Goal: Task Accomplishment & Management: Manage account settings

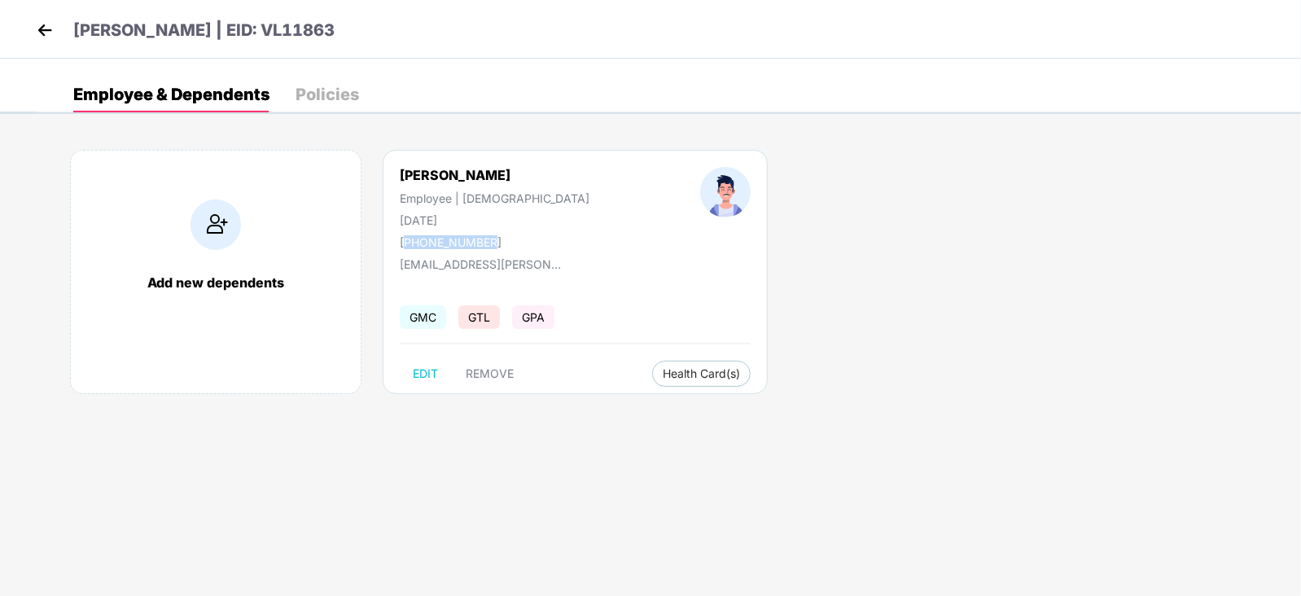
click at [49, 29] on img at bounding box center [45, 30] width 24 height 24
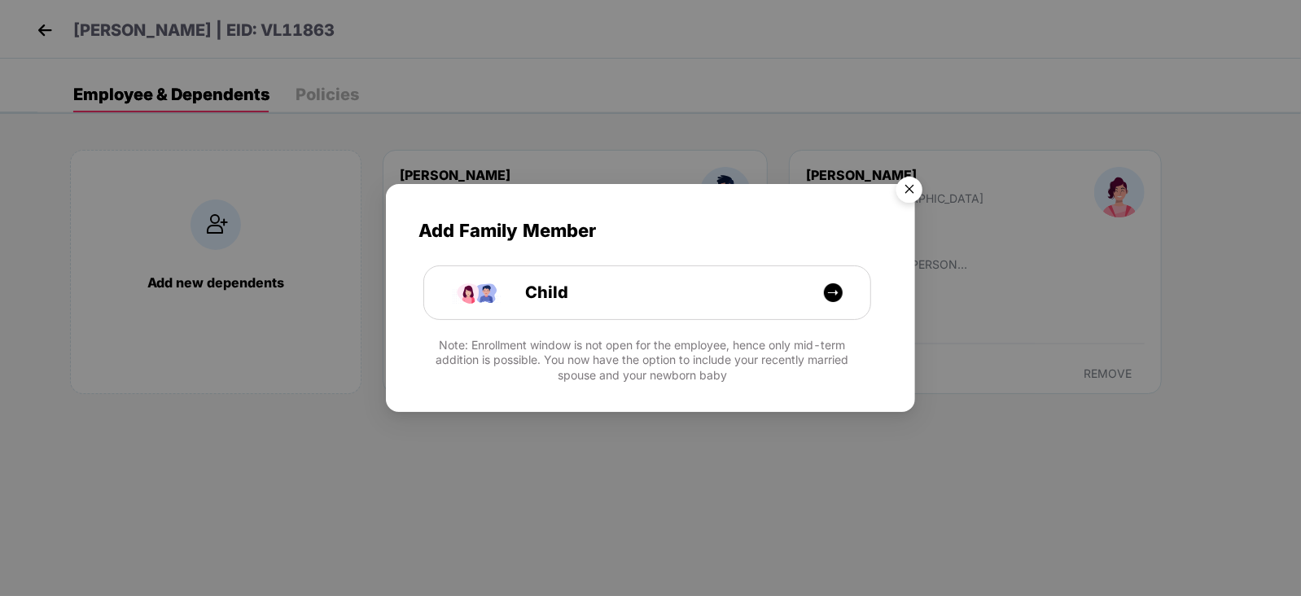
click at [907, 178] on img "Close" at bounding box center [910, 192] width 46 height 46
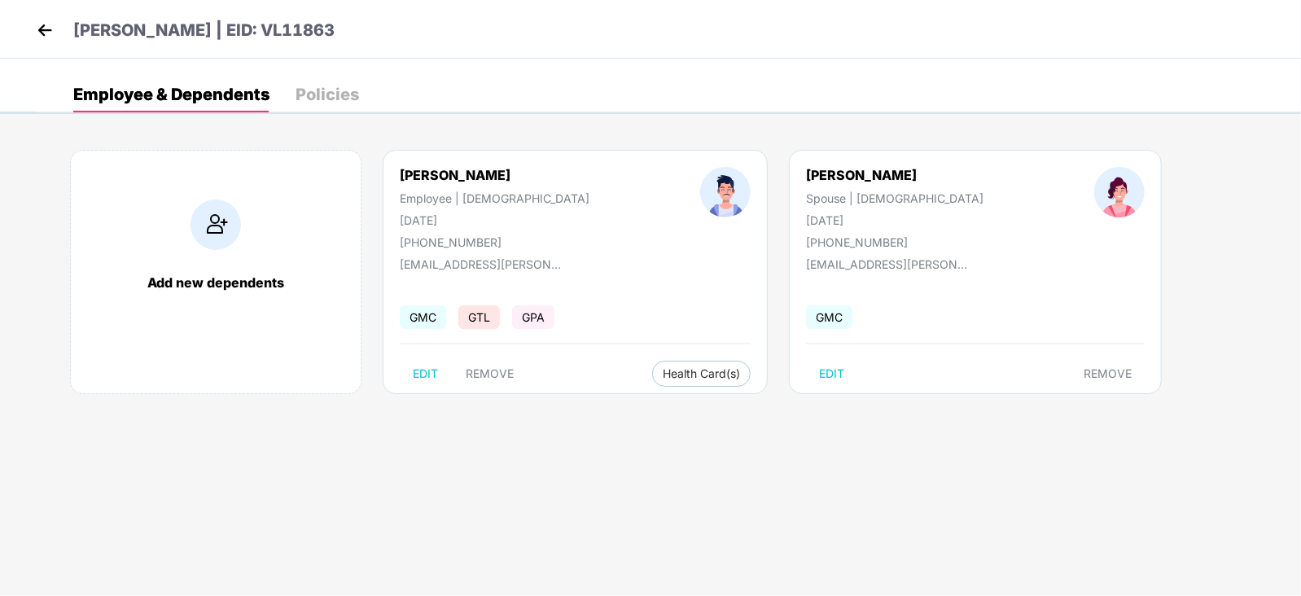
click at [44, 31] on img at bounding box center [45, 30] width 24 height 24
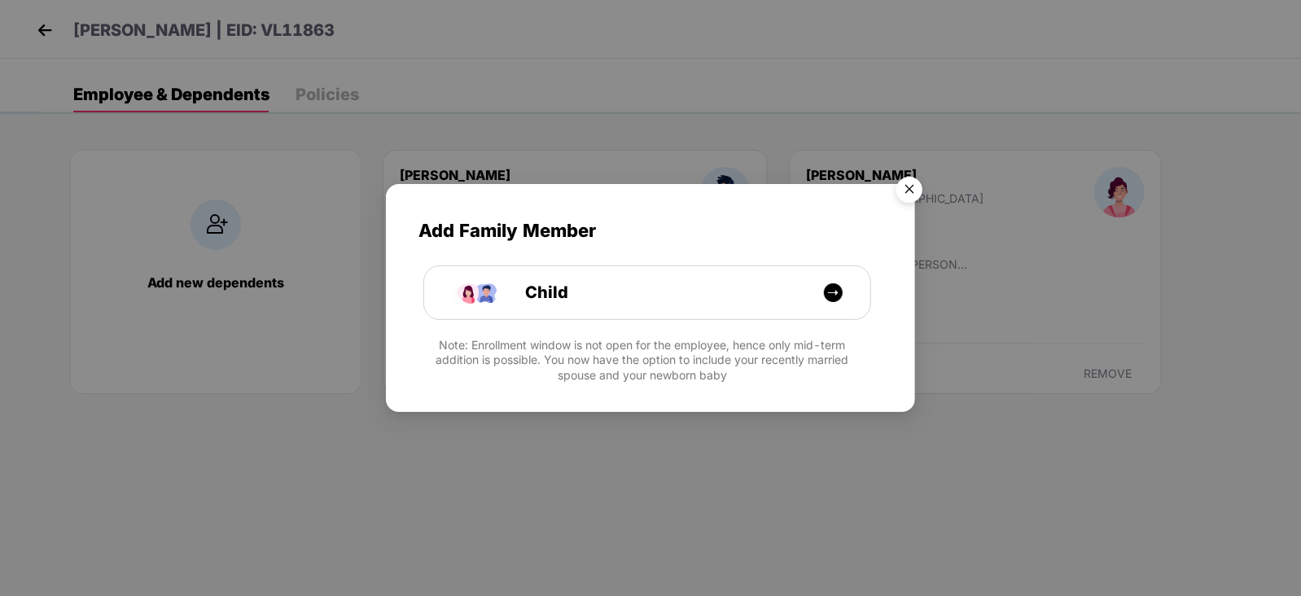
click at [913, 187] on img "Close" at bounding box center [910, 192] width 46 height 46
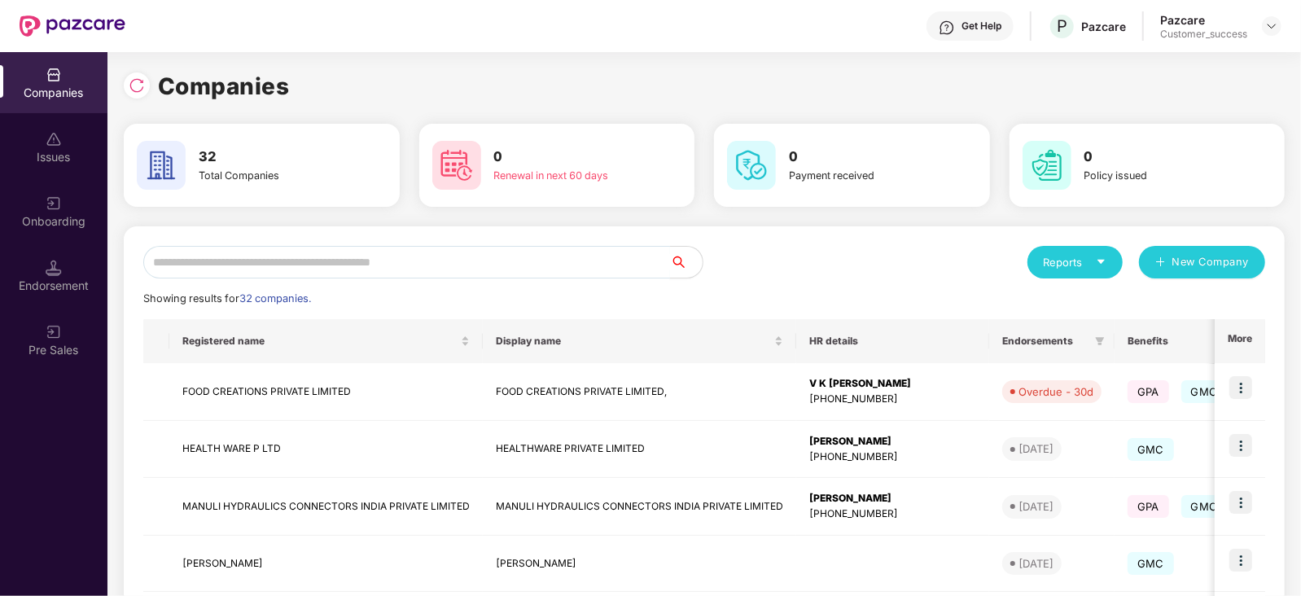
click at [237, 257] on input "text" at bounding box center [406, 262] width 527 height 33
click at [277, 270] on input "text" at bounding box center [406, 262] width 527 height 33
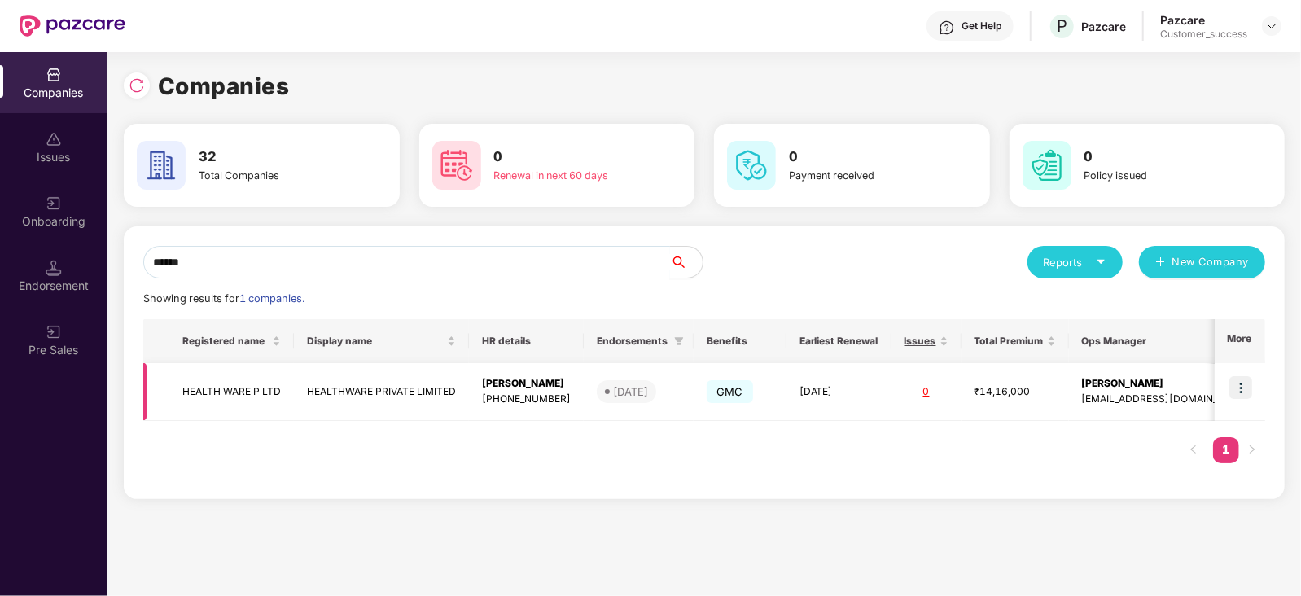
type input "******"
click at [1241, 388] on img at bounding box center [1241, 387] width 23 height 23
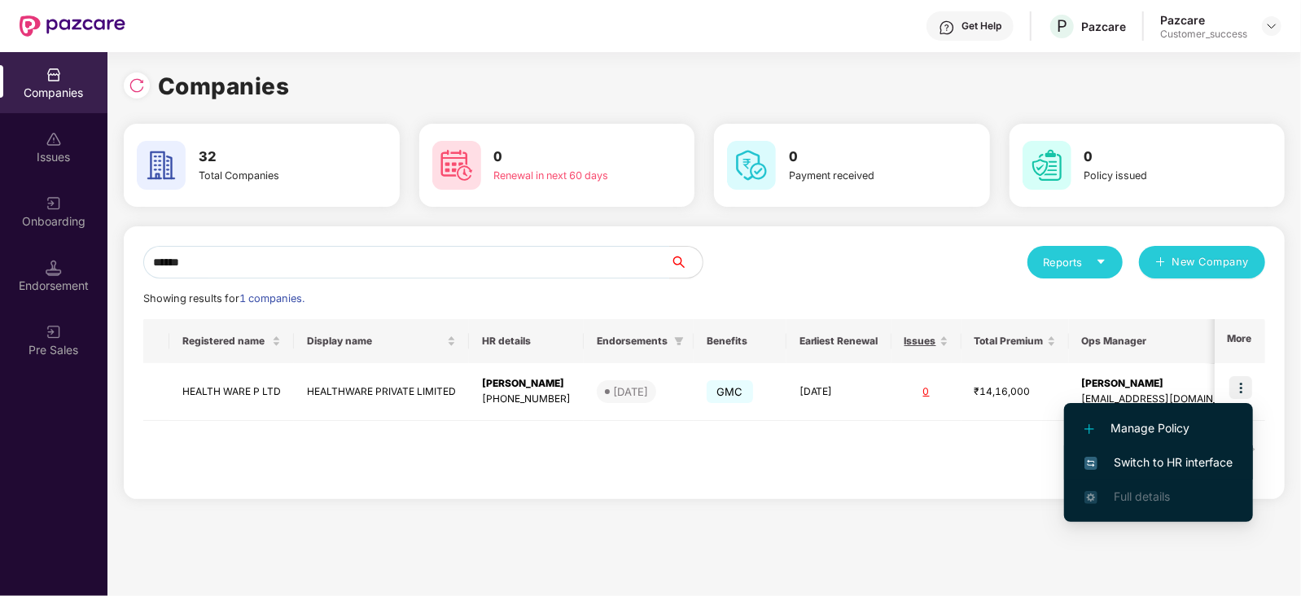
click at [1193, 456] on span "Switch to HR interface" at bounding box center [1159, 463] width 148 height 18
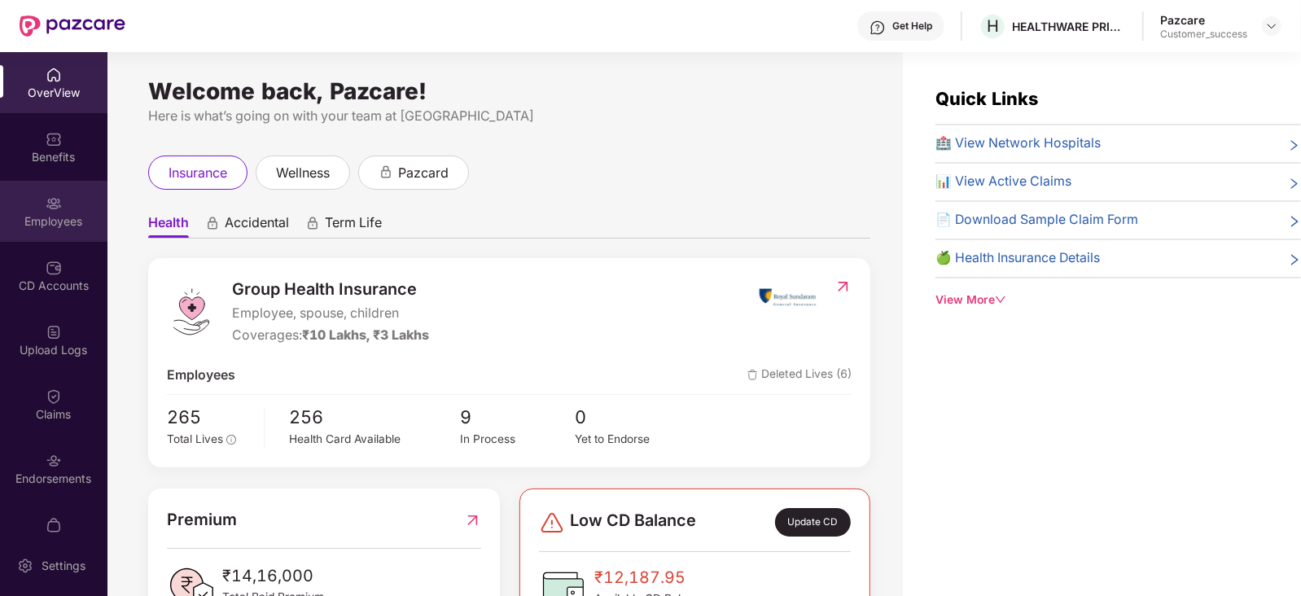
click at [43, 190] on div "Employees" at bounding box center [53, 211] width 107 height 61
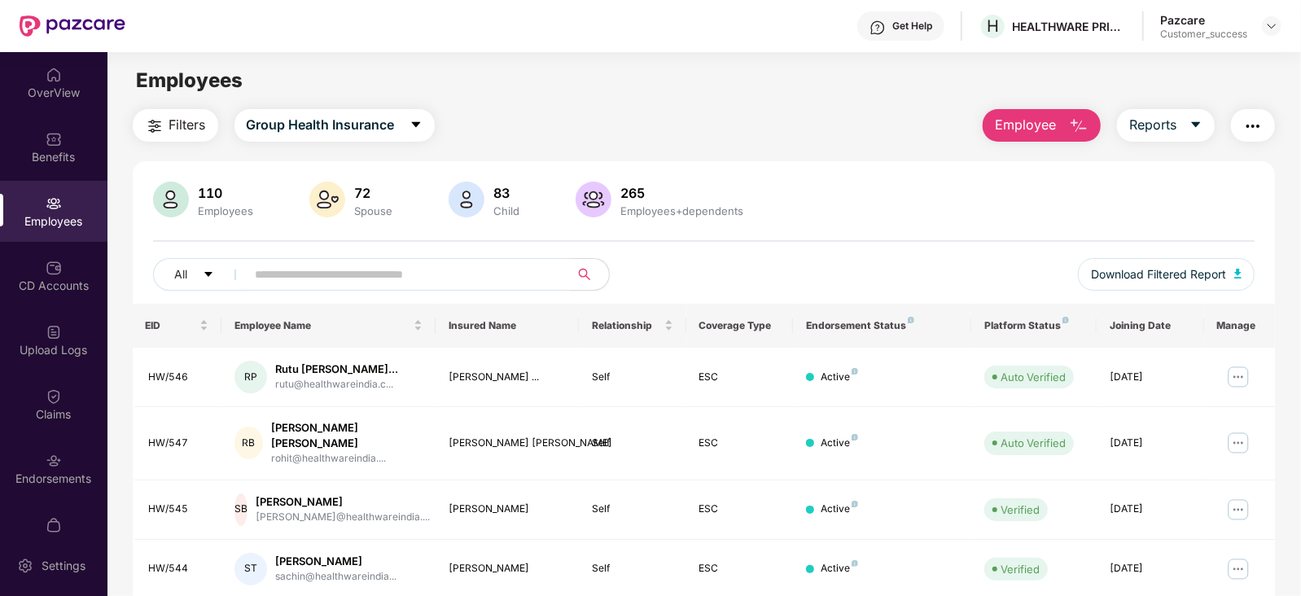
click at [283, 278] on input "text" at bounding box center [402, 274] width 292 height 24
paste input "******"
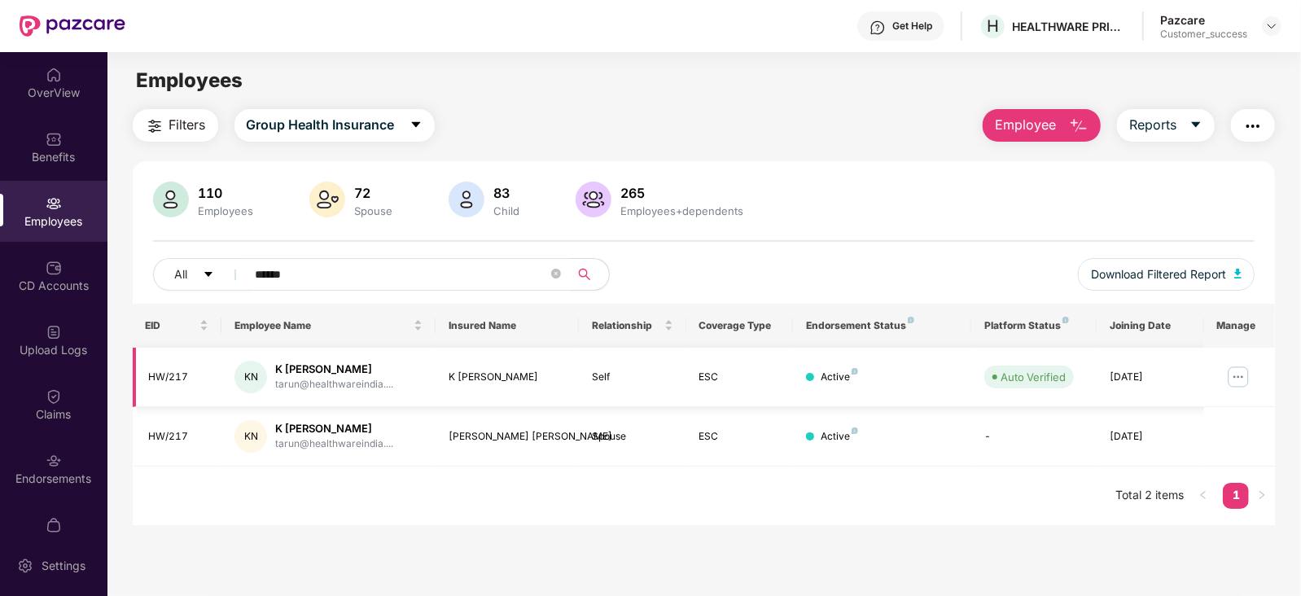
type input "******"
click at [1237, 378] on img at bounding box center [1239, 377] width 26 height 26
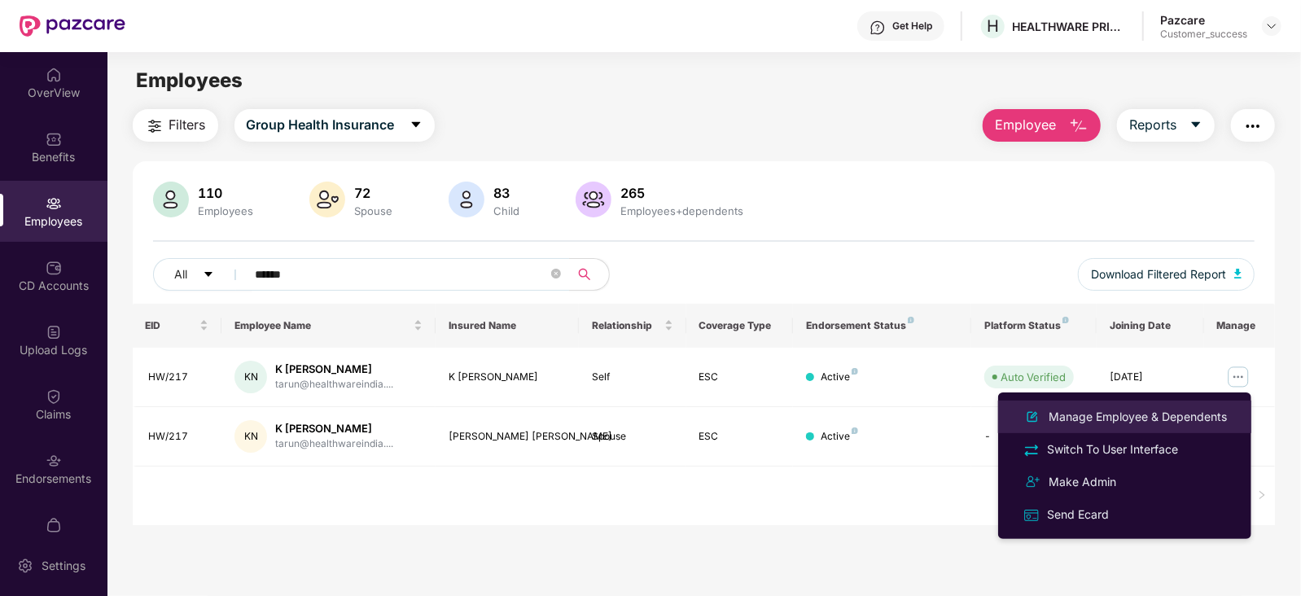
click at [1132, 416] on div "Manage Employee & Dependents" at bounding box center [1138, 417] width 185 height 18
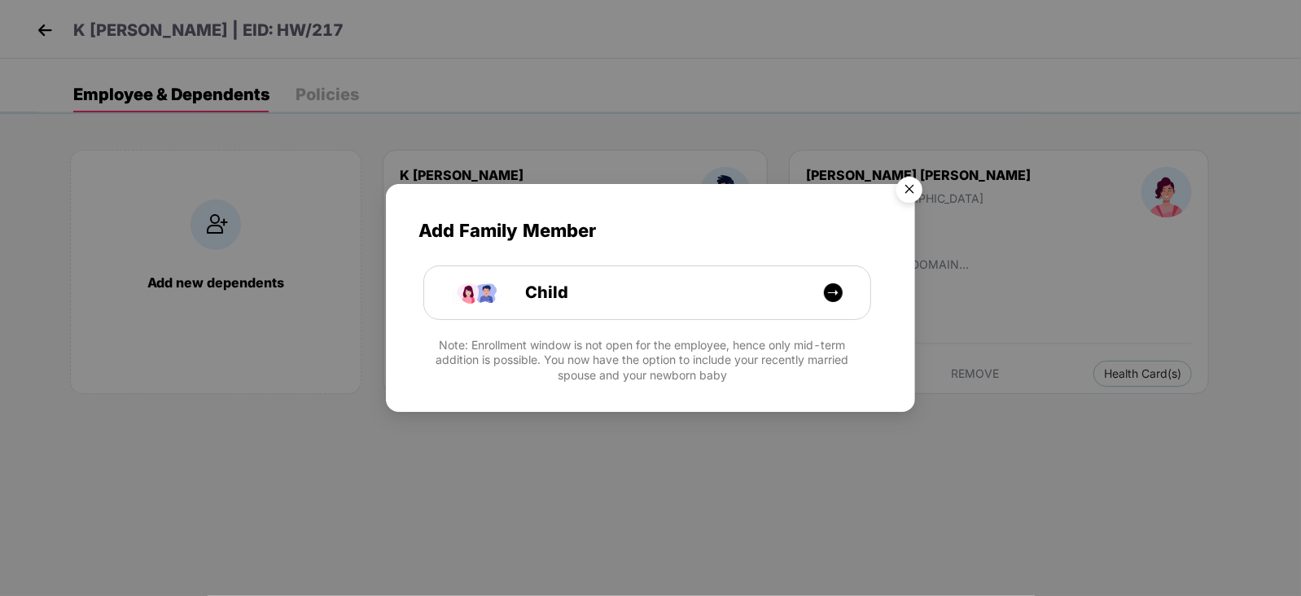
click at [910, 191] on img "Close" at bounding box center [910, 192] width 46 height 46
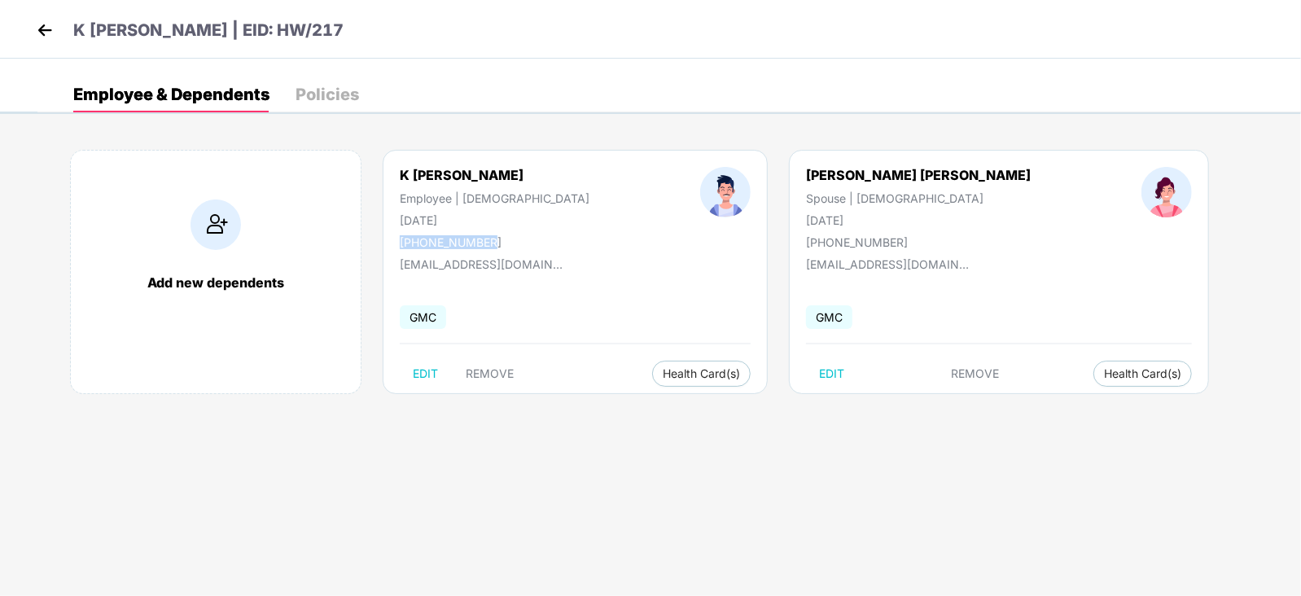
drag, startPoint x: 496, startPoint y: 239, endPoint x: 397, endPoint y: 235, distance: 99.4
click at [397, 235] on div "K Tarun Narayan Employee | Male 04 Aug 1989 +918008421835" at bounding box center [494, 208] width 300 height 82
copy div "[PHONE_NUMBER]"
click at [221, 223] on img at bounding box center [216, 225] width 50 height 50
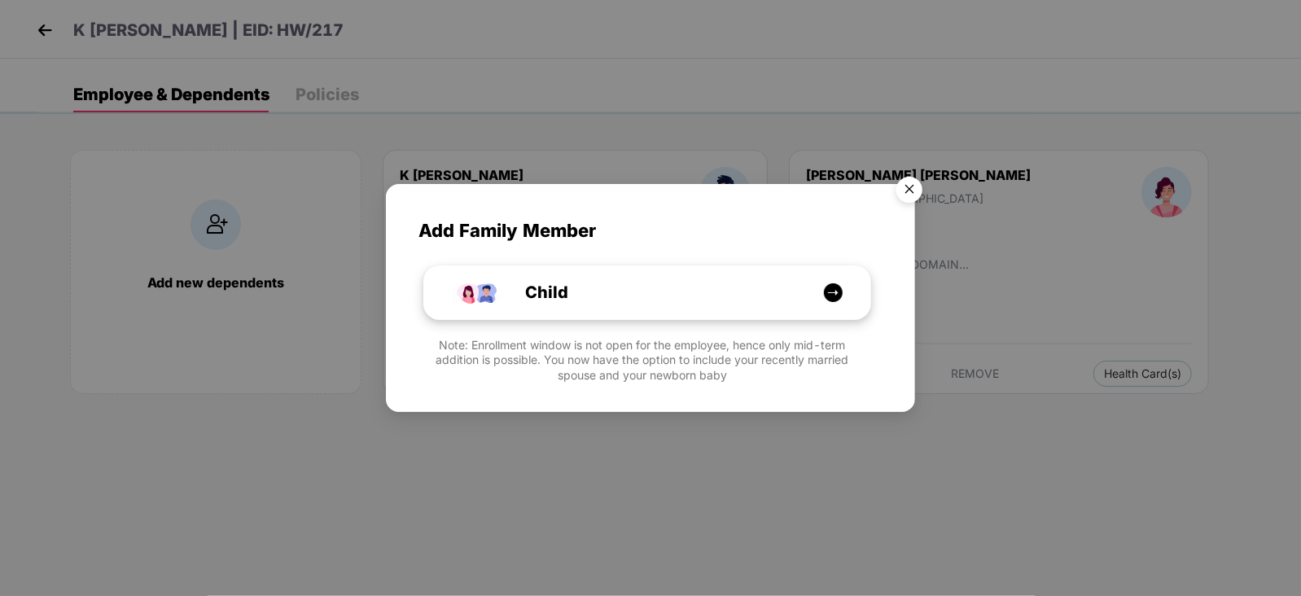
click at [835, 293] on img at bounding box center [833, 293] width 20 height 20
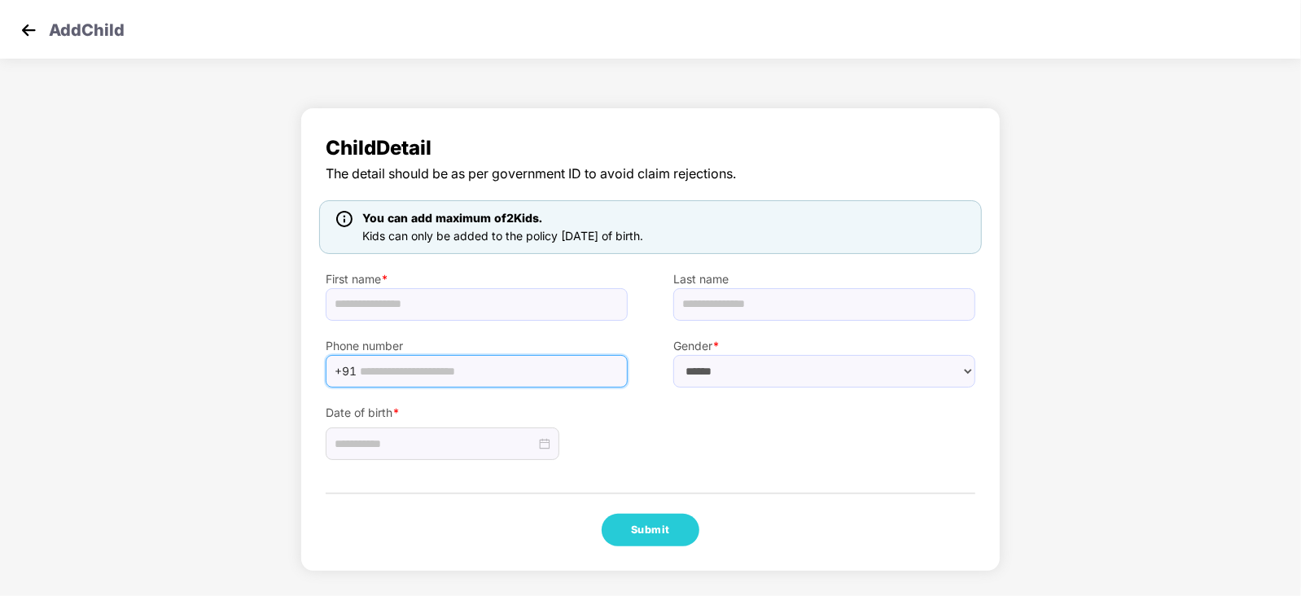
click at [497, 375] on input "text" at bounding box center [489, 371] width 258 height 24
paste input "**********"
click at [381, 372] on input "**********" at bounding box center [489, 371] width 258 height 24
type input "**********"
click at [426, 310] on input "text" at bounding box center [477, 304] width 302 height 33
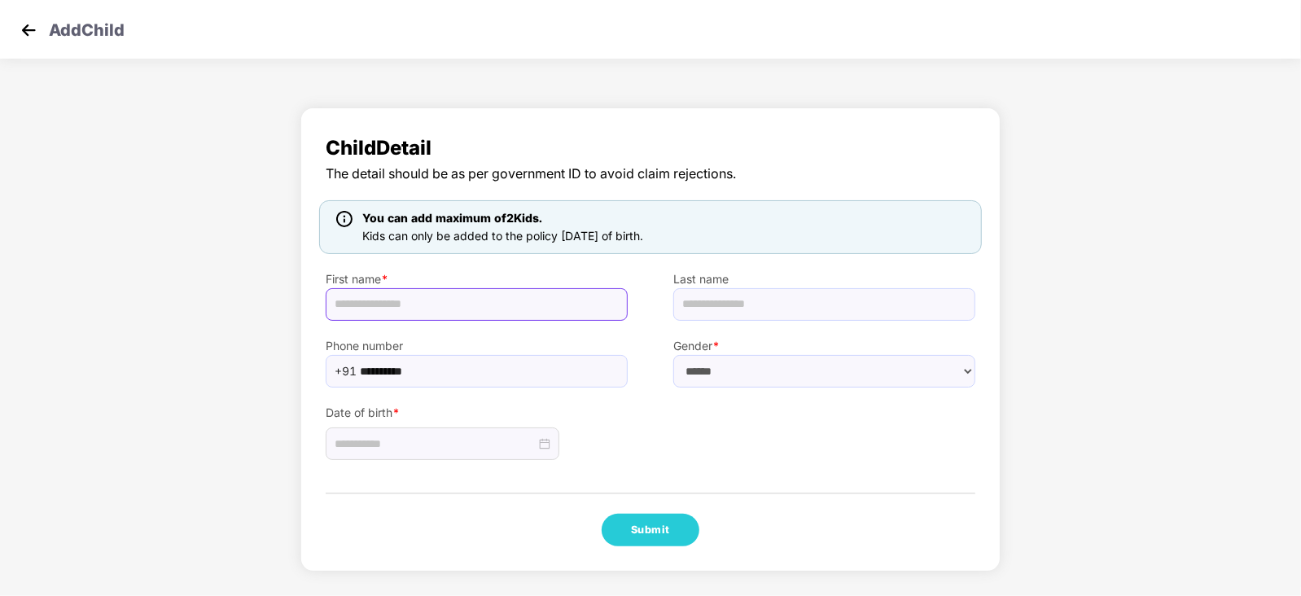
paste input "**********"
type input "**********"
click at [960, 368] on select "****** **** ******" at bounding box center [824, 371] width 302 height 33
click at [673, 355] on select "****** **** ******" at bounding box center [824, 371] width 302 height 33
click at [892, 368] on select "****** **** ******" at bounding box center [824, 371] width 302 height 33
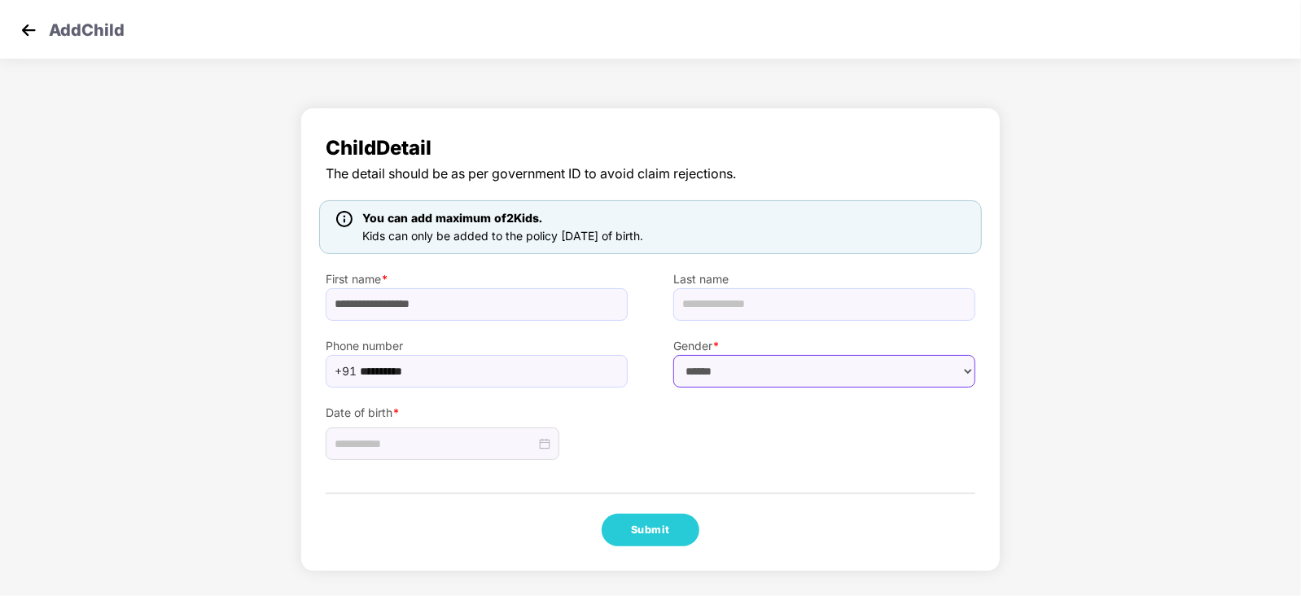
select select "****"
click at [673, 355] on select "****** **** ******" at bounding box center [824, 371] width 302 height 33
click at [421, 433] on div at bounding box center [443, 444] width 234 height 33
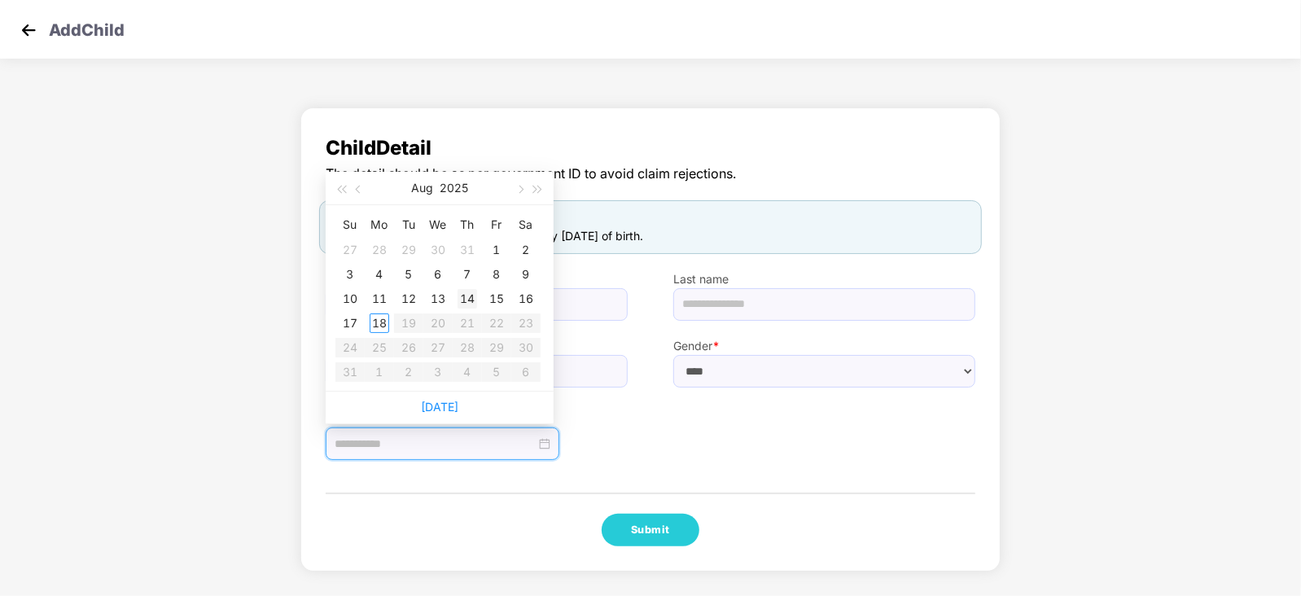
type input "**********"
click at [350, 324] on div "17" at bounding box center [350, 324] width 20 height 20
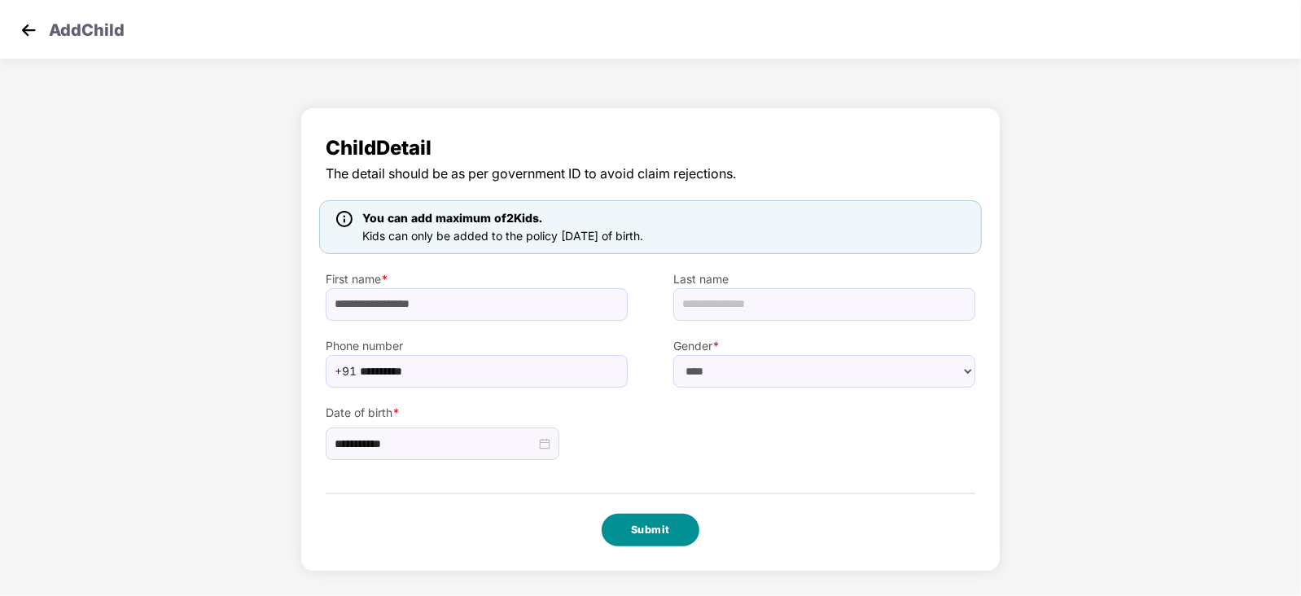
click at [647, 527] on button "Submit" at bounding box center [651, 530] width 98 height 33
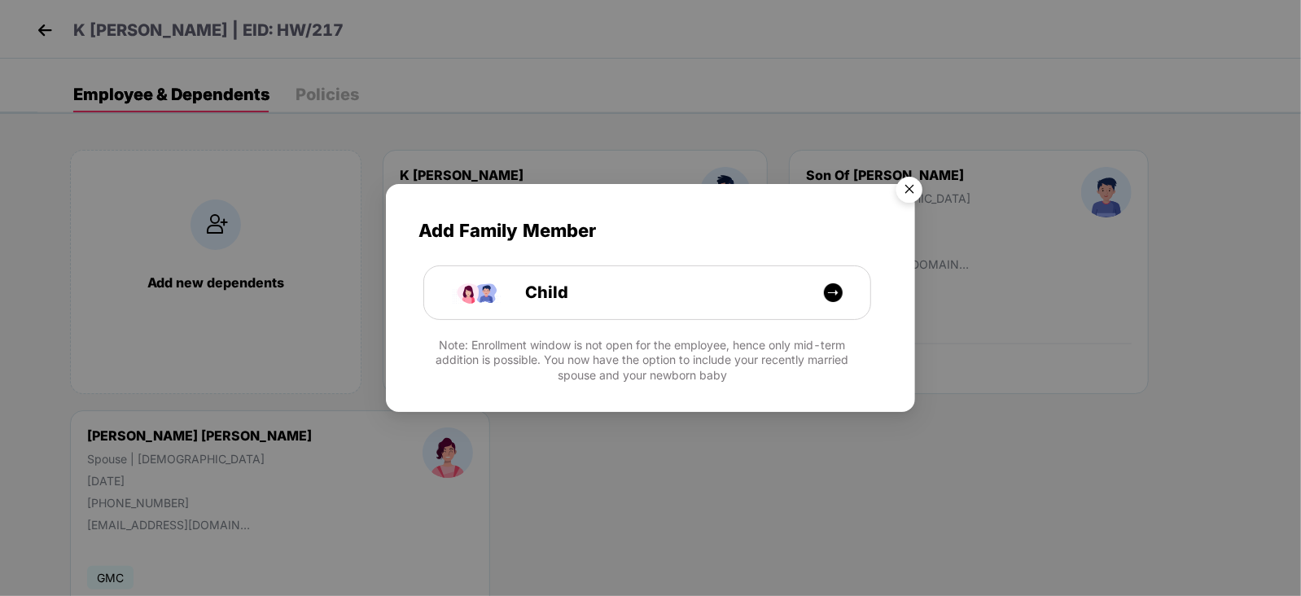
click at [907, 186] on img "Close" at bounding box center [910, 192] width 46 height 46
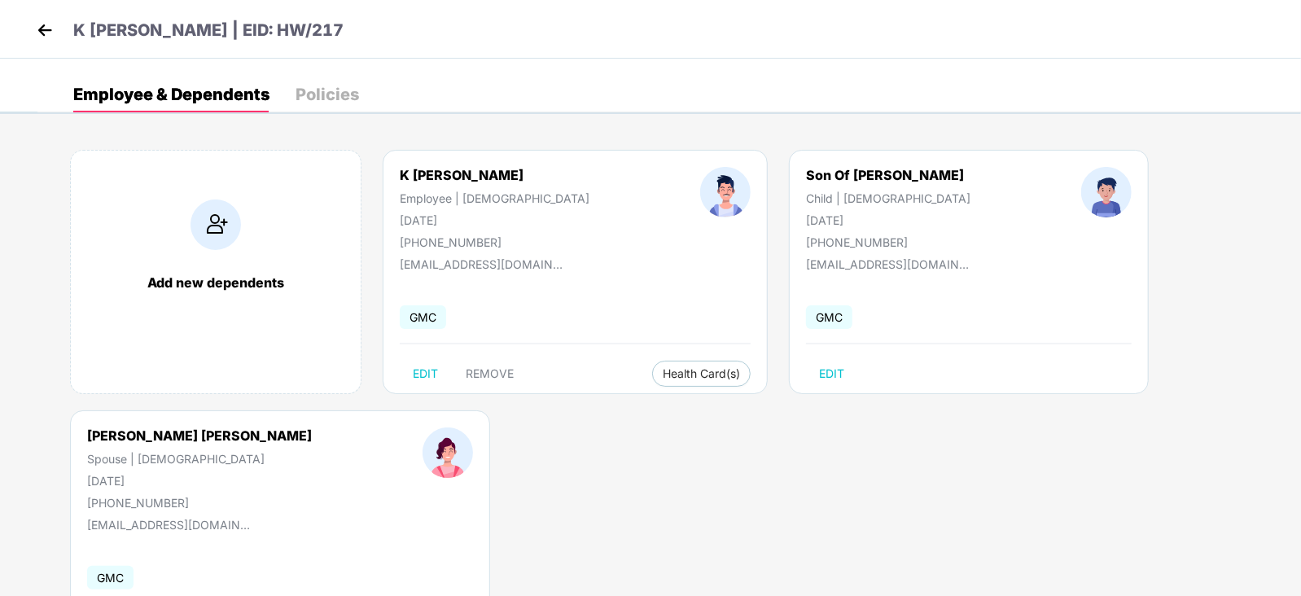
click at [36, 25] on img at bounding box center [45, 30] width 24 height 24
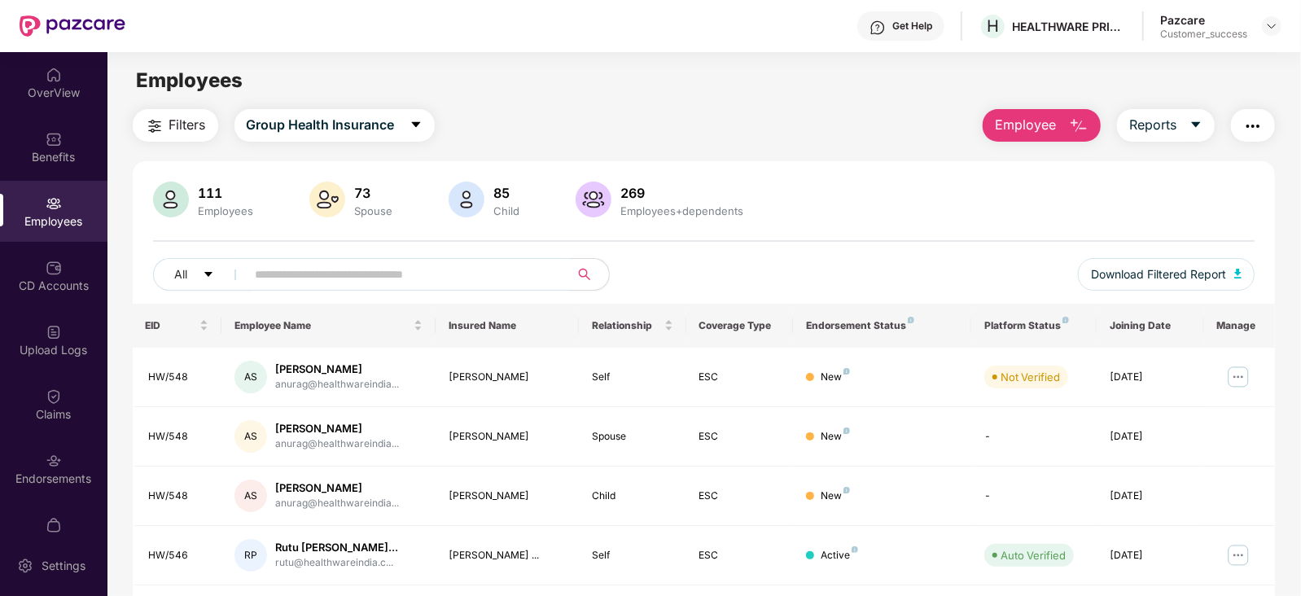
click at [1033, 124] on span "Employee" at bounding box center [1025, 125] width 61 height 20
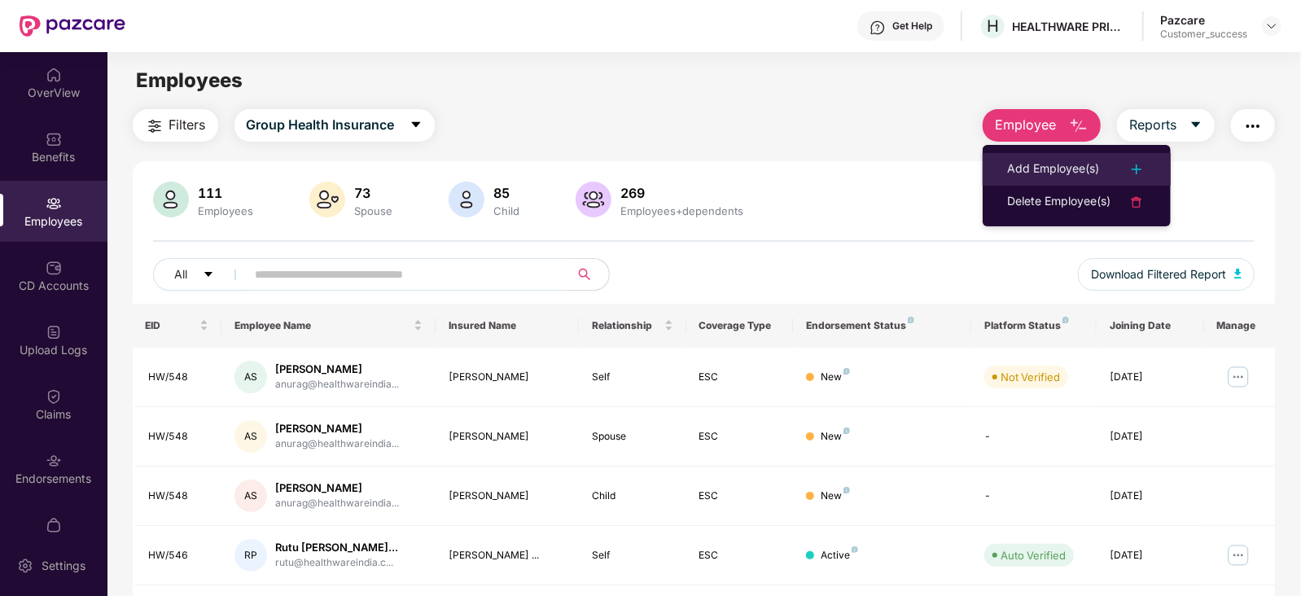
click at [1137, 169] on img at bounding box center [1137, 170] width 20 height 20
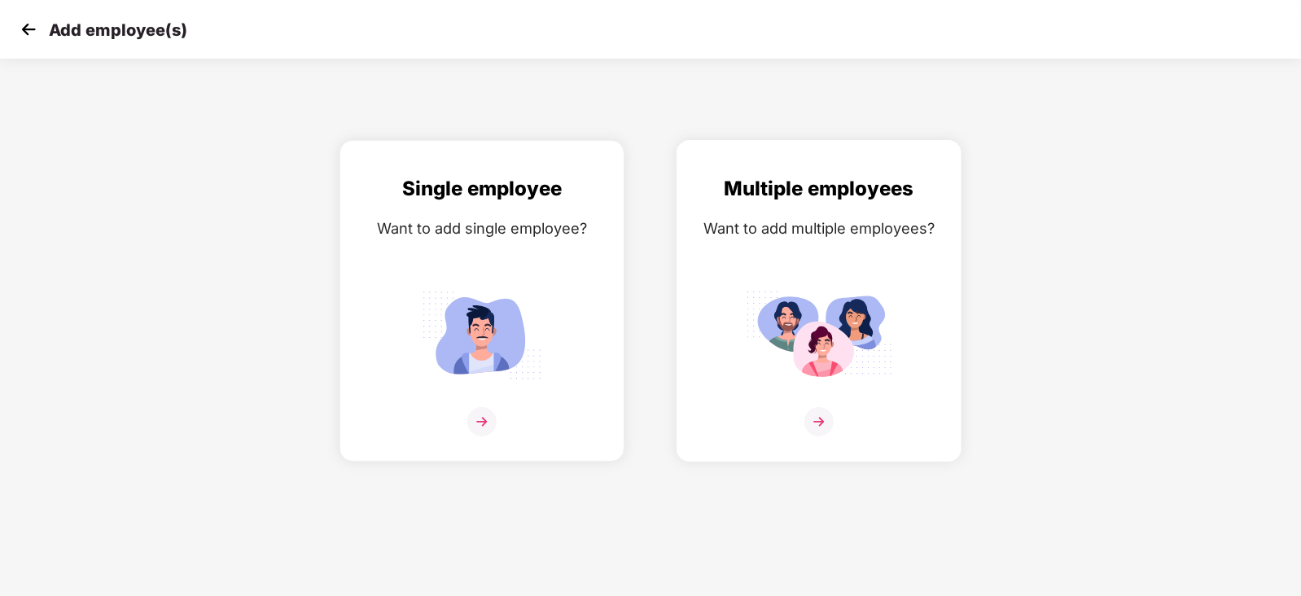
click at [827, 436] on img at bounding box center [819, 421] width 29 height 29
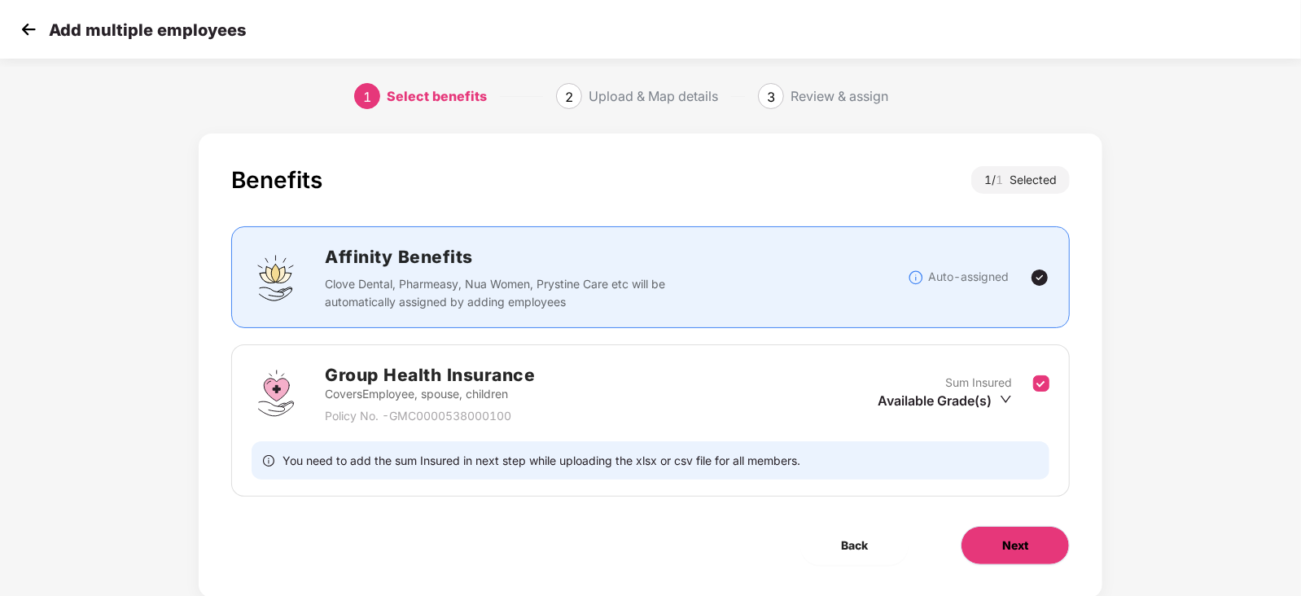
click at [1027, 542] on span "Next" at bounding box center [1015, 546] width 26 height 18
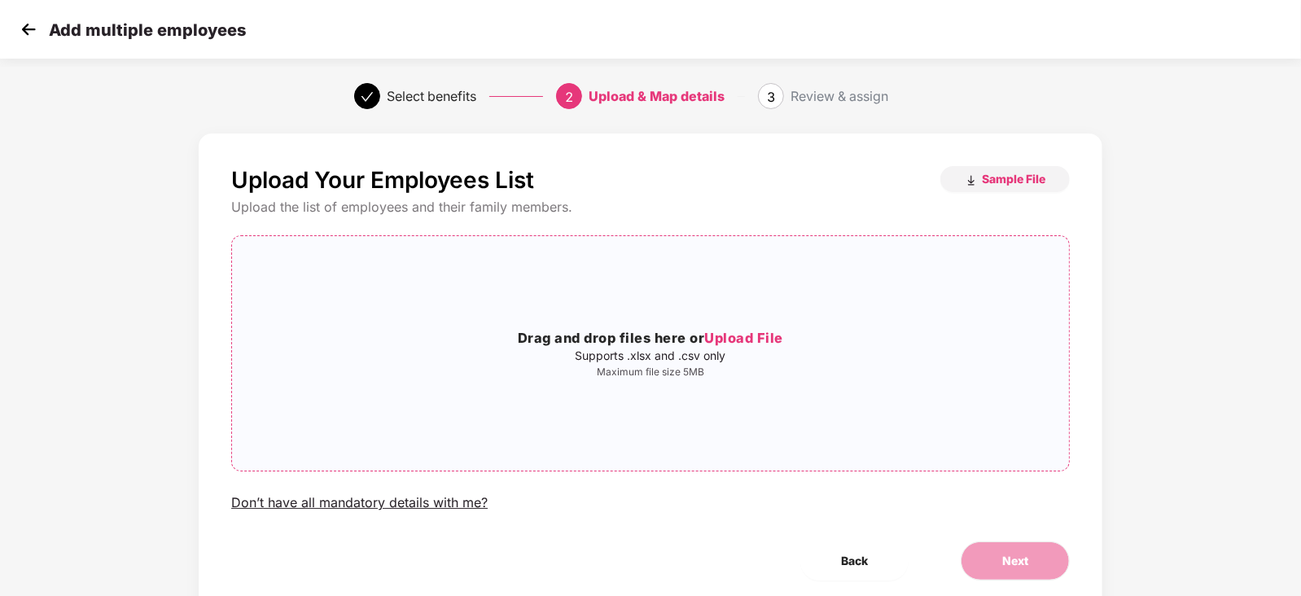
click at [757, 337] on span "Upload File" at bounding box center [743, 338] width 79 height 16
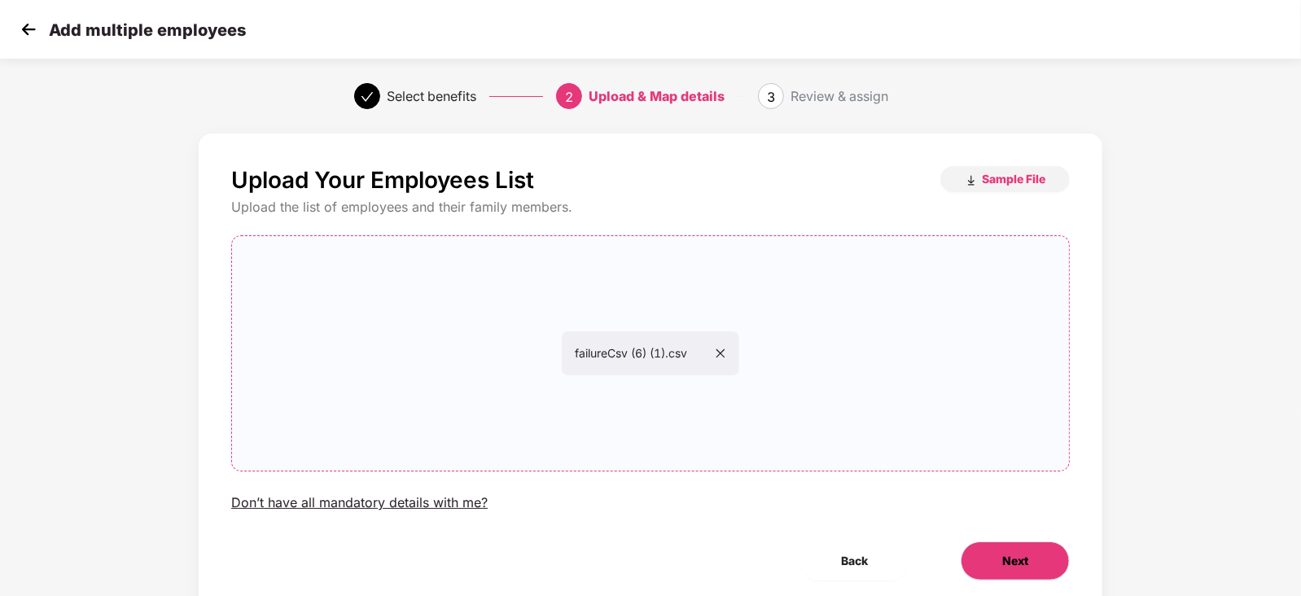
click at [1002, 552] on span "Next" at bounding box center [1015, 561] width 26 height 18
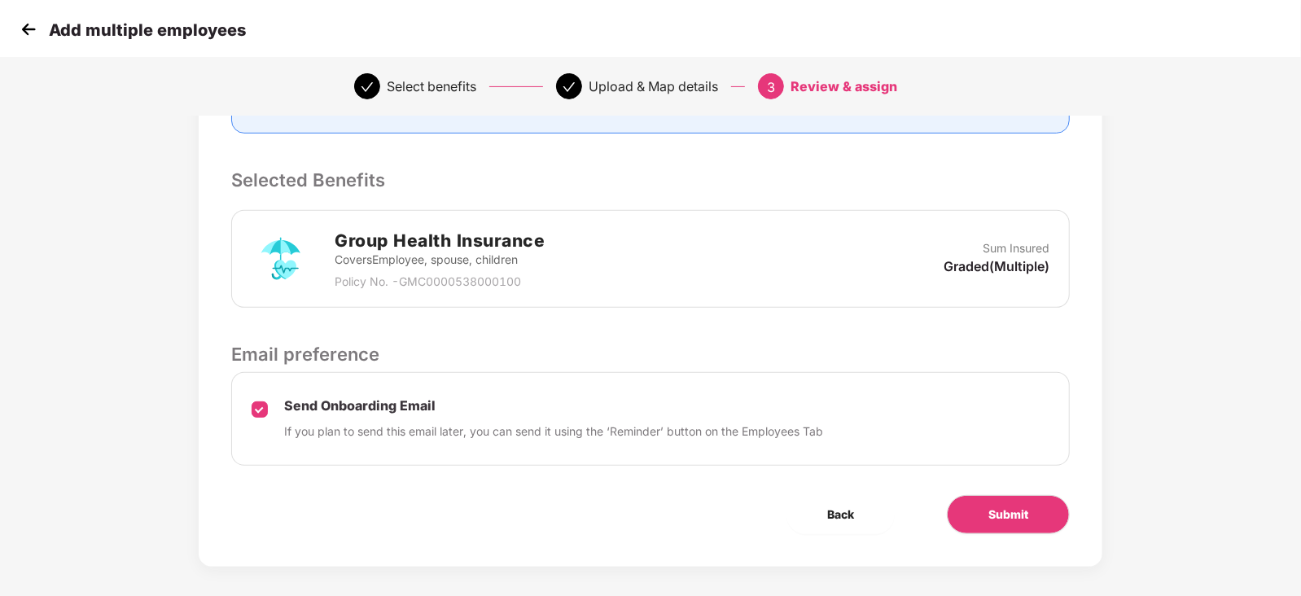
scroll to position [301, 0]
click at [981, 511] on button "Submit" at bounding box center [1008, 513] width 123 height 39
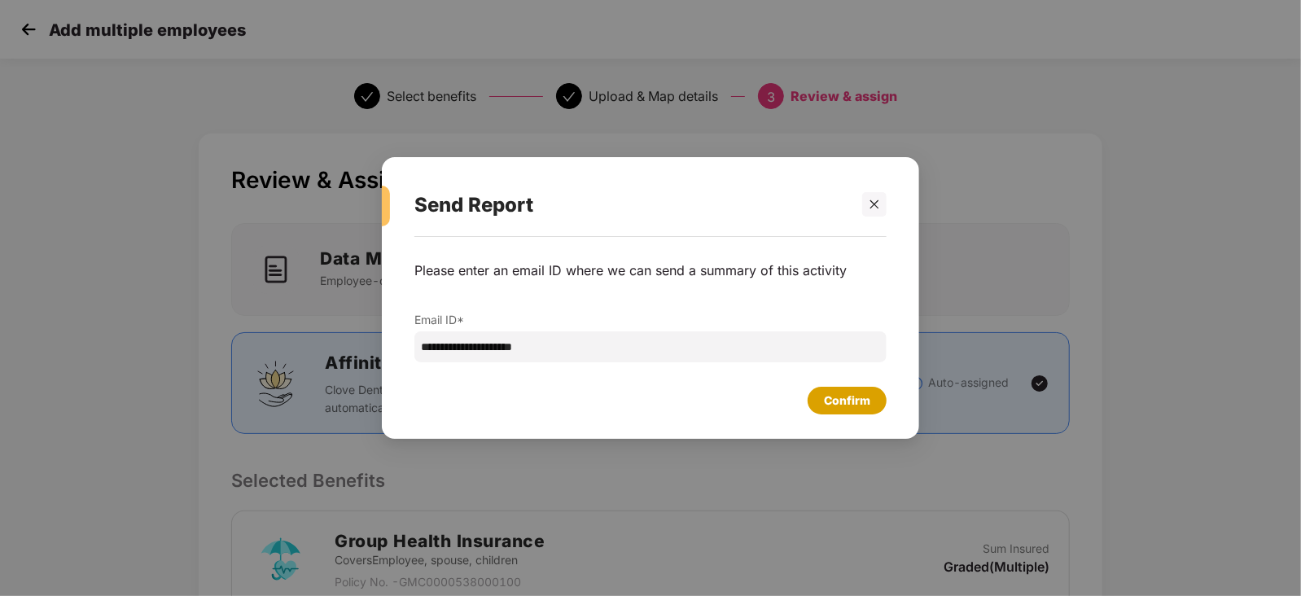
click at [849, 396] on div "Confirm" at bounding box center [847, 401] width 46 height 18
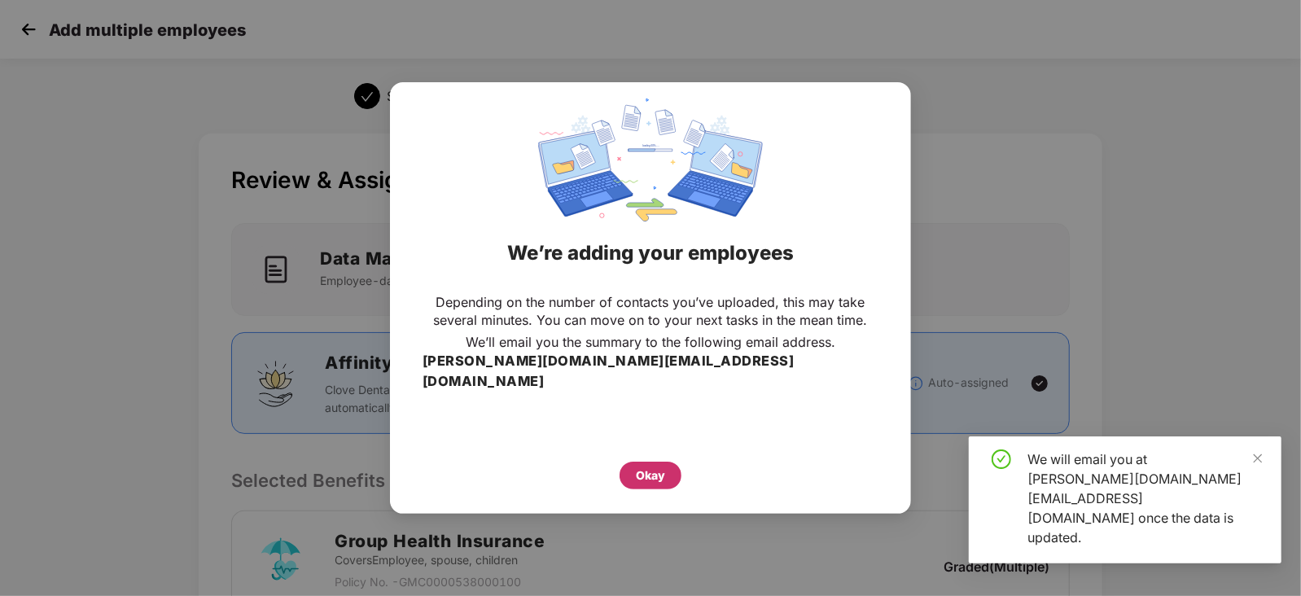
click at [643, 467] on div "Okay" at bounding box center [650, 476] width 29 height 18
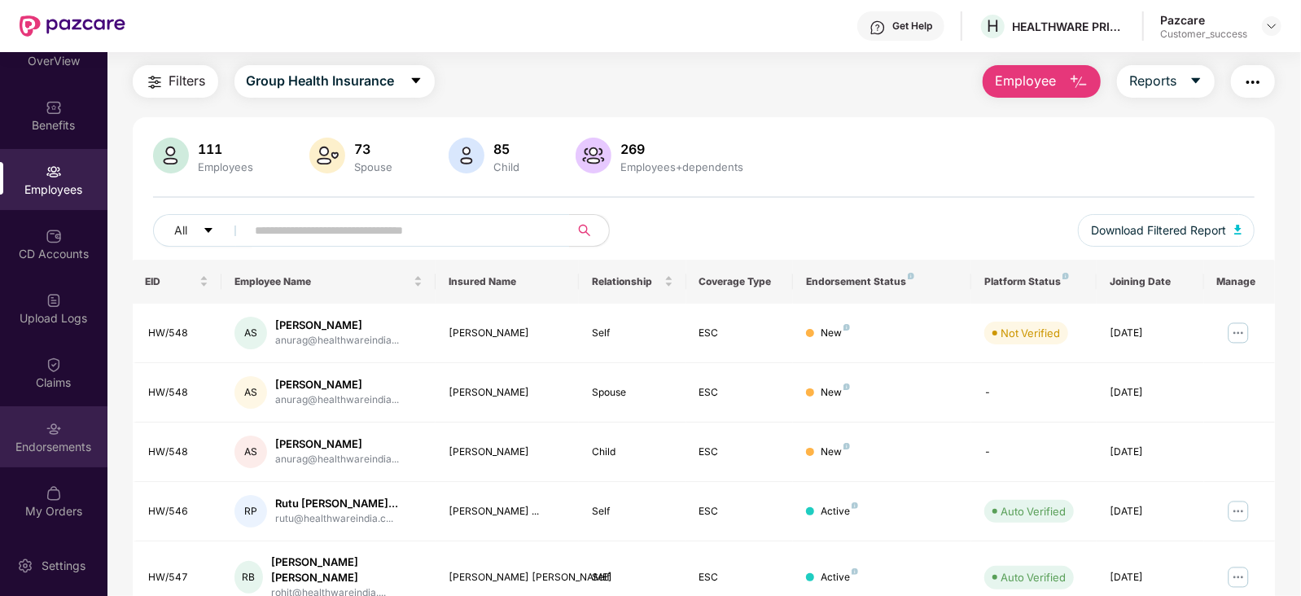
scroll to position [24, 0]
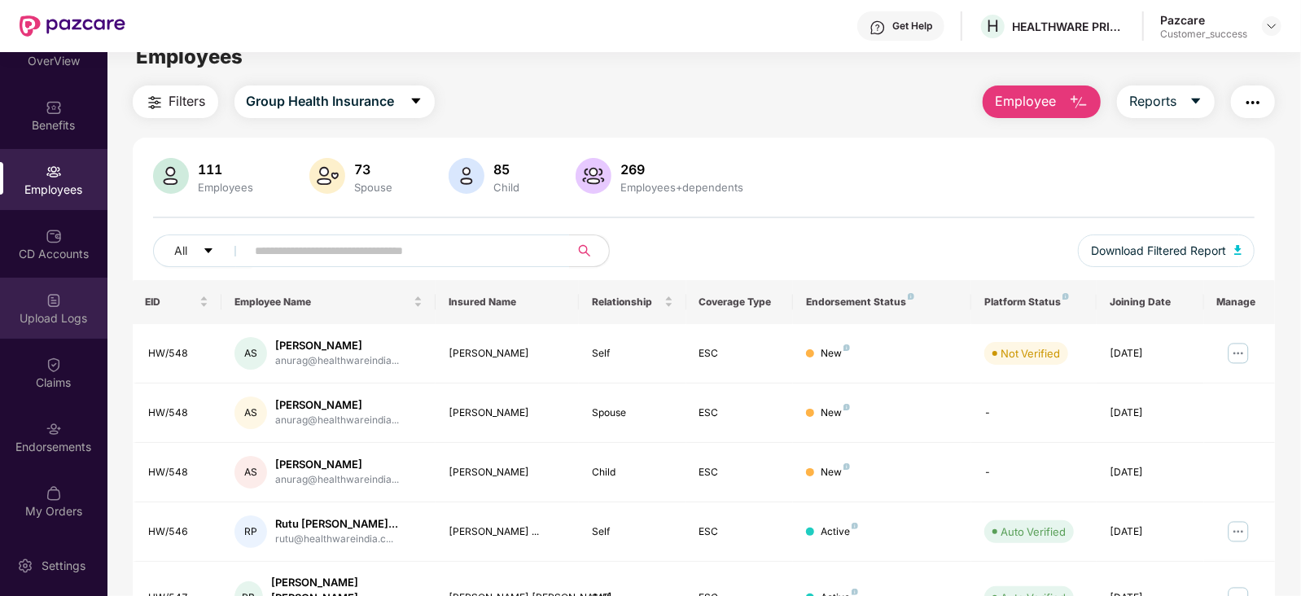
click at [52, 289] on div "Upload Logs" at bounding box center [53, 308] width 107 height 61
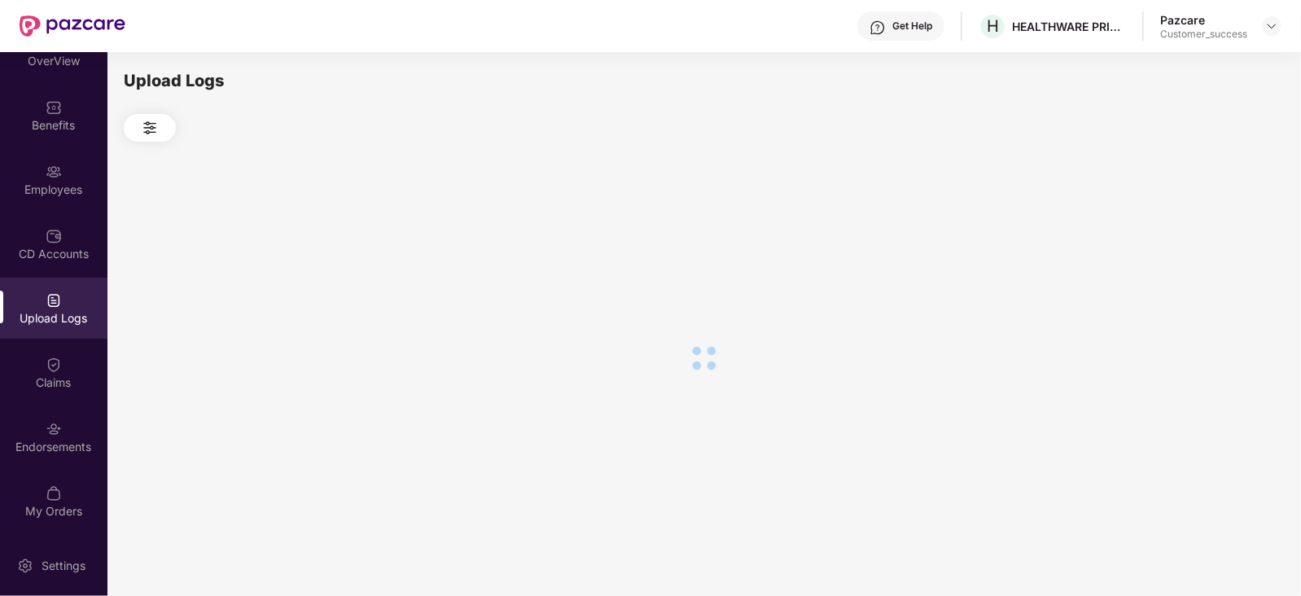
scroll to position [0, 0]
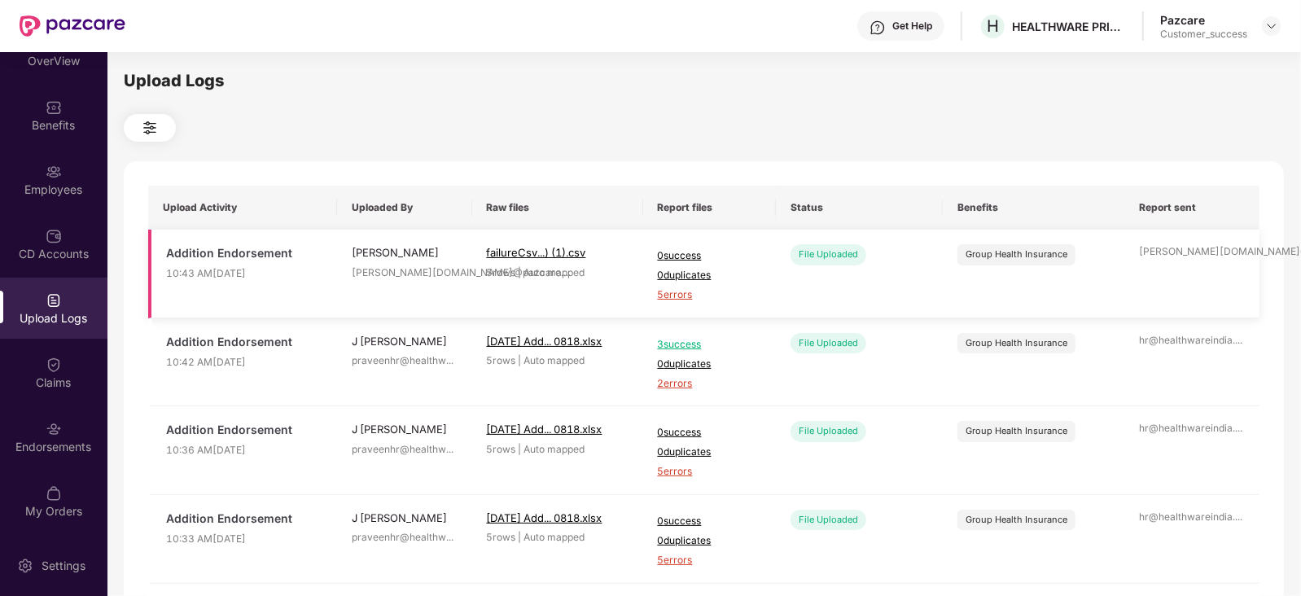
click at [668, 296] on span "5 errors" at bounding box center [710, 294] width 104 height 15
click at [57, 173] on img at bounding box center [54, 172] width 16 height 16
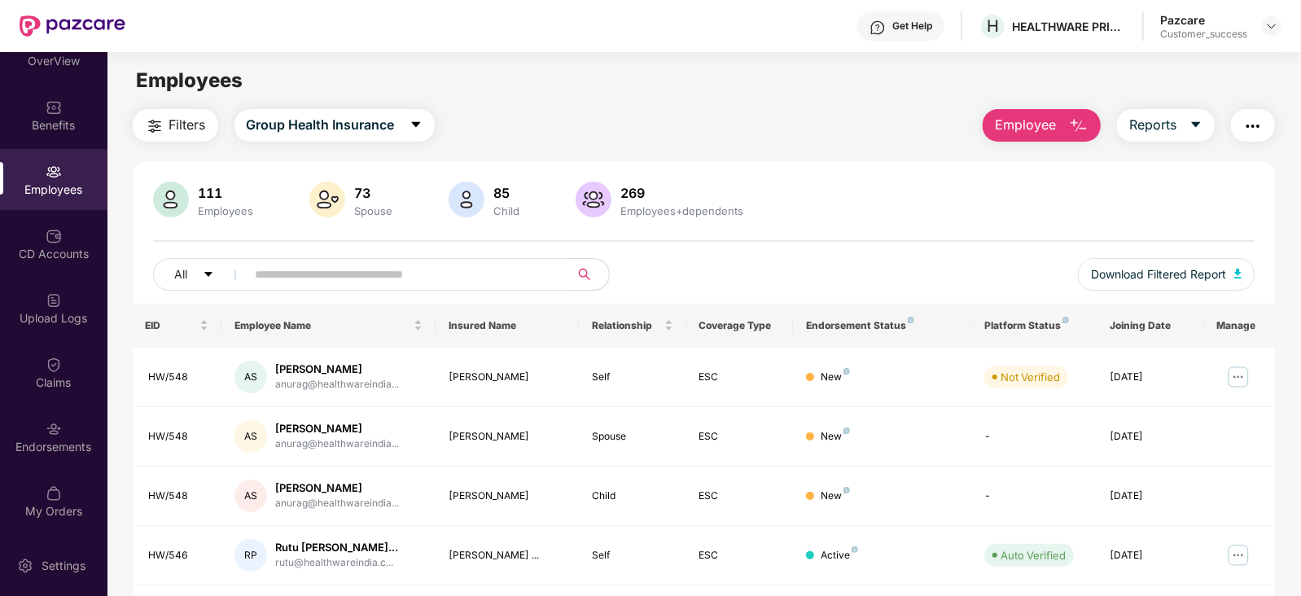
click at [330, 265] on input "text" at bounding box center [402, 274] width 292 height 24
paste input "******"
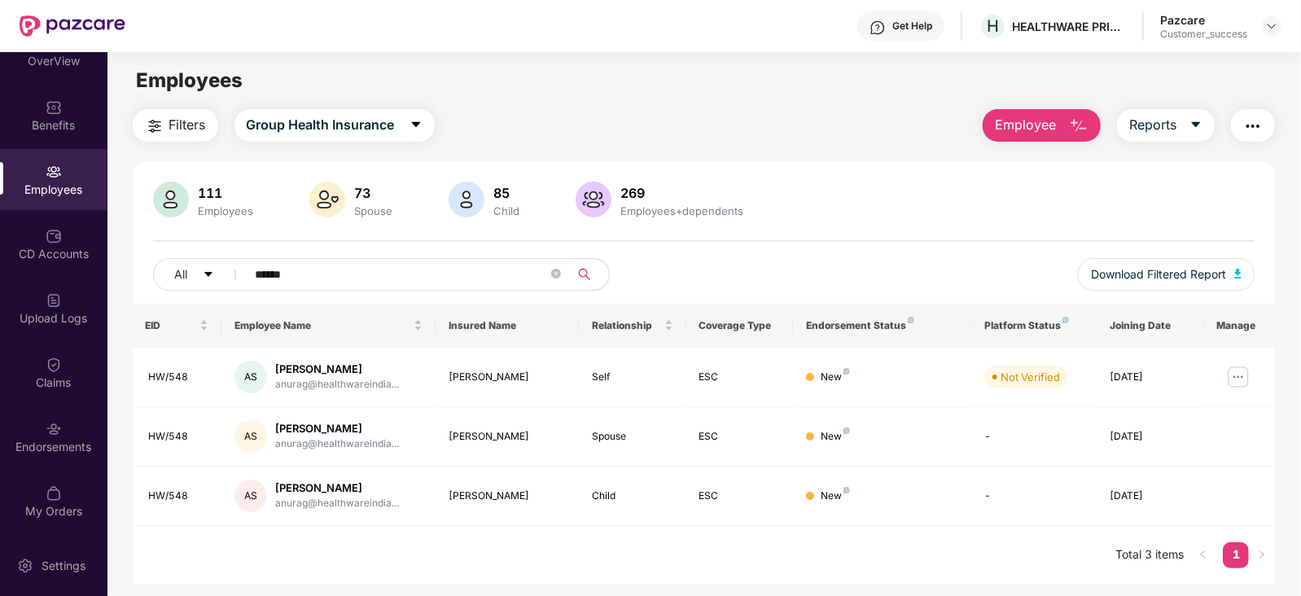
type input "******"
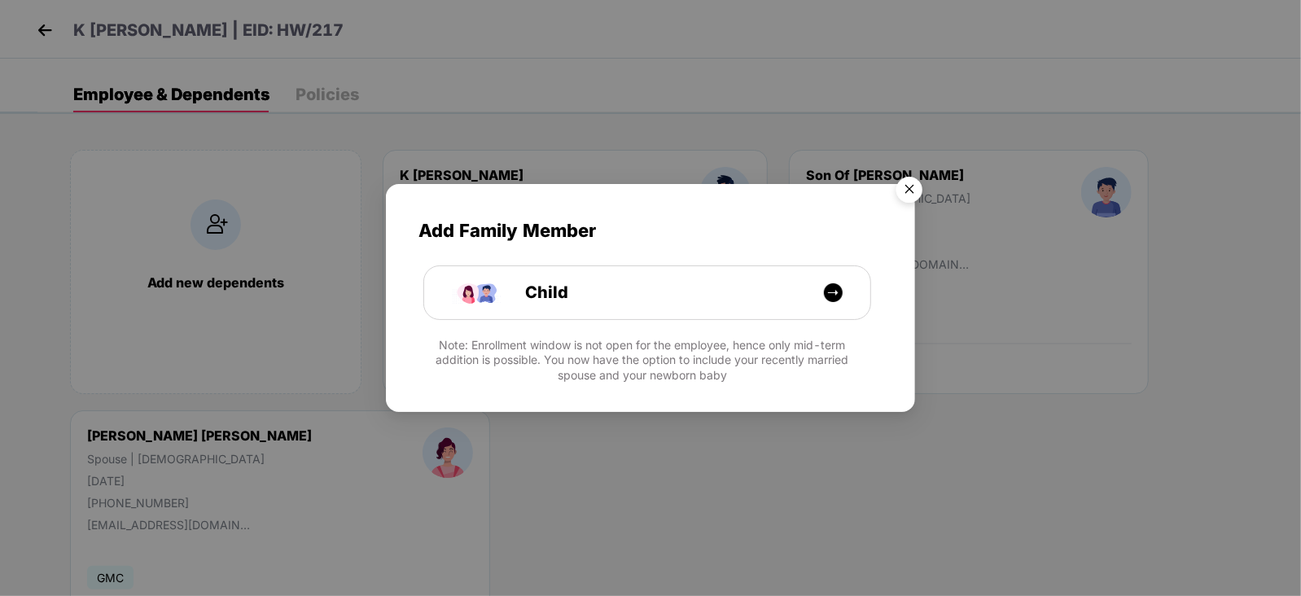
click at [902, 185] on img "Close" at bounding box center [910, 192] width 46 height 46
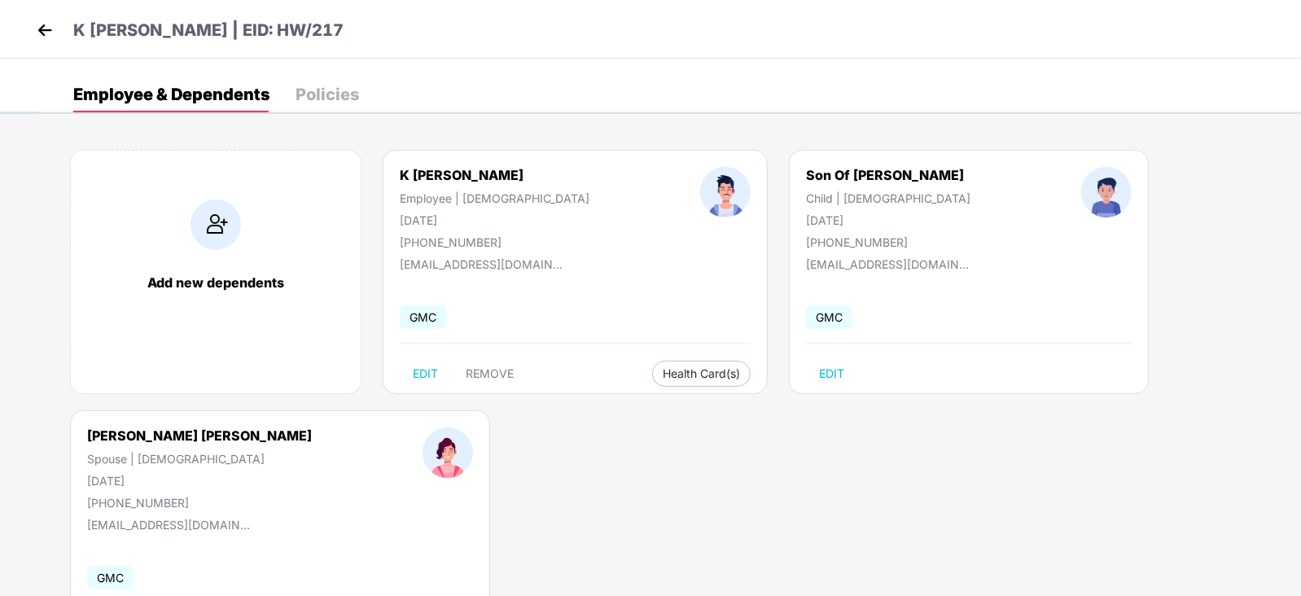
click at [37, 18] on img at bounding box center [45, 30] width 24 height 24
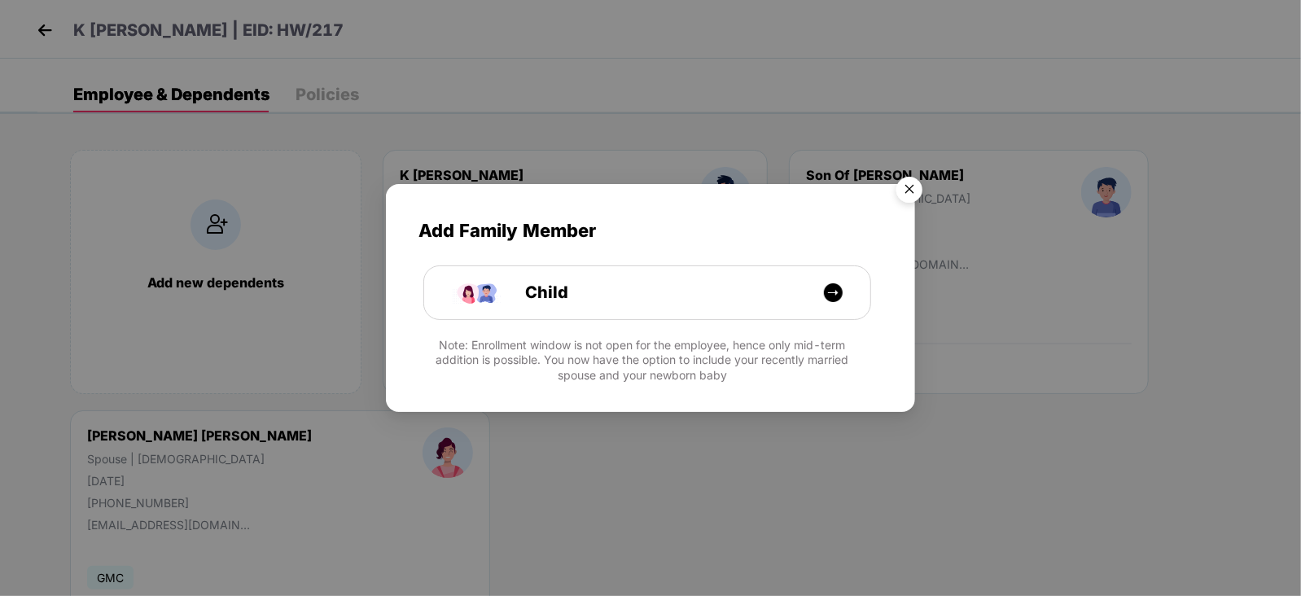
click at [910, 185] on img "Close" at bounding box center [910, 192] width 46 height 46
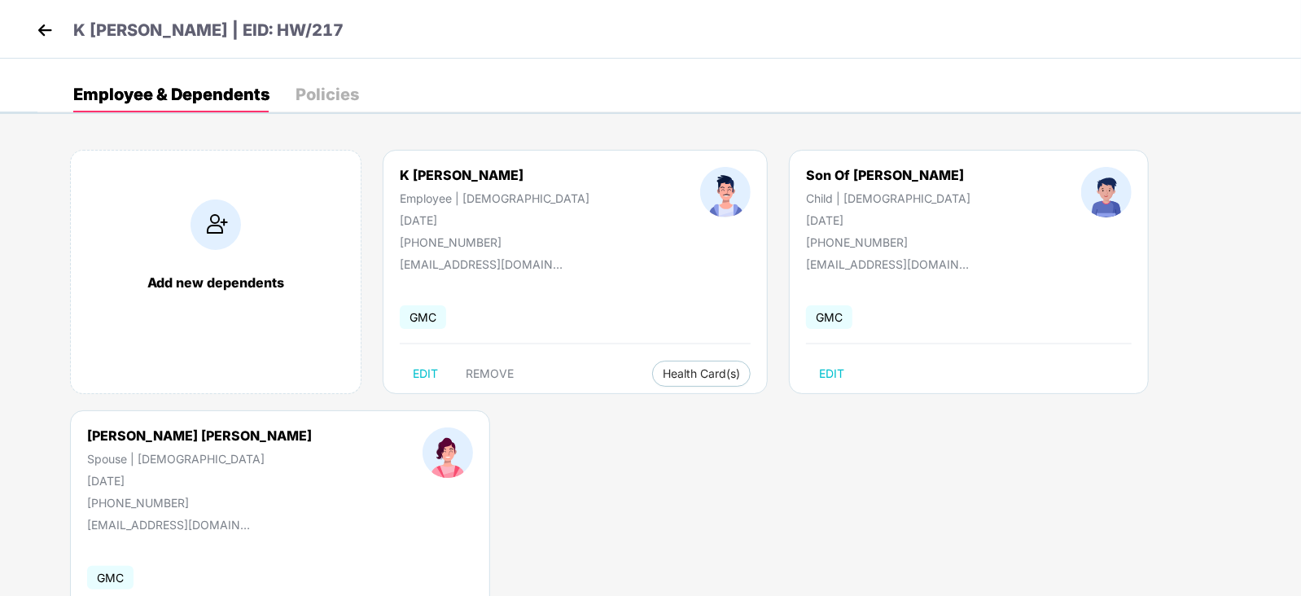
click at [30, 37] on div "K [PERSON_NAME] | EID: HW/217" at bounding box center [650, 29] width 1301 height 59
click at [45, 34] on img at bounding box center [45, 30] width 24 height 24
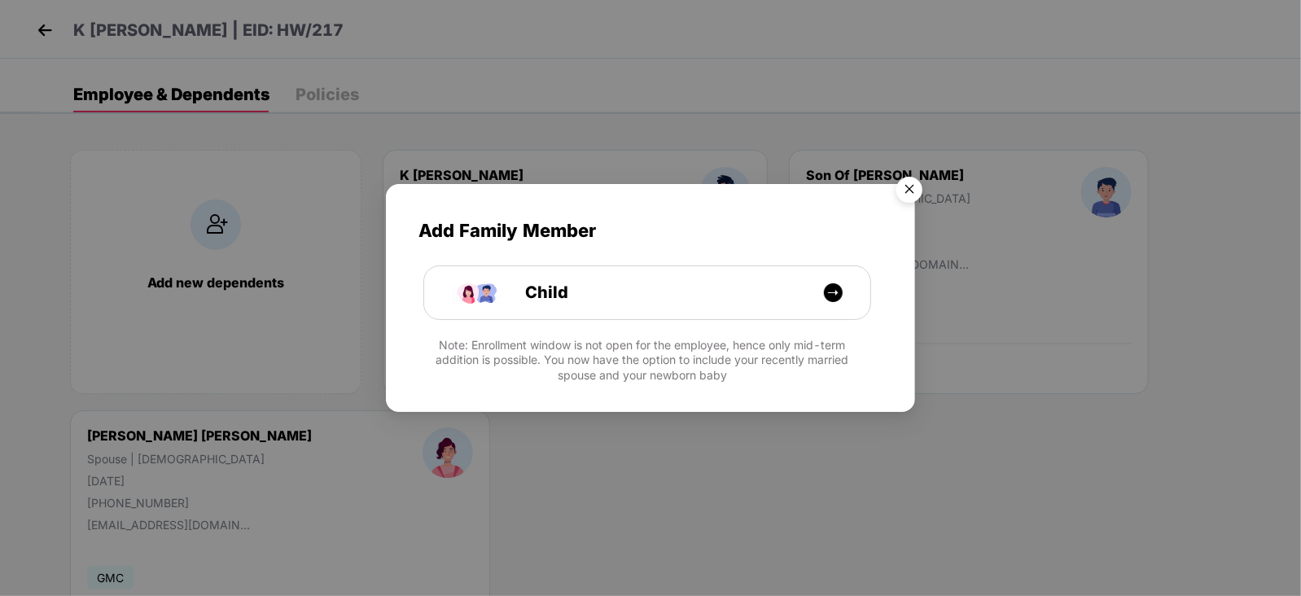
click at [909, 189] on img "Close" at bounding box center [910, 192] width 46 height 46
click at [910, 182] on img "Close" at bounding box center [910, 192] width 46 height 46
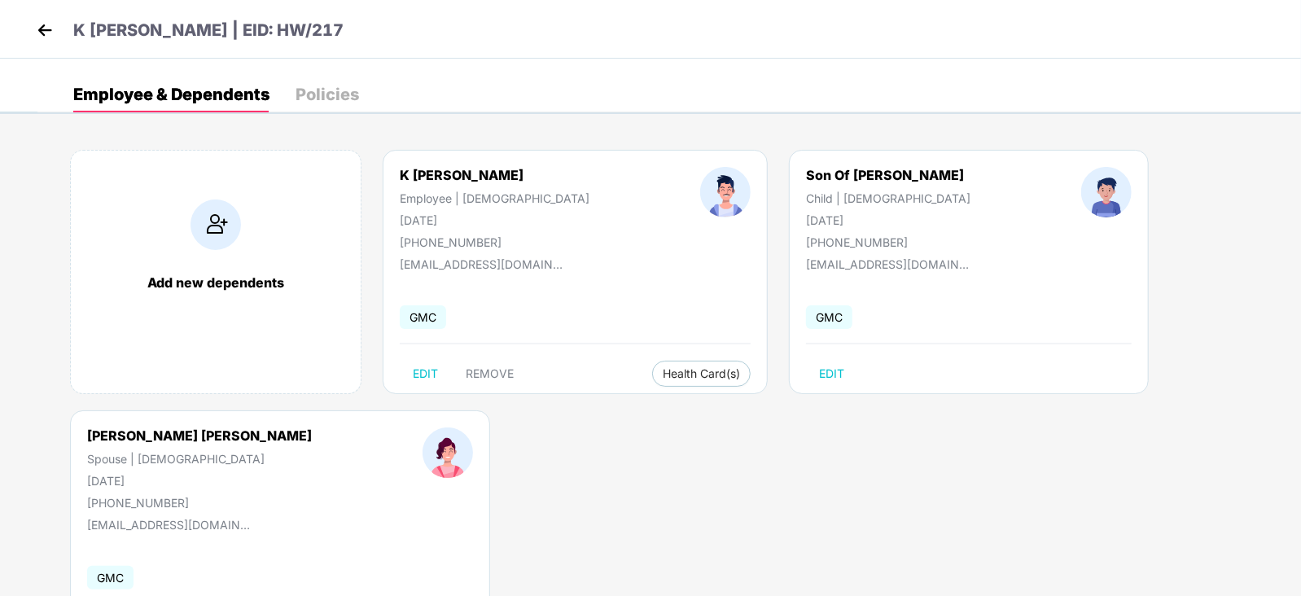
click at [46, 29] on img at bounding box center [45, 30] width 24 height 24
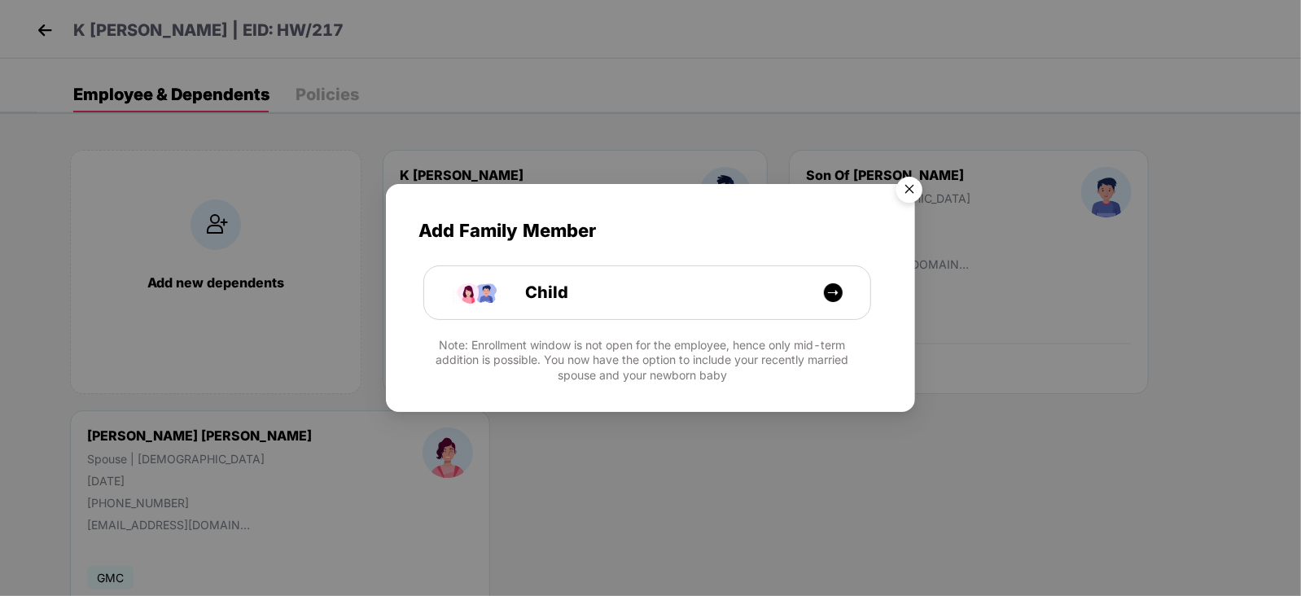
click at [906, 194] on img "Close" at bounding box center [910, 192] width 46 height 46
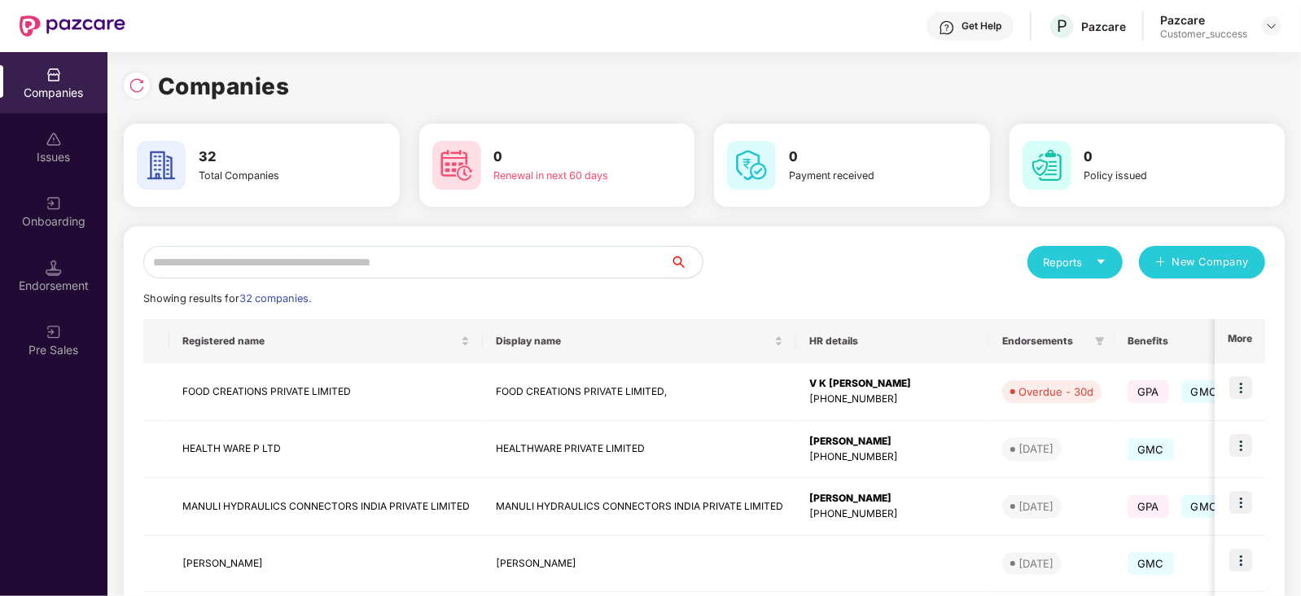
click at [289, 261] on input "text" at bounding box center [406, 262] width 527 height 33
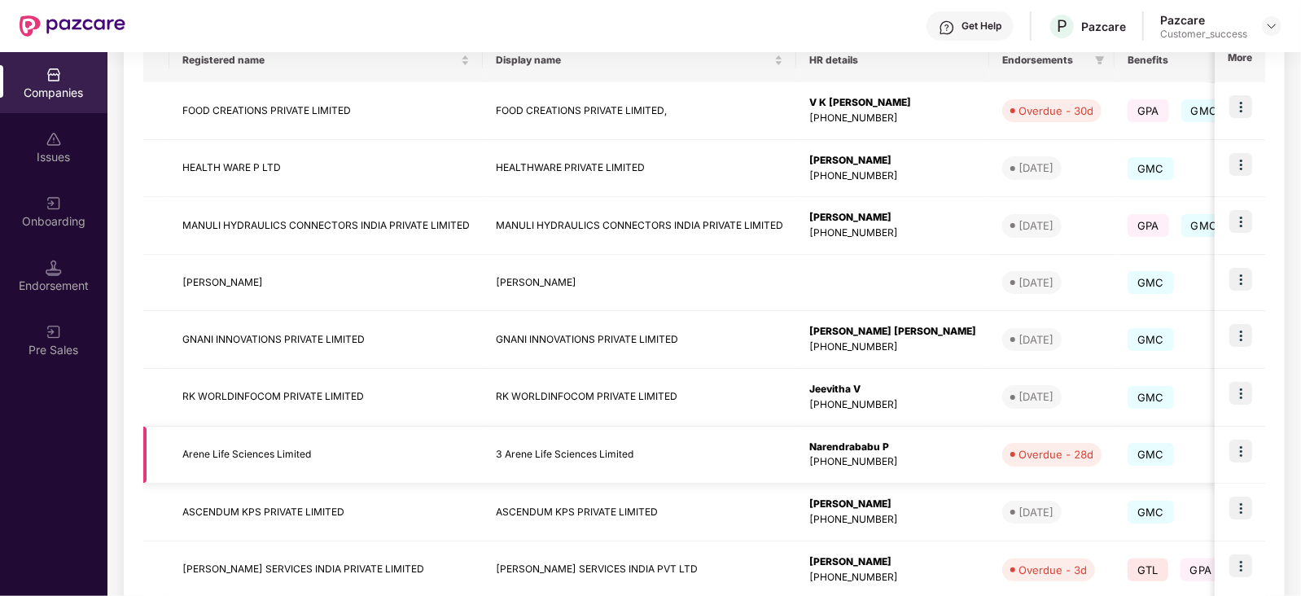
scroll to position [429, 0]
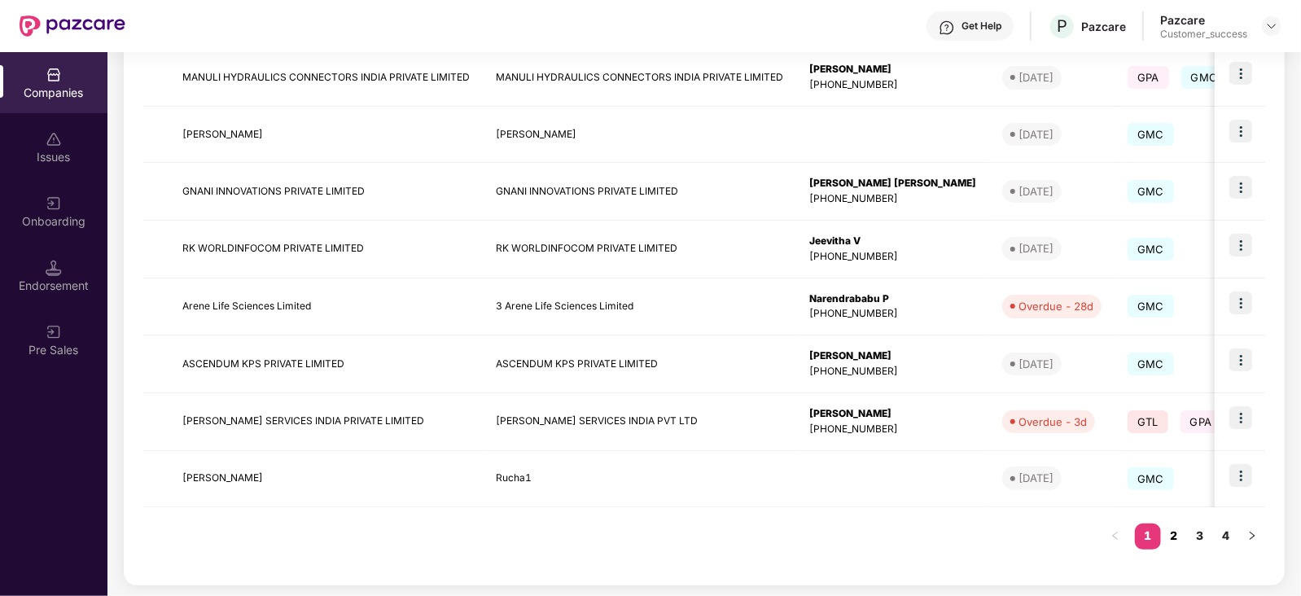
click at [1176, 530] on link "2" at bounding box center [1174, 536] width 26 height 24
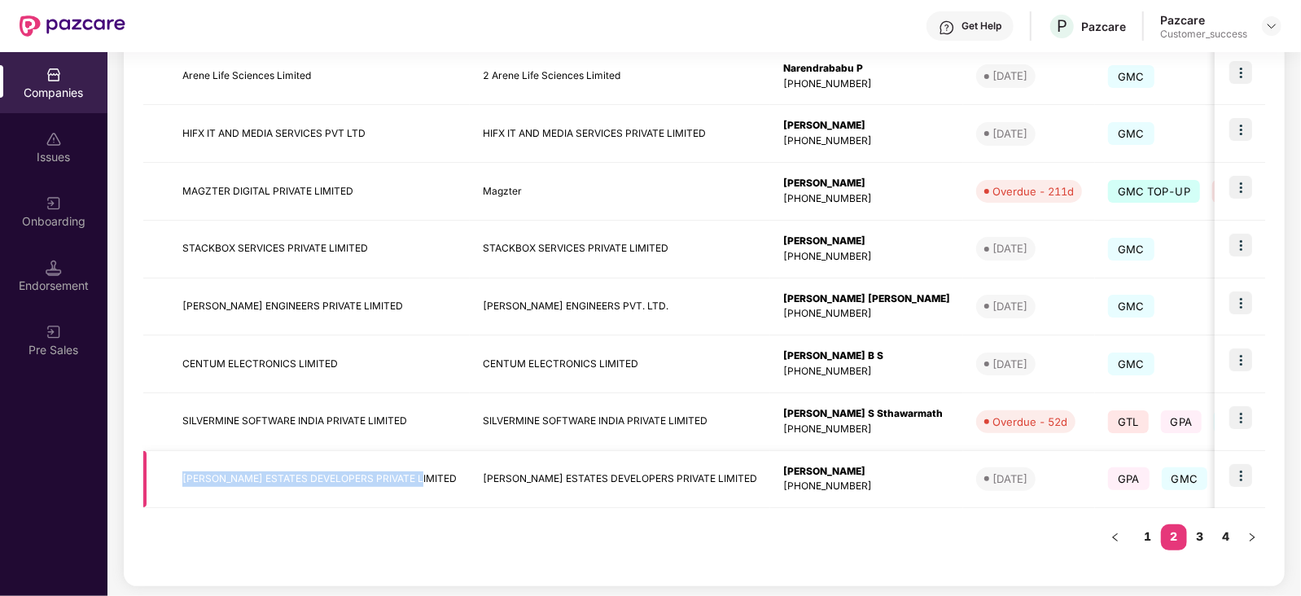
drag, startPoint x: 423, startPoint y: 476, endPoint x: 178, endPoint y: 471, distance: 246.0
click at [178, 471] on td "[PERSON_NAME] ESTATES DEVELOPERS PRIVATE LIMITED" at bounding box center [319, 480] width 300 height 58
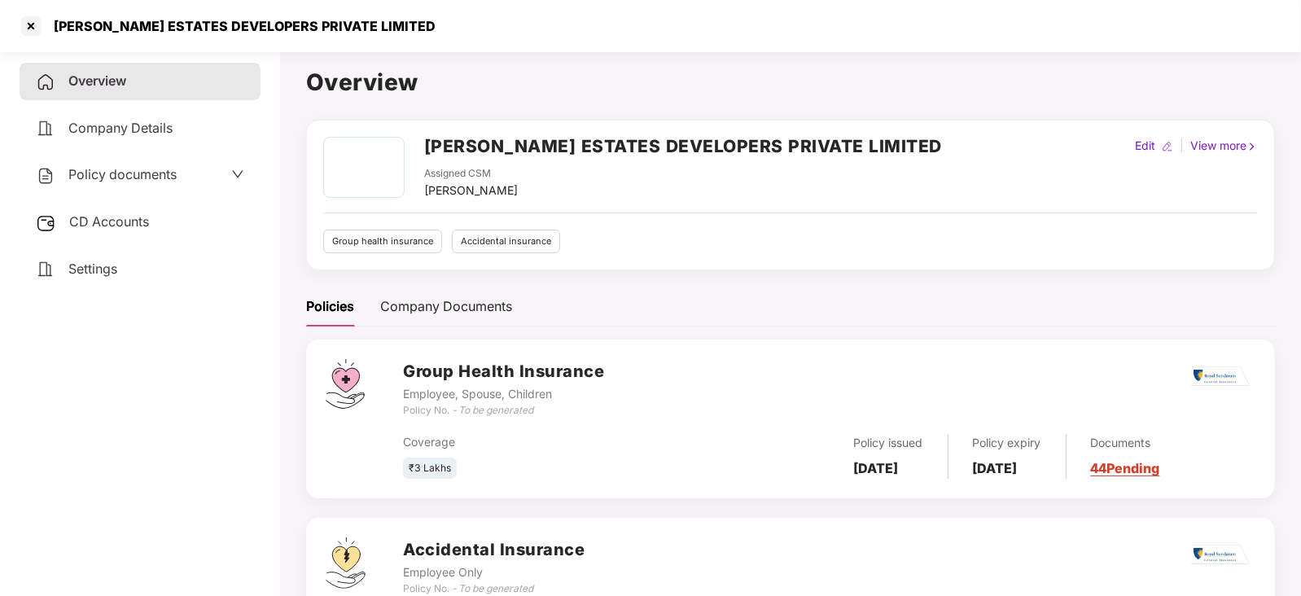
click at [864, 144] on h2 "[PERSON_NAME] ESTATES DEVELOPERS PRIVATE LIMITED" at bounding box center [683, 146] width 518 height 27
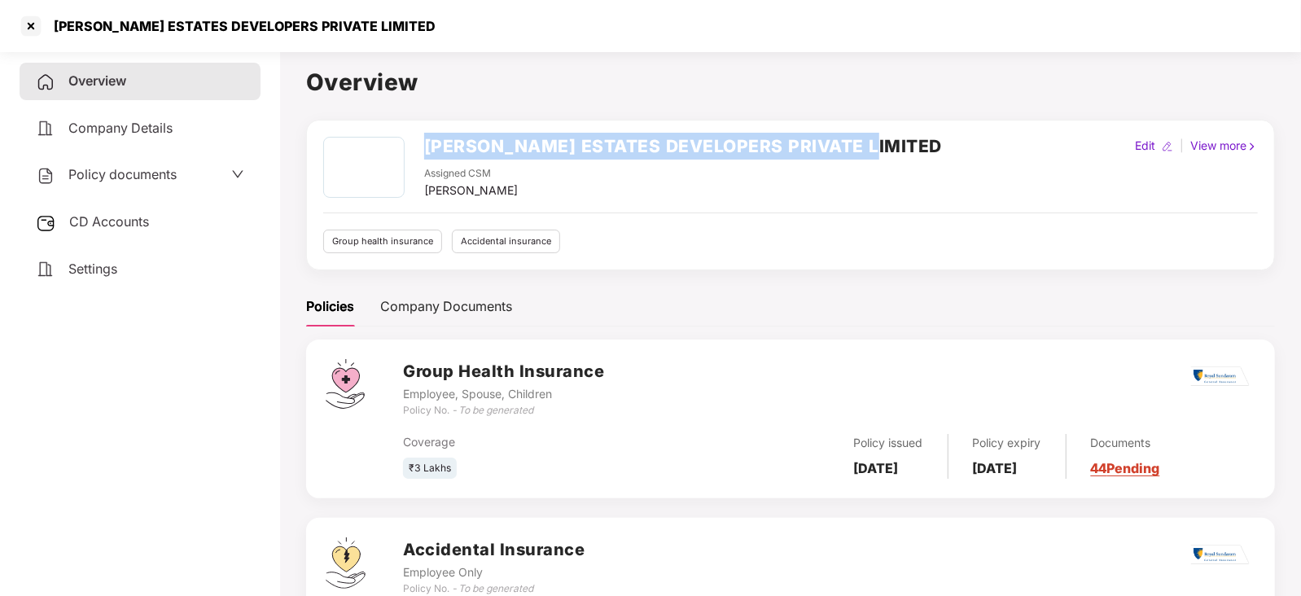
drag, startPoint x: 883, startPoint y: 145, endPoint x: 417, endPoint y: 155, distance: 465.9
click at [417, 155] on div "VASWANI ESTATES DEVELOPERS PRIVATE LIMITED Assigned CSM Srivani M V Edit | View…" at bounding box center [790, 168] width 935 height 63
copy h2 "[PERSON_NAME] ESTATES DEVELOPERS PRIVATE LIMITED"
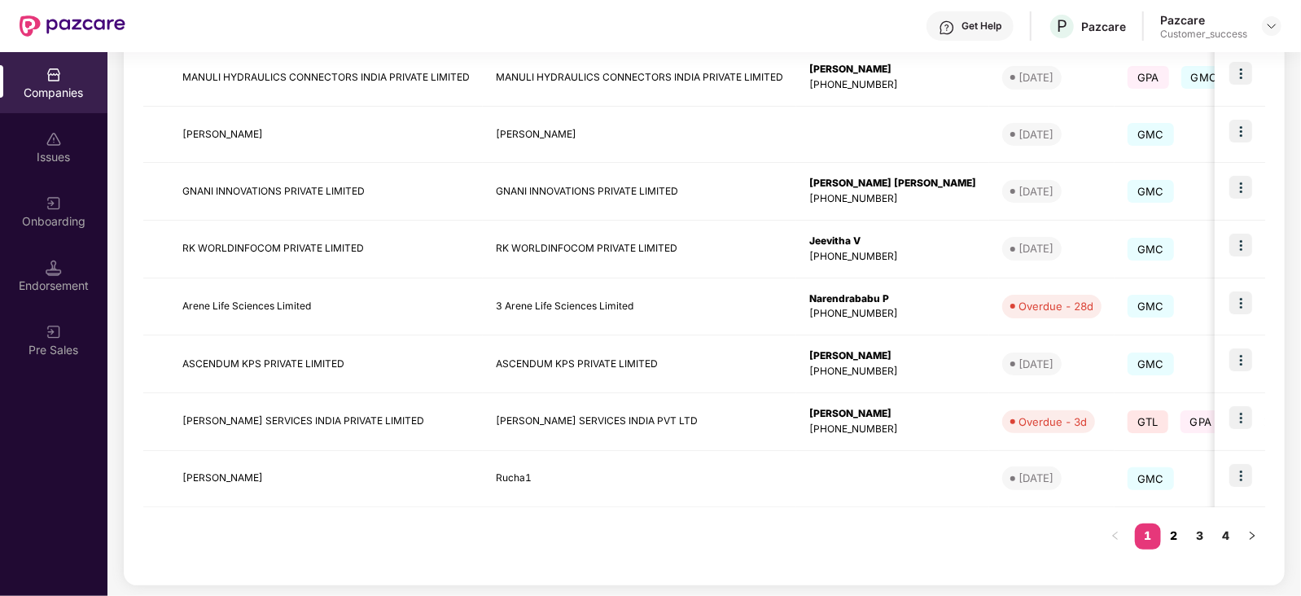
click at [1173, 533] on link "2" at bounding box center [1174, 536] width 26 height 24
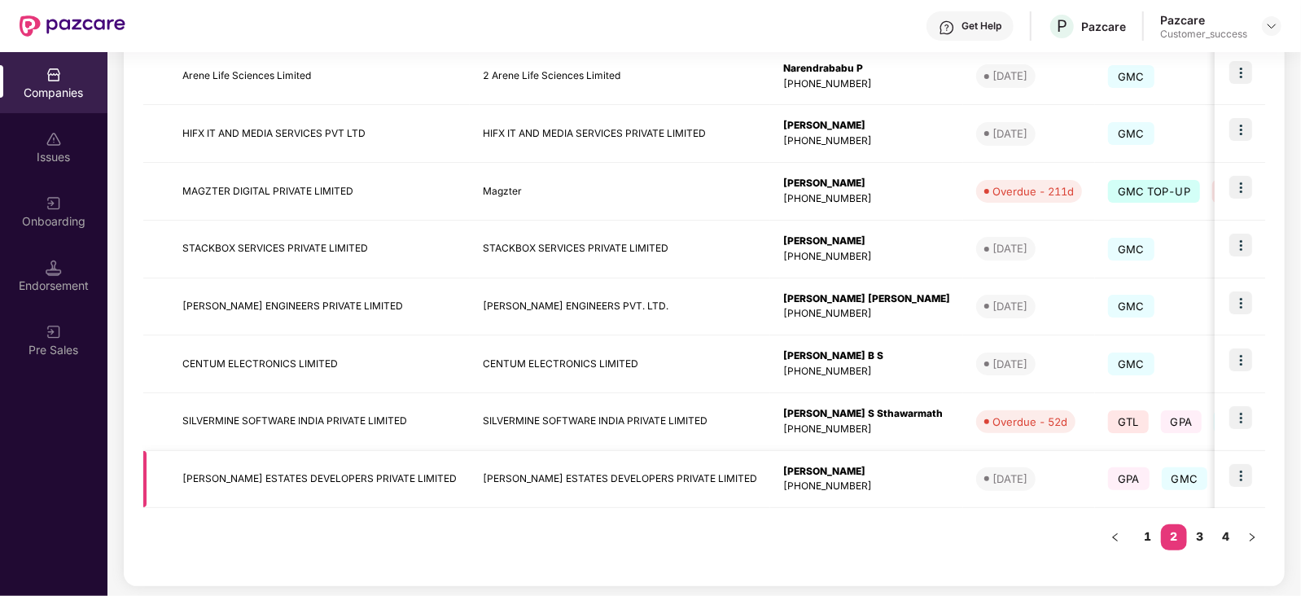
click at [1249, 473] on img at bounding box center [1241, 475] width 23 height 23
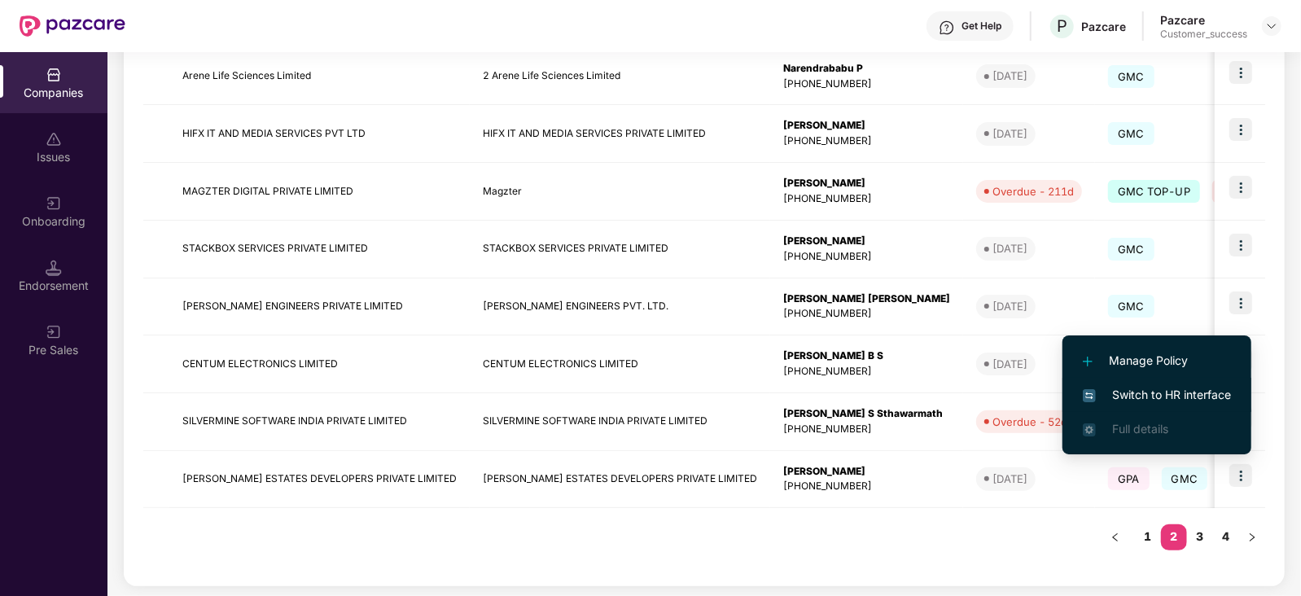
click at [1173, 394] on span "Switch to HR interface" at bounding box center [1157, 395] width 148 height 18
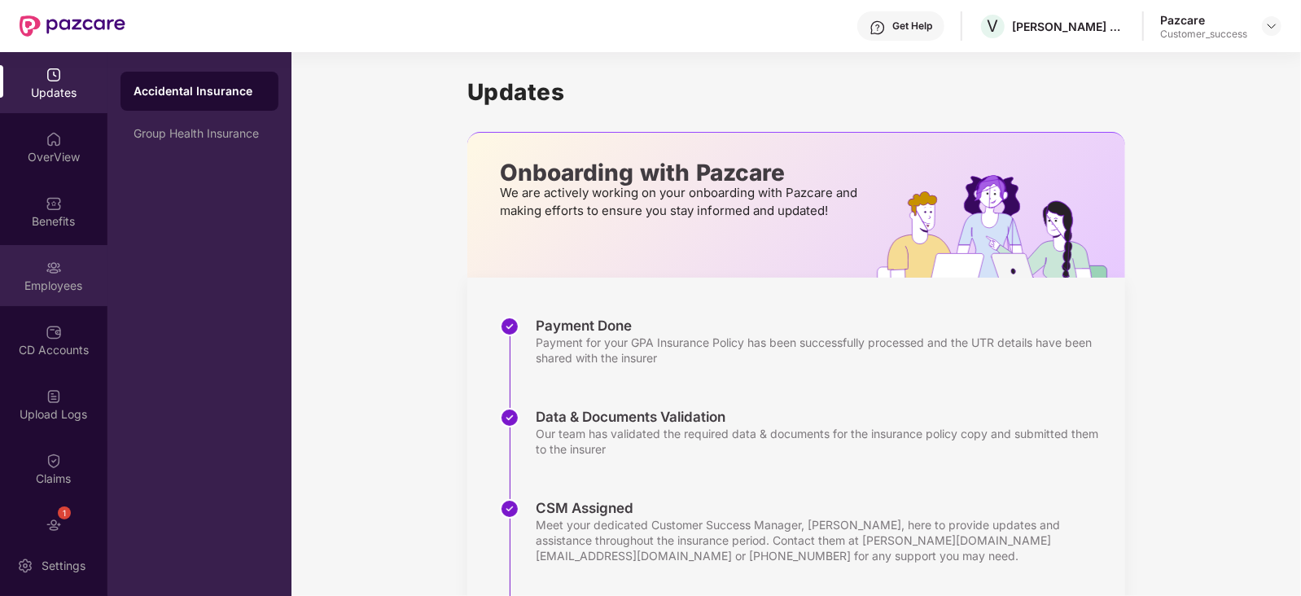
click at [56, 268] on img at bounding box center [54, 268] width 16 height 16
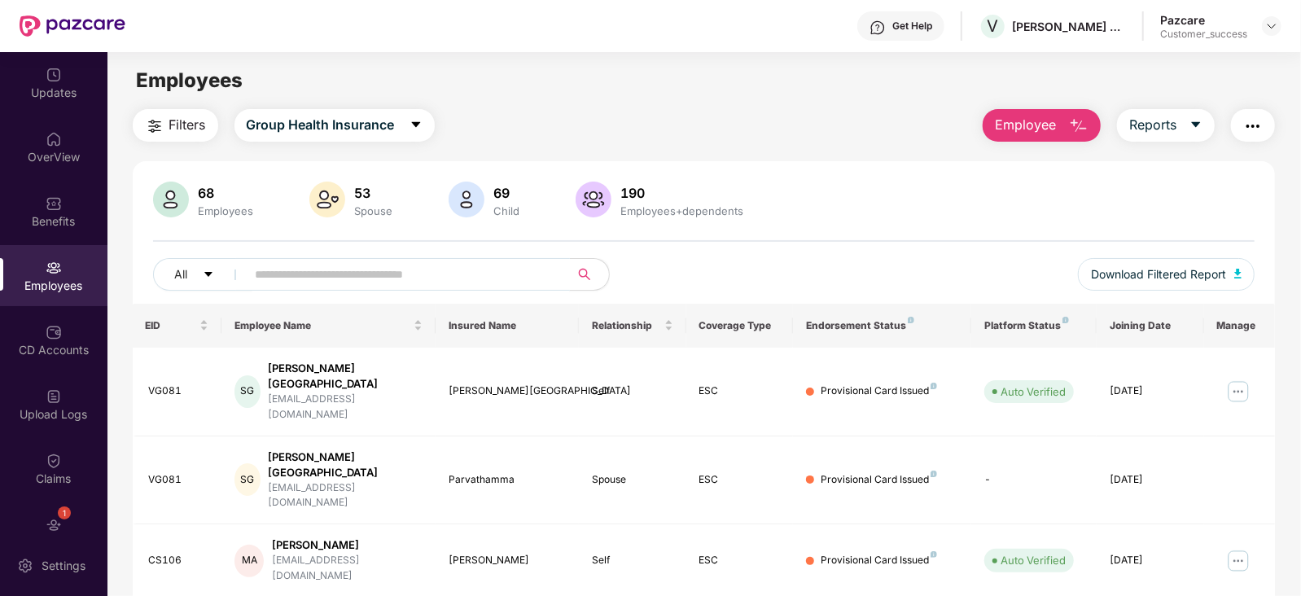
click at [279, 274] on input "text" at bounding box center [402, 274] width 292 height 24
paste input "**********"
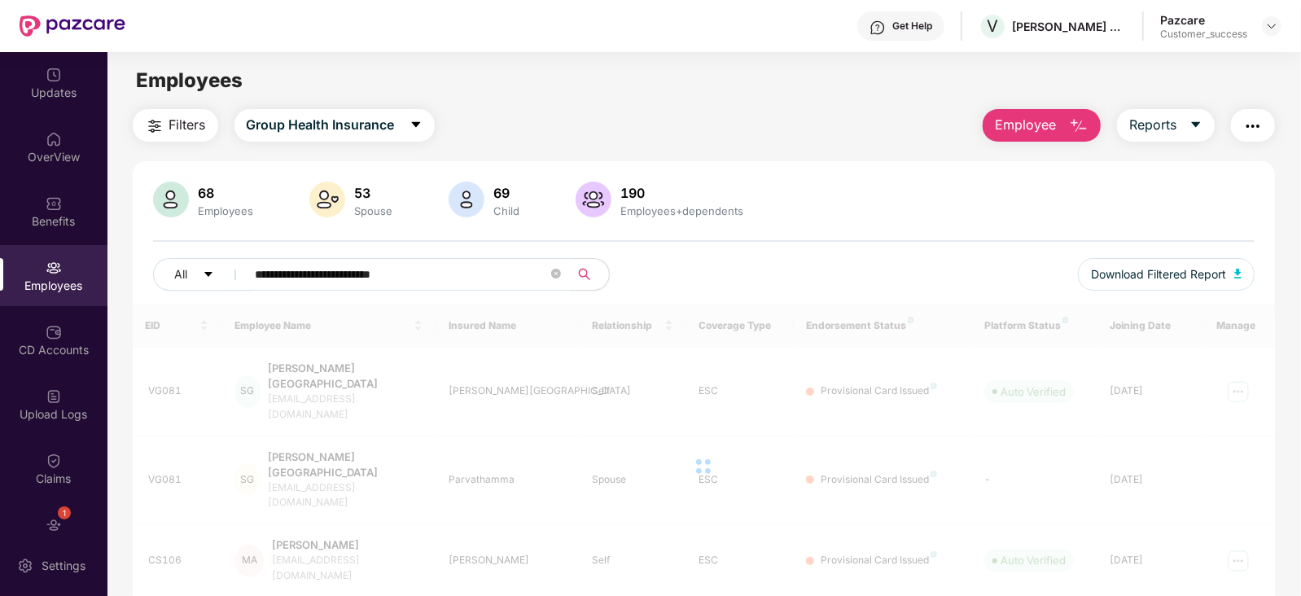
type input "**********"
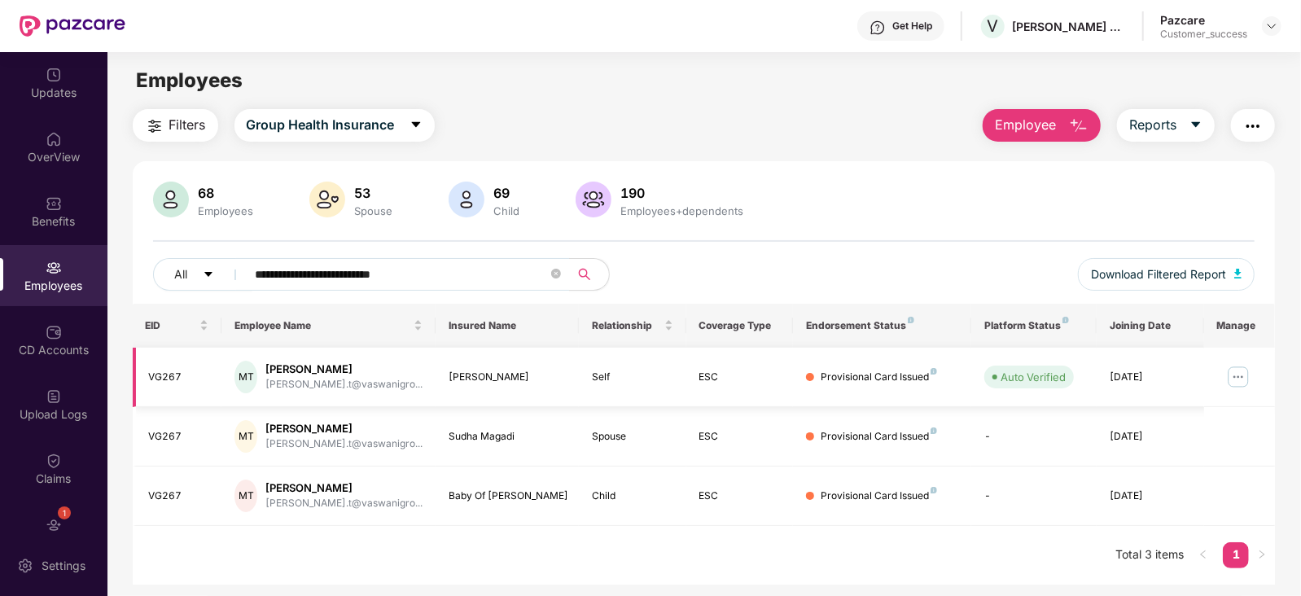
click at [1248, 374] on img at bounding box center [1239, 377] width 26 height 26
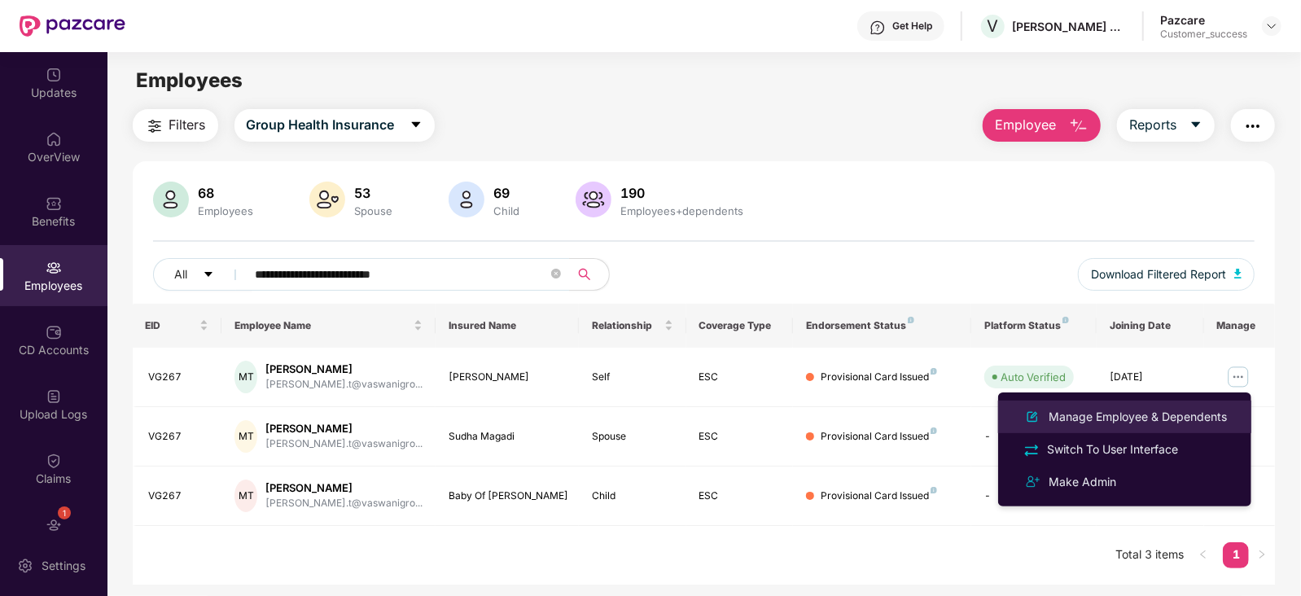
click at [1156, 421] on div "Manage Employee & Dependents" at bounding box center [1138, 417] width 185 height 18
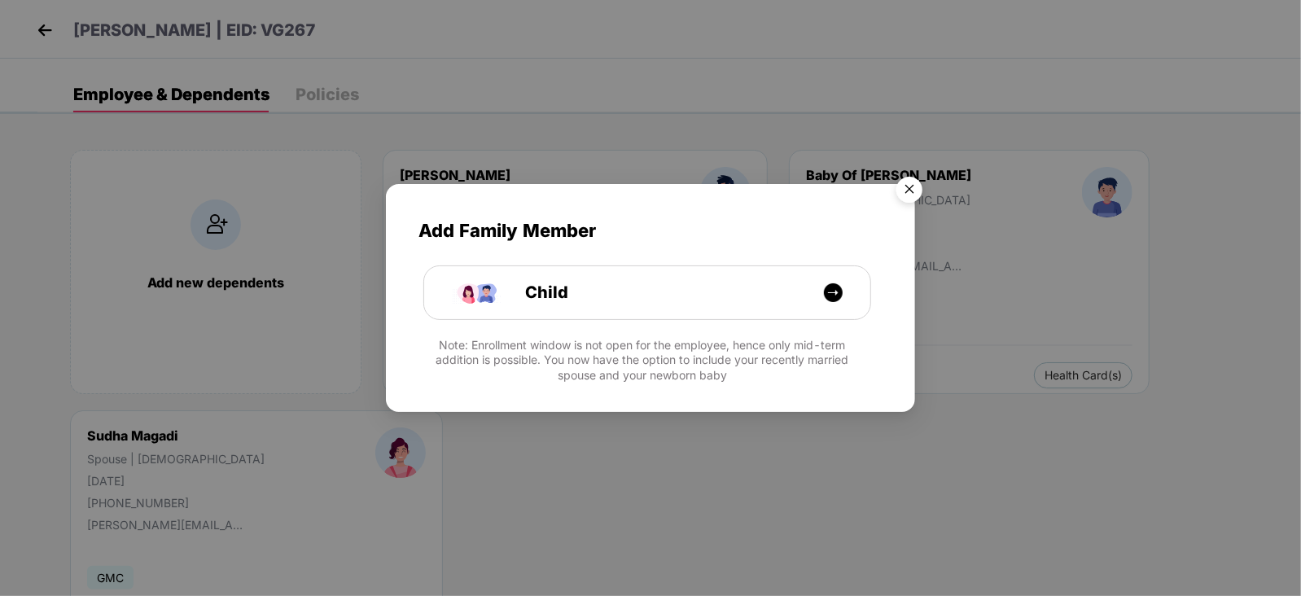
click at [912, 181] on img "Close" at bounding box center [910, 192] width 46 height 46
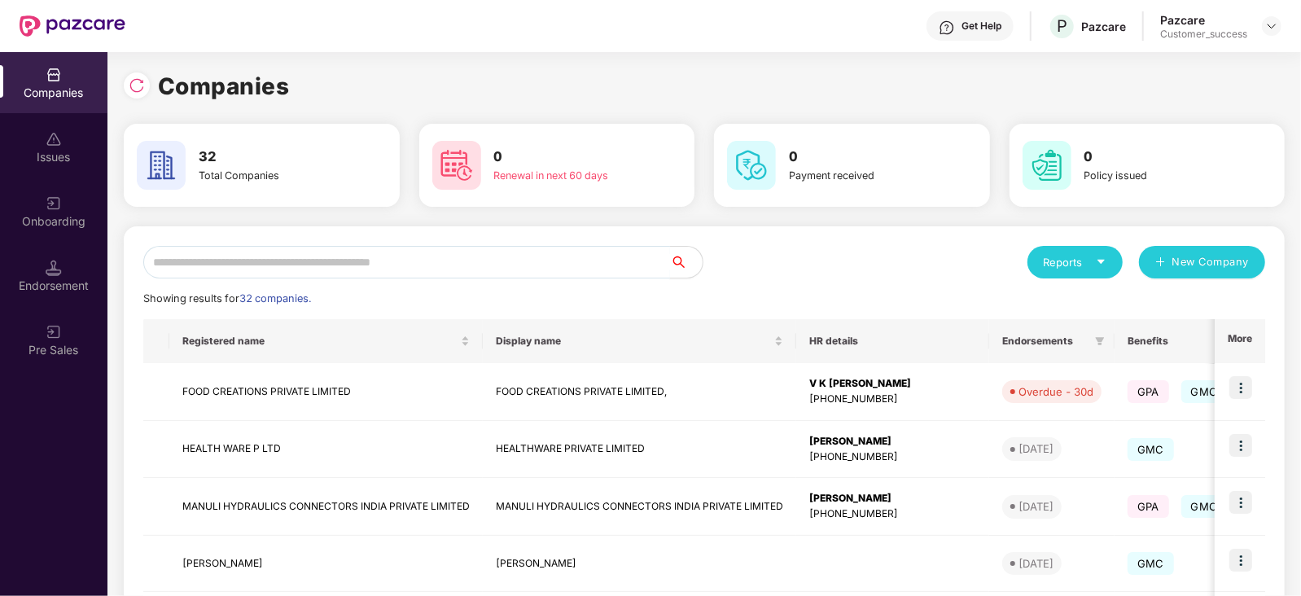
click at [276, 258] on input "text" at bounding box center [406, 262] width 527 height 33
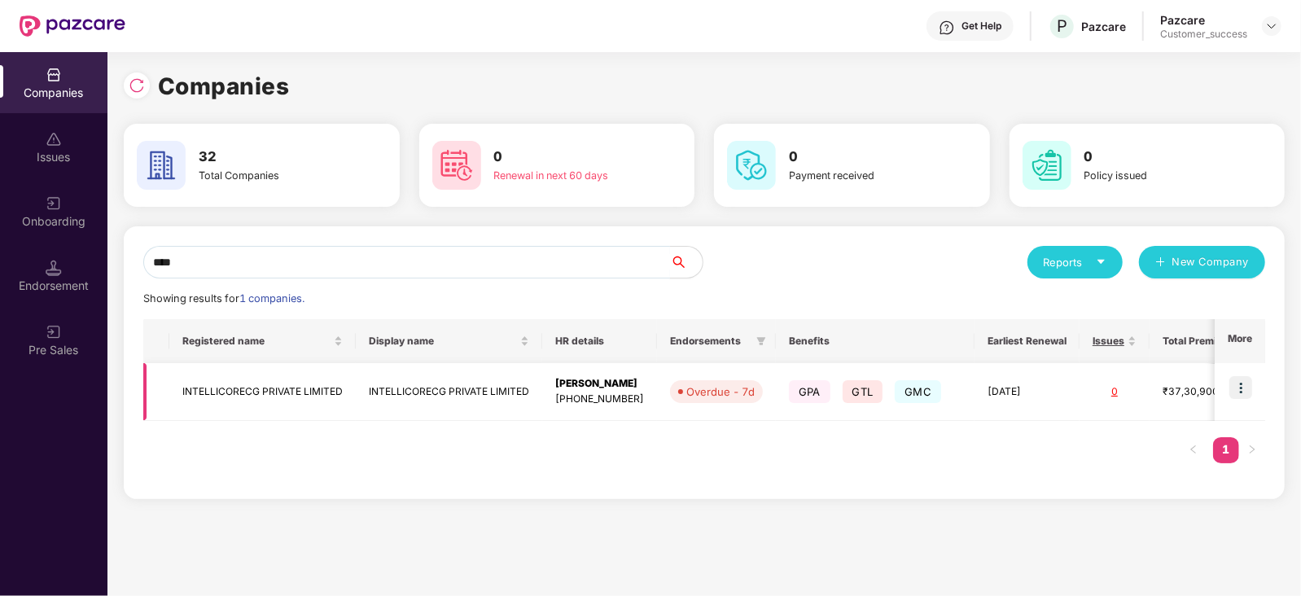
type input "****"
click at [1243, 388] on img at bounding box center [1241, 387] width 23 height 23
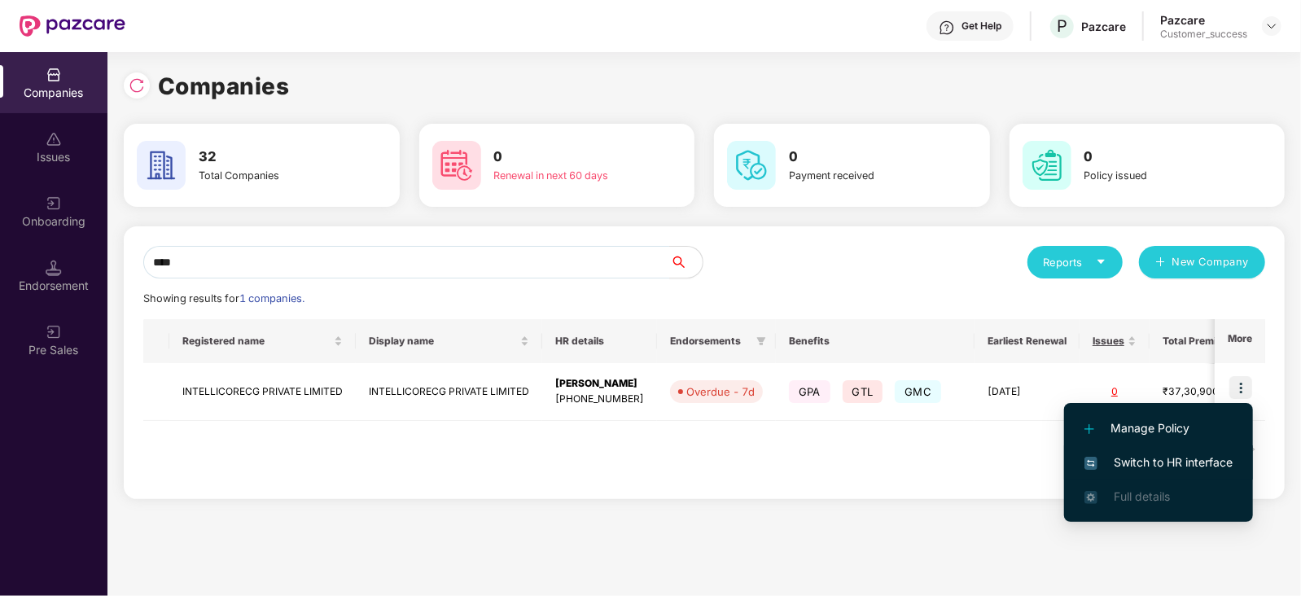
click at [1170, 455] on span "Switch to HR interface" at bounding box center [1159, 463] width 148 height 18
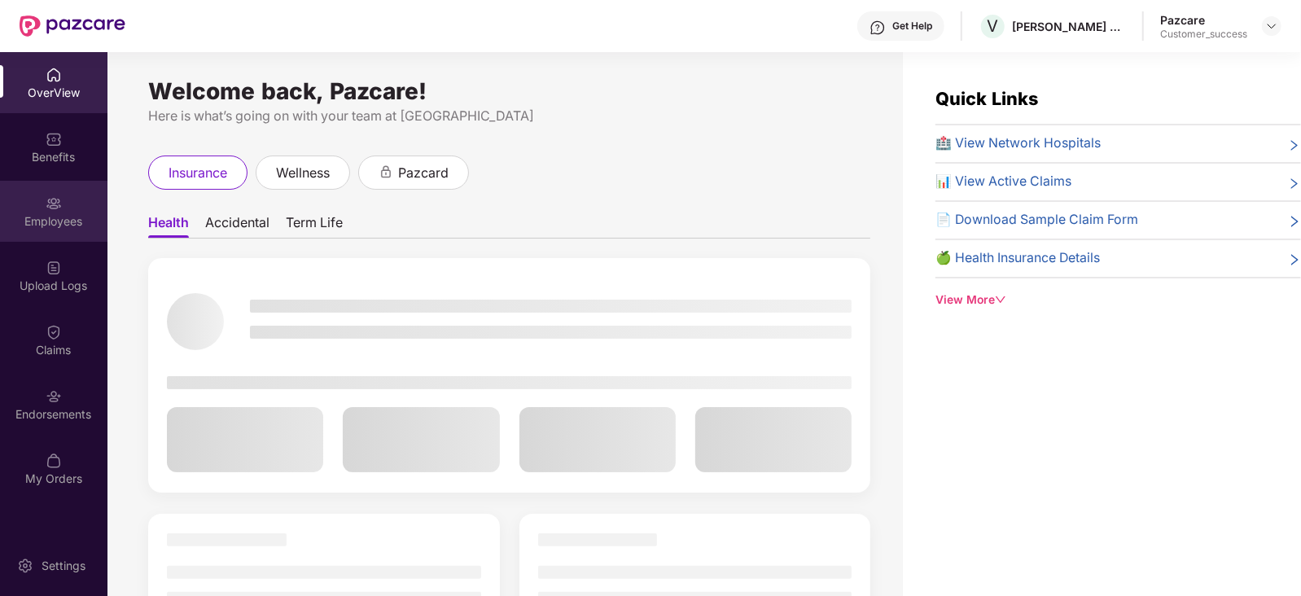
click at [64, 200] on div "Employees" at bounding box center [53, 211] width 107 height 61
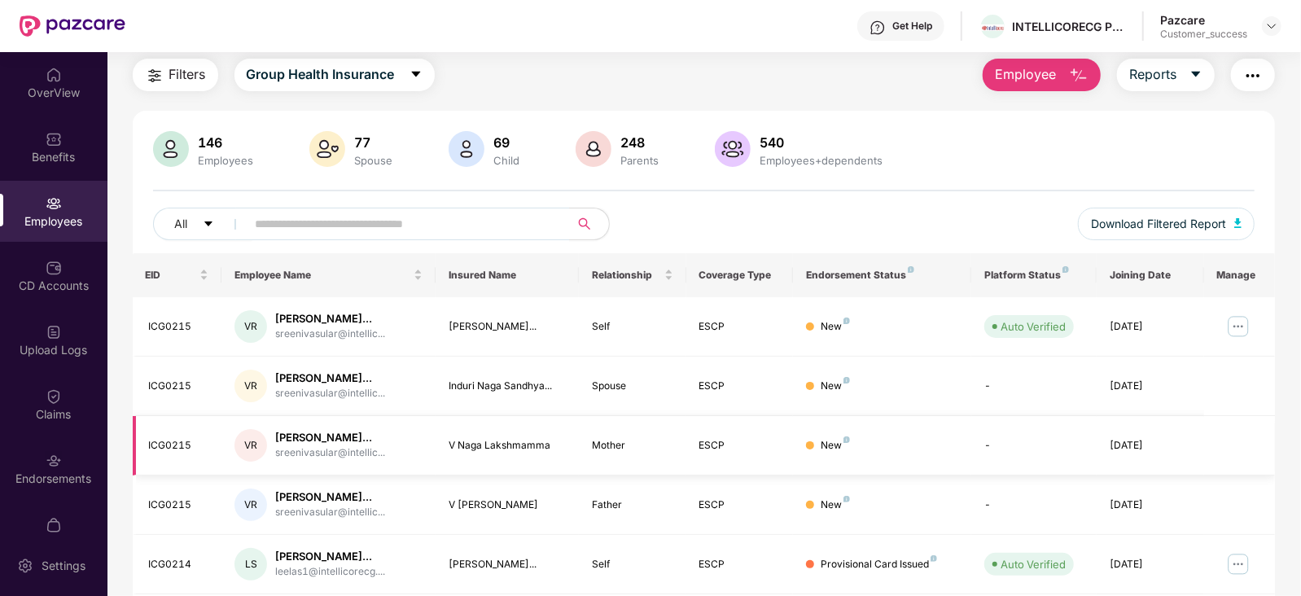
scroll to position [52, 0]
click at [1239, 319] on img at bounding box center [1239, 325] width 26 height 26
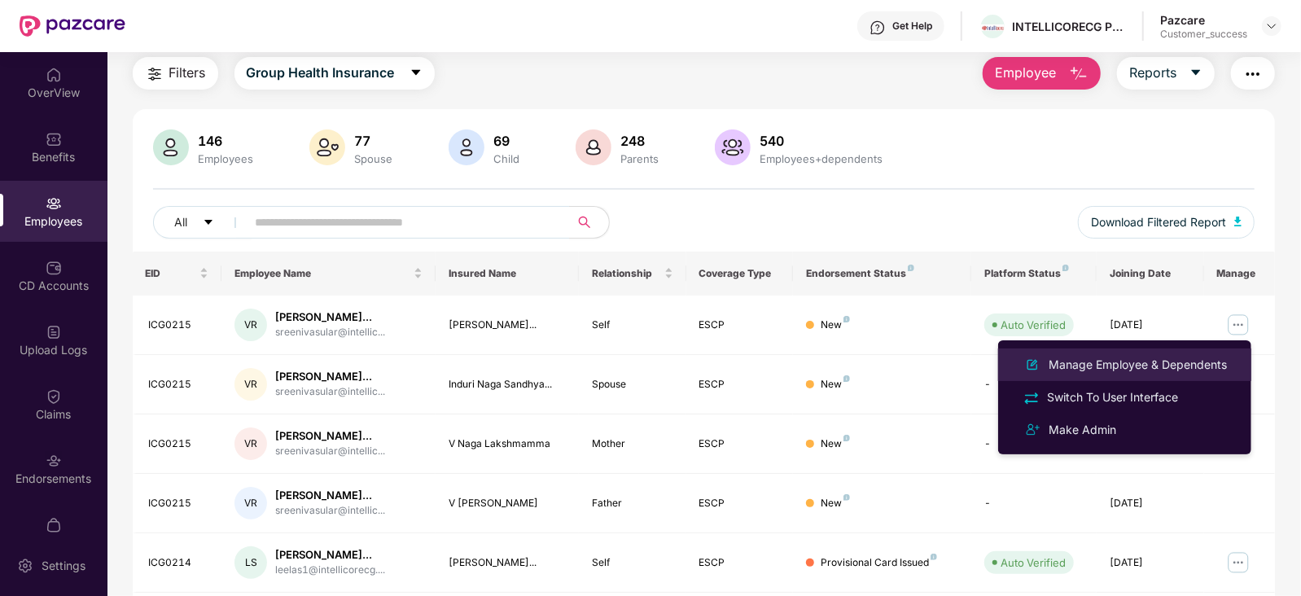
click at [1169, 361] on div "Manage Employee & Dependents" at bounding box center [1138, 365] width 185 height 18
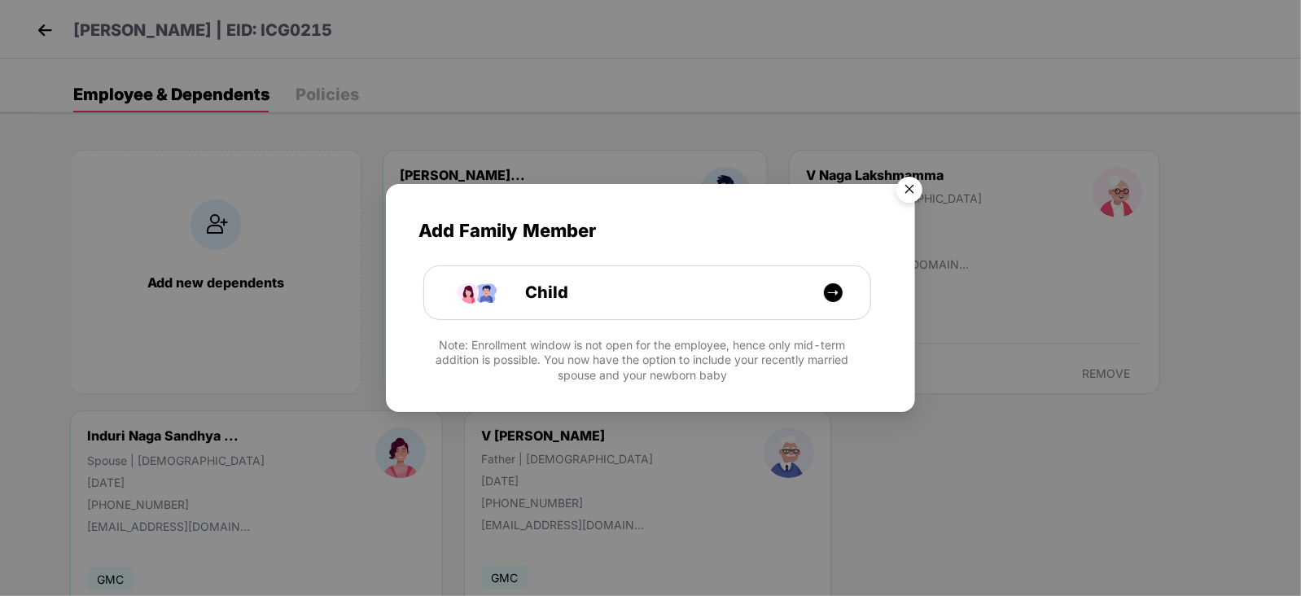
click at [924, 189] on img "Close" at bounding box center [910, 192] width 46 height 46
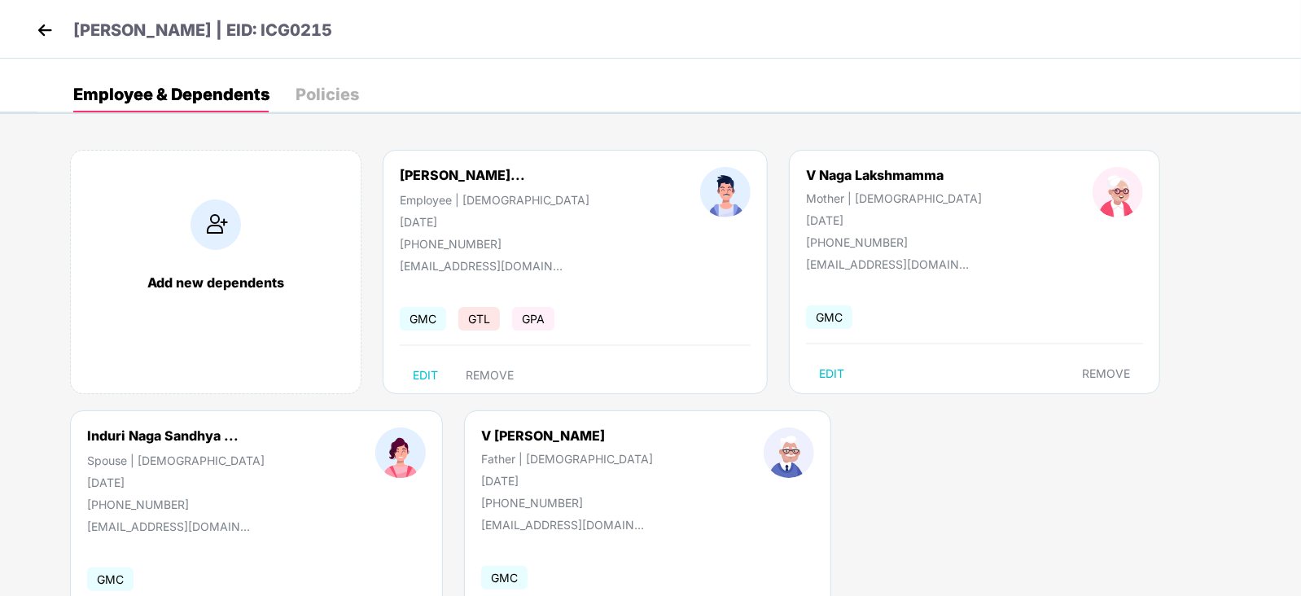
click at [40, 30] on img at bounding box center [45, 30] width 24 height 24
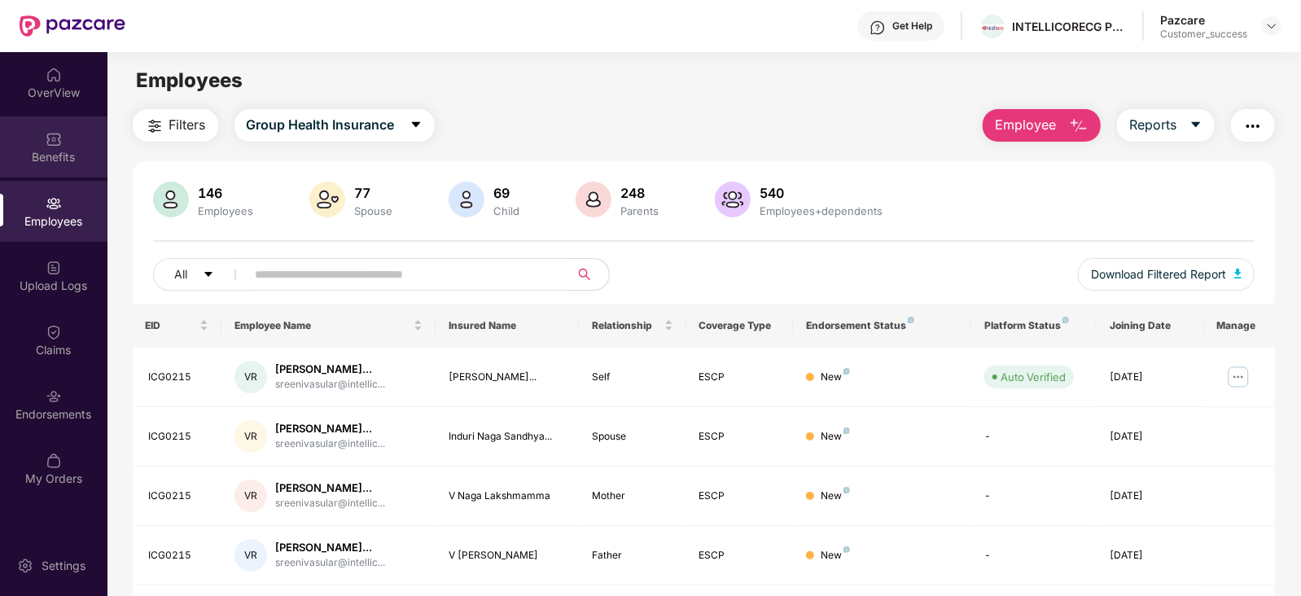
click at [46, 143] on img at bounding box center [54, 139] width 16 height 16
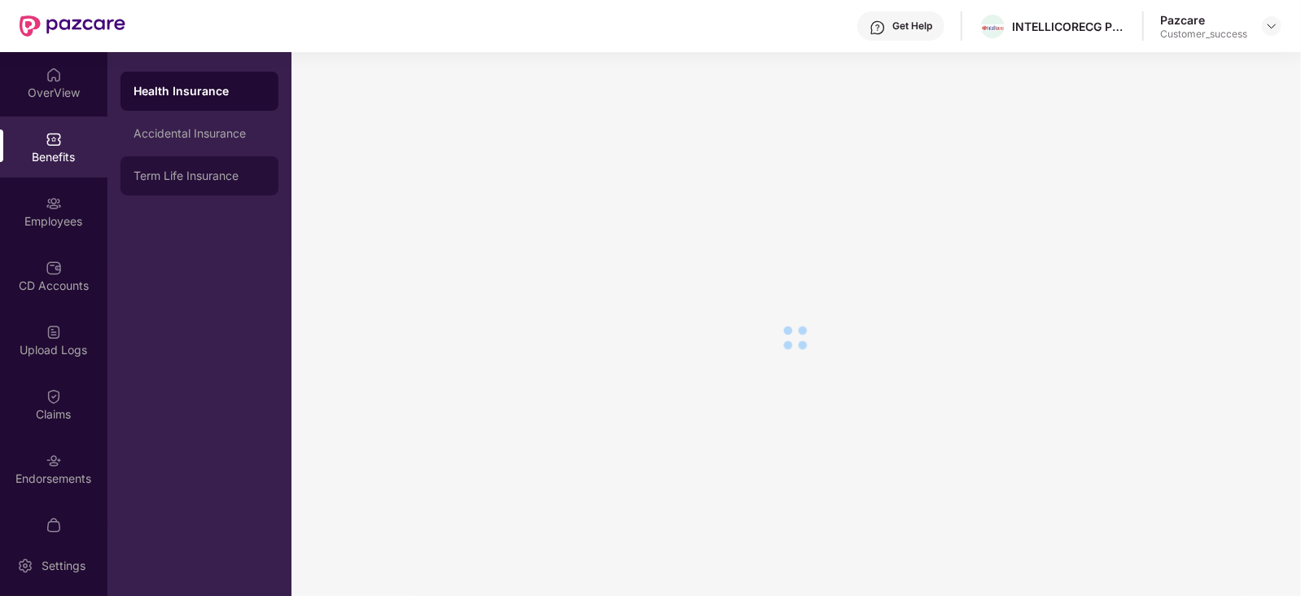
click at [201, 167] on div "Term Life Insurance" at bounding box center [200, 175] width 158 height 39
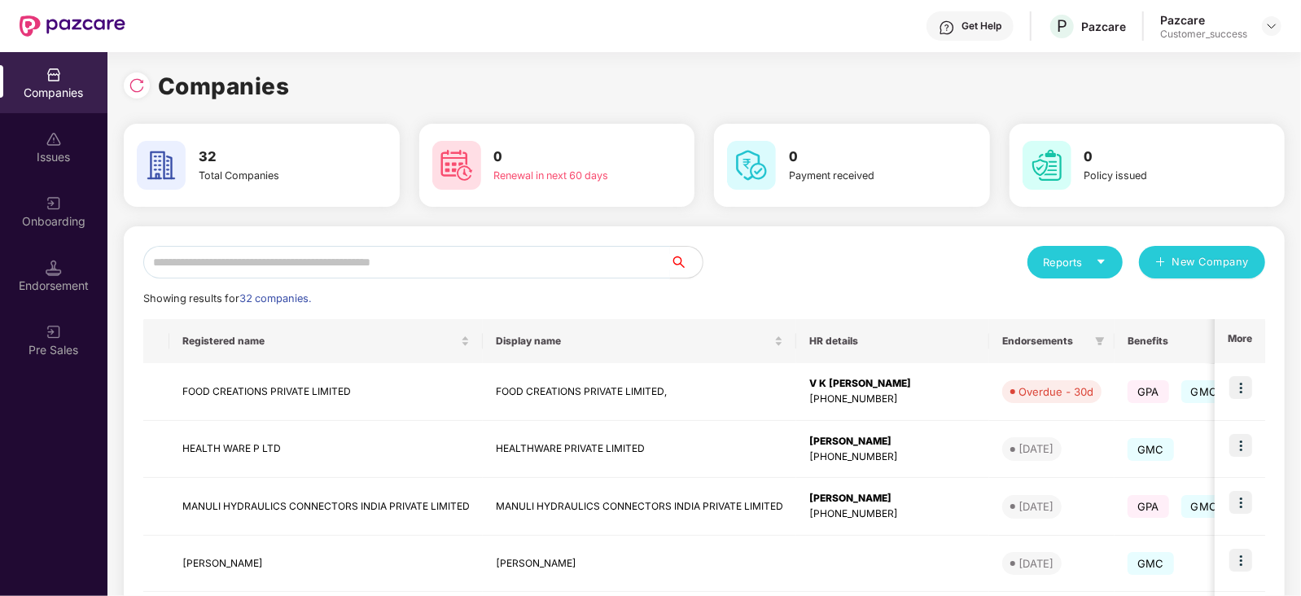
click at [287, 253] on input "text" at bounding box center [406, 262] width 527 height 33
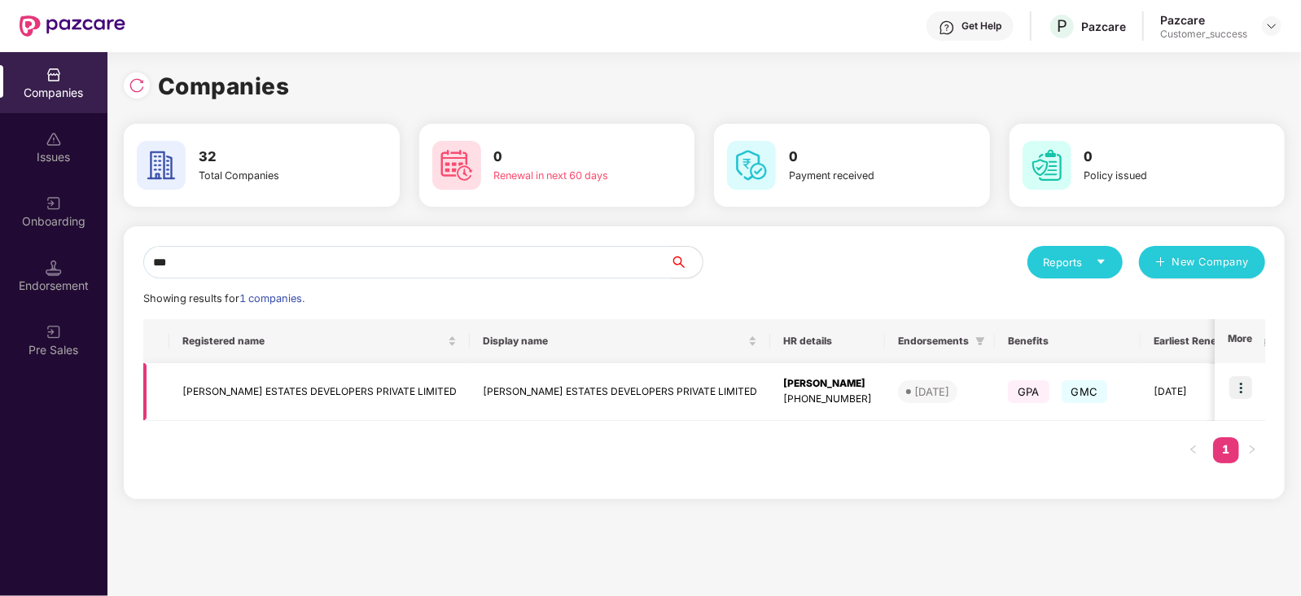
type input "***"
click at [1242, 383] on img at bounding box center [1241, 387] width 23 height 23
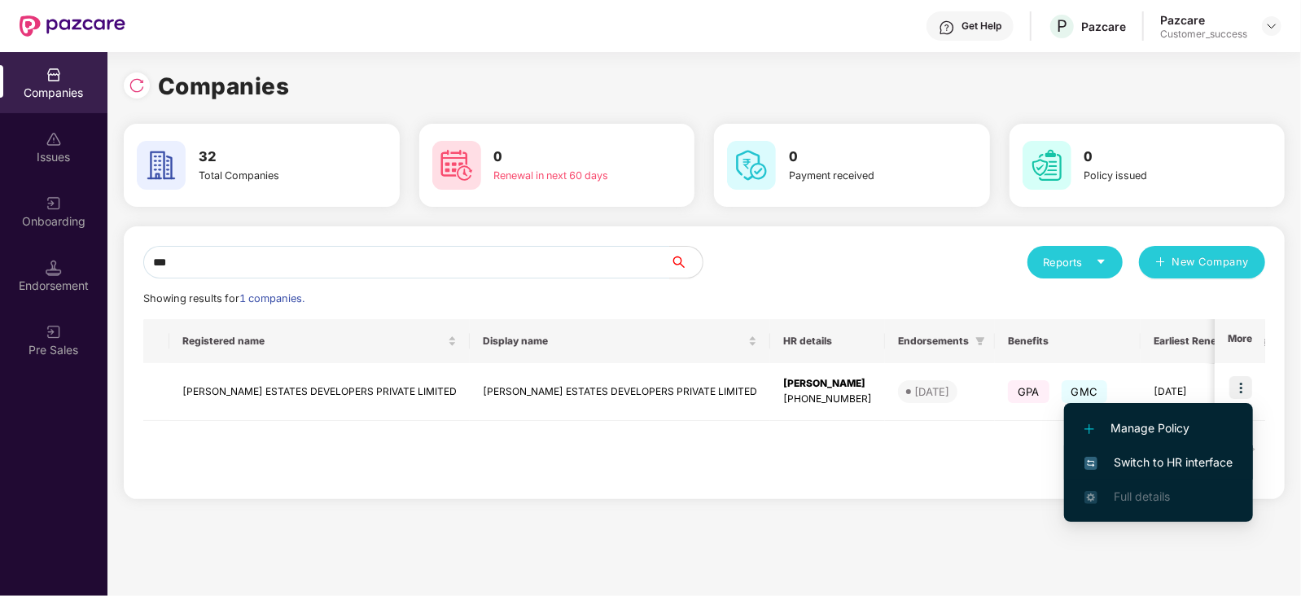
click at [1191, 466] on span "Switch to HR interface" at bounding box center [1159, 463] width 148 height 18
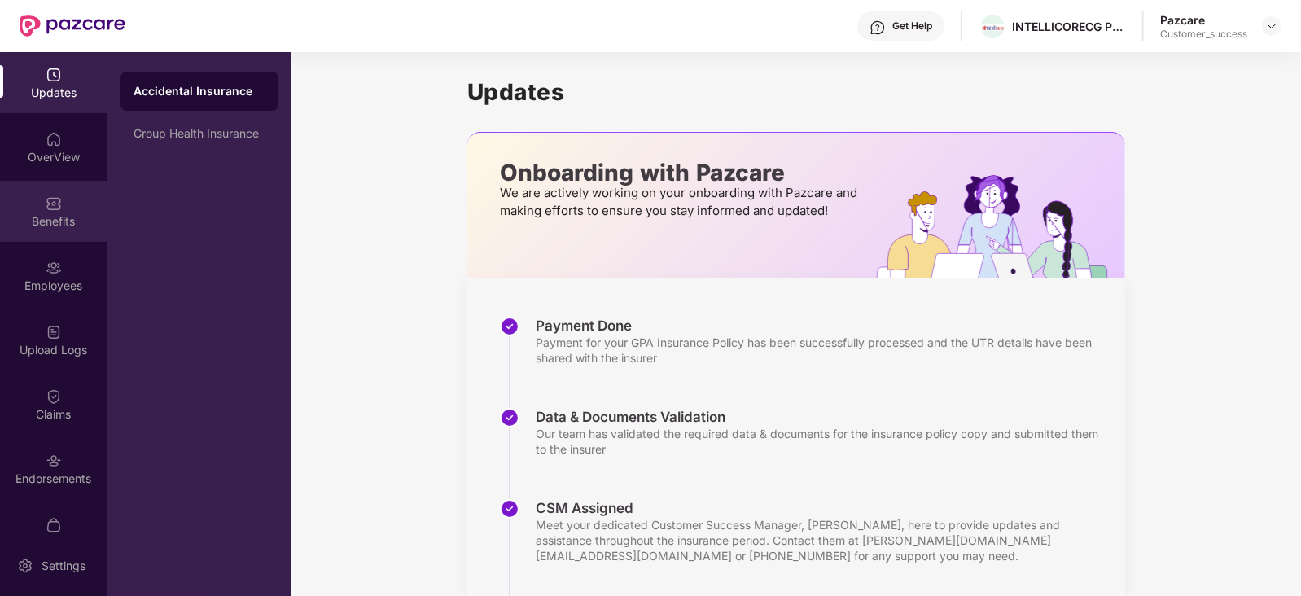
click at [55, 214] on div "Benefits" at bounding box center [53, 221] width 107 height 16
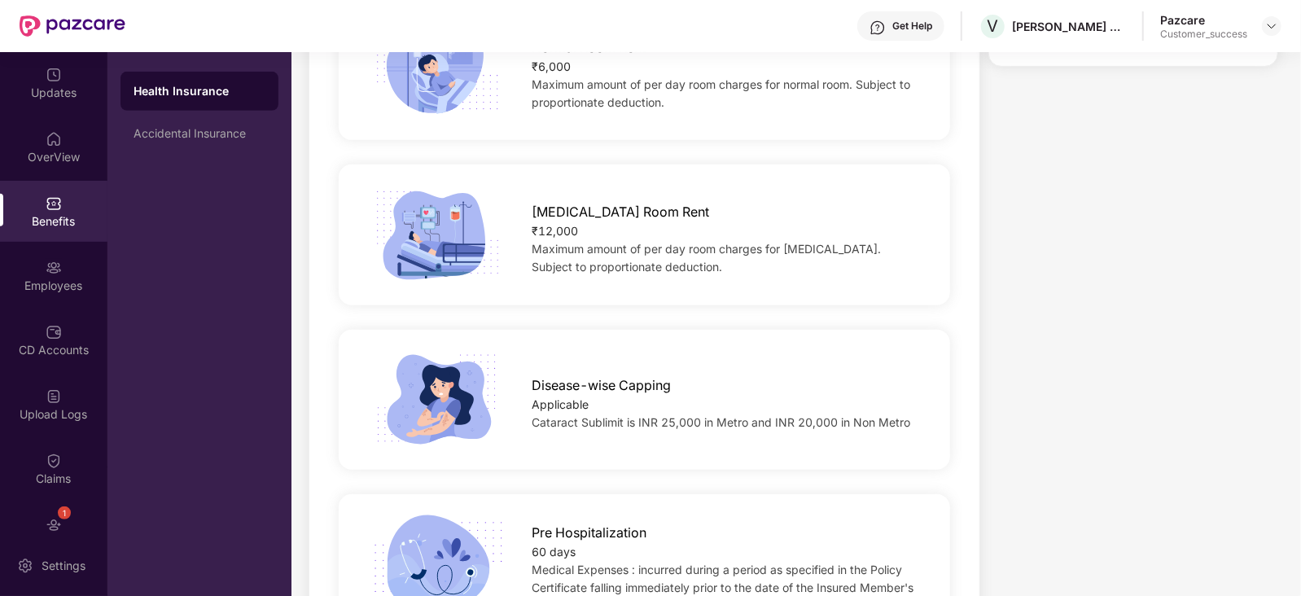
scroll to position [557, 0]
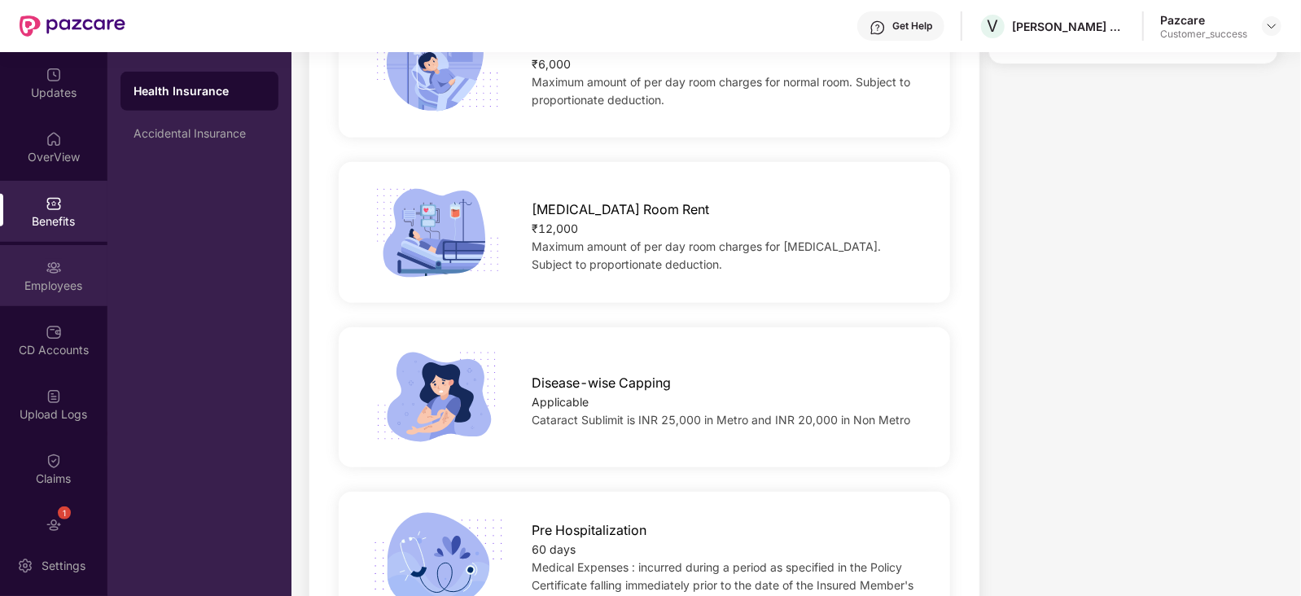
click at [41, 266] on div "Employees" at bounding box center [53, 275] width 107 height 61
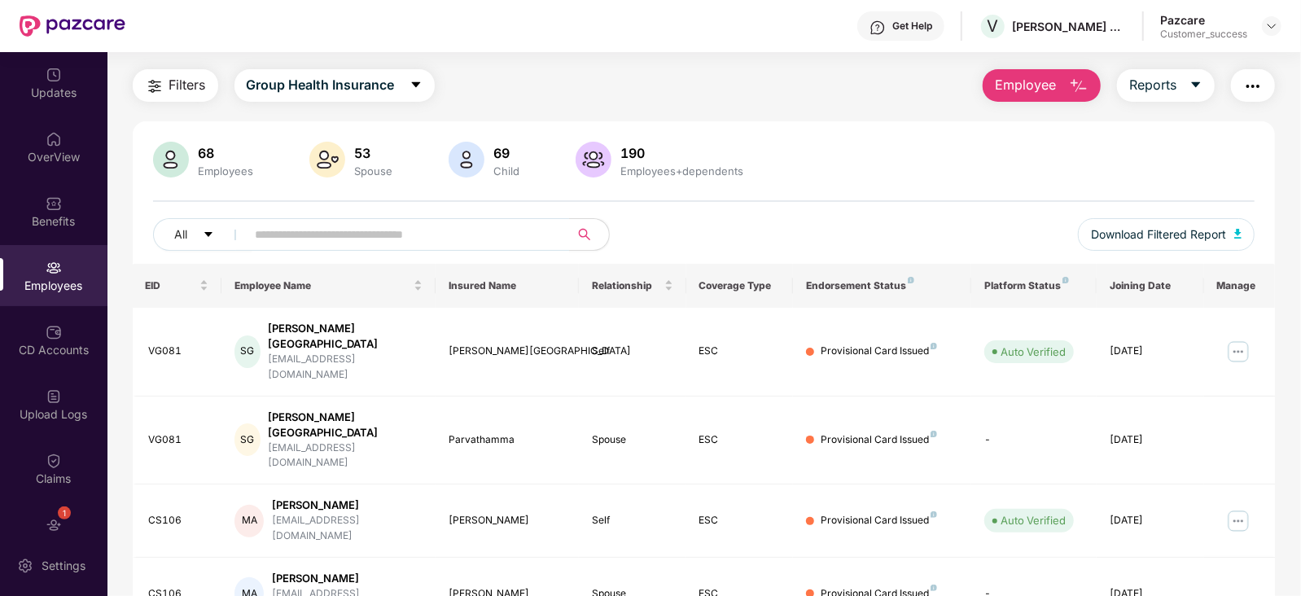
scroll to position [38, 0]
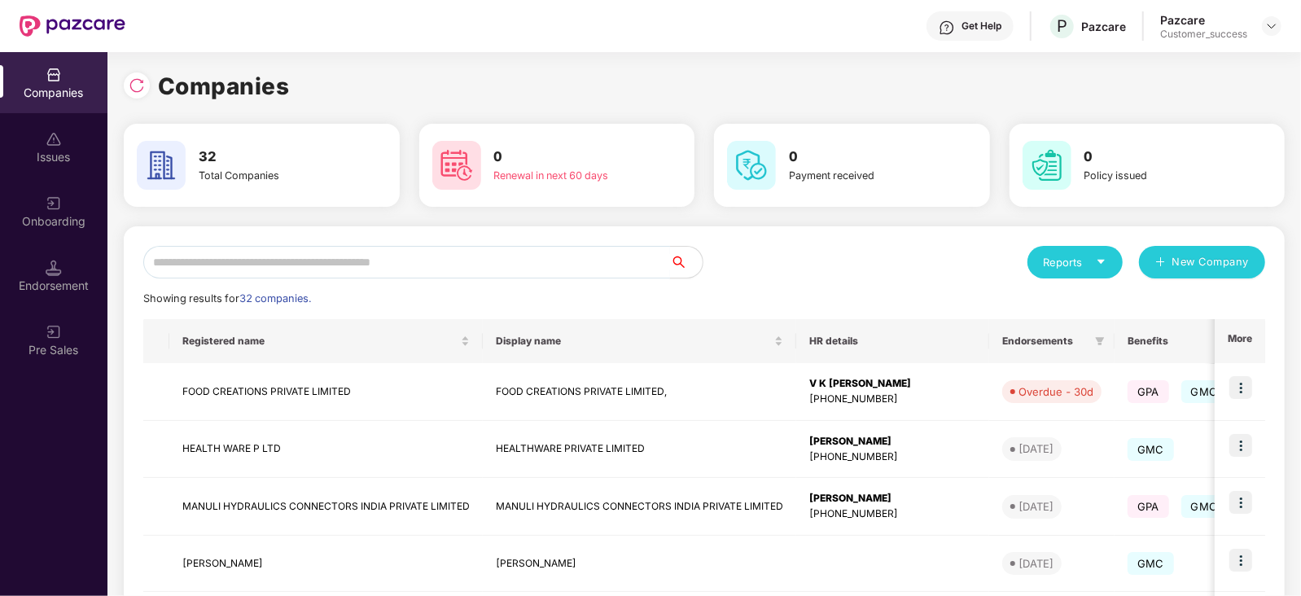
click at [270, 266] on input "text" at bounding box center [406, 262] width 527 height 33
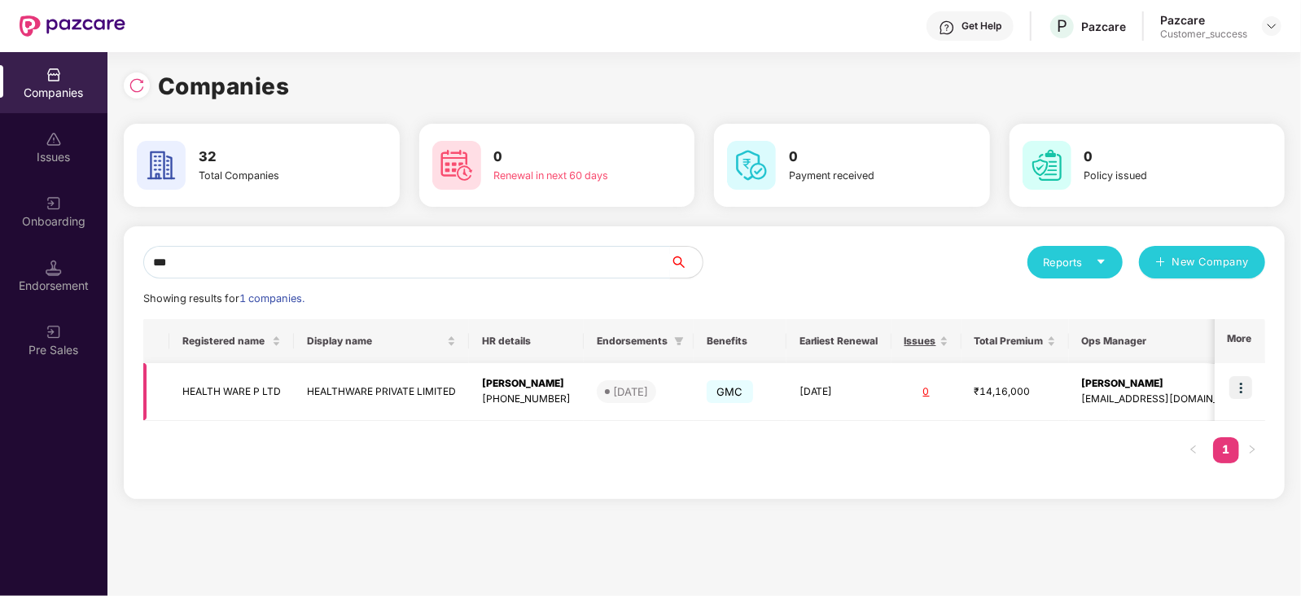
type input "***"
click at [1243, 389] on img at bounding box center [1241, 387] width 23 height 23
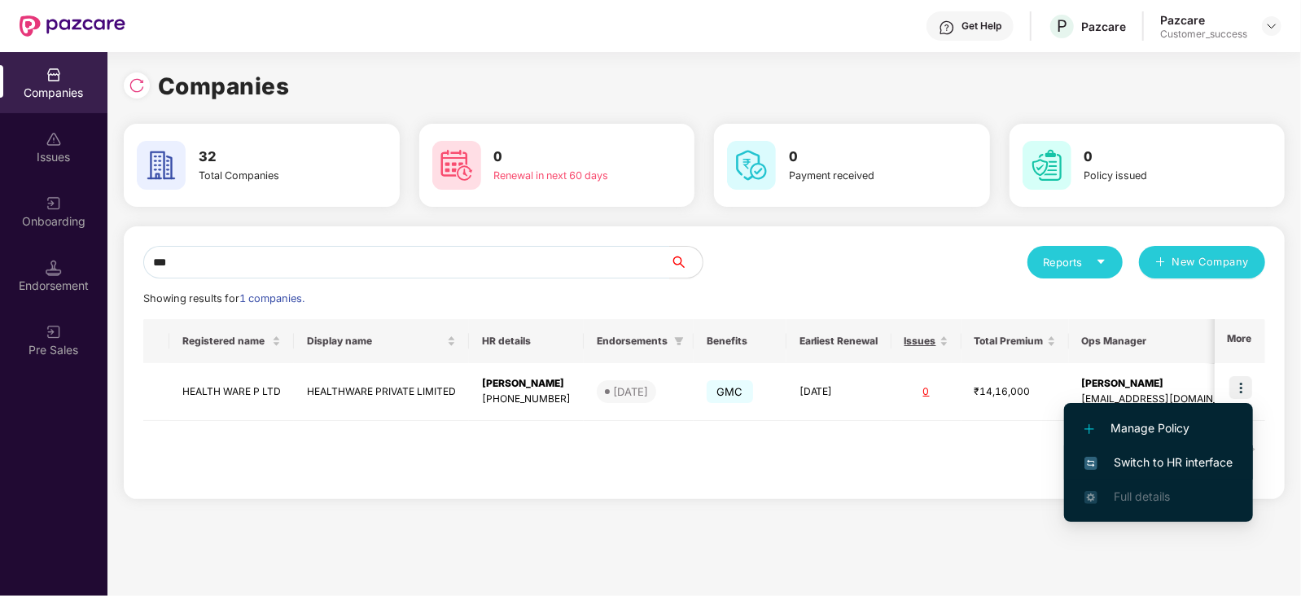
click at [1199, 466] on span "Switch to HR interface" at bounding box center [1159, 463] width 148 height 18
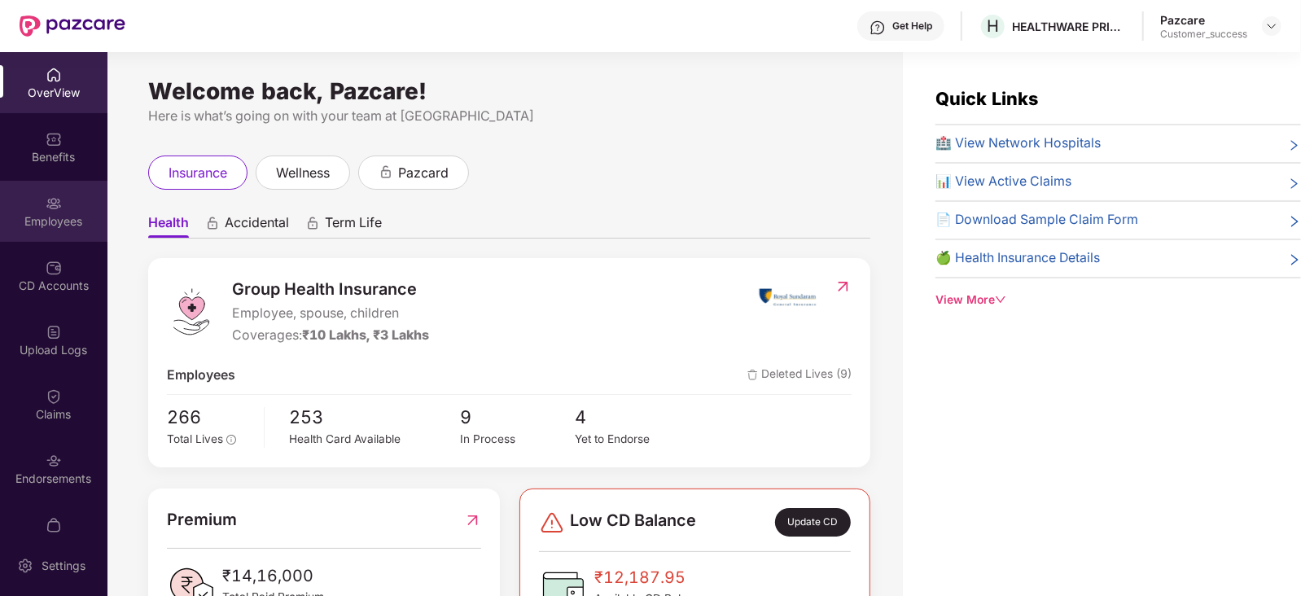
click at [57, 217] on div "Employees" at bounding box center [53, 221] width 107 height 16
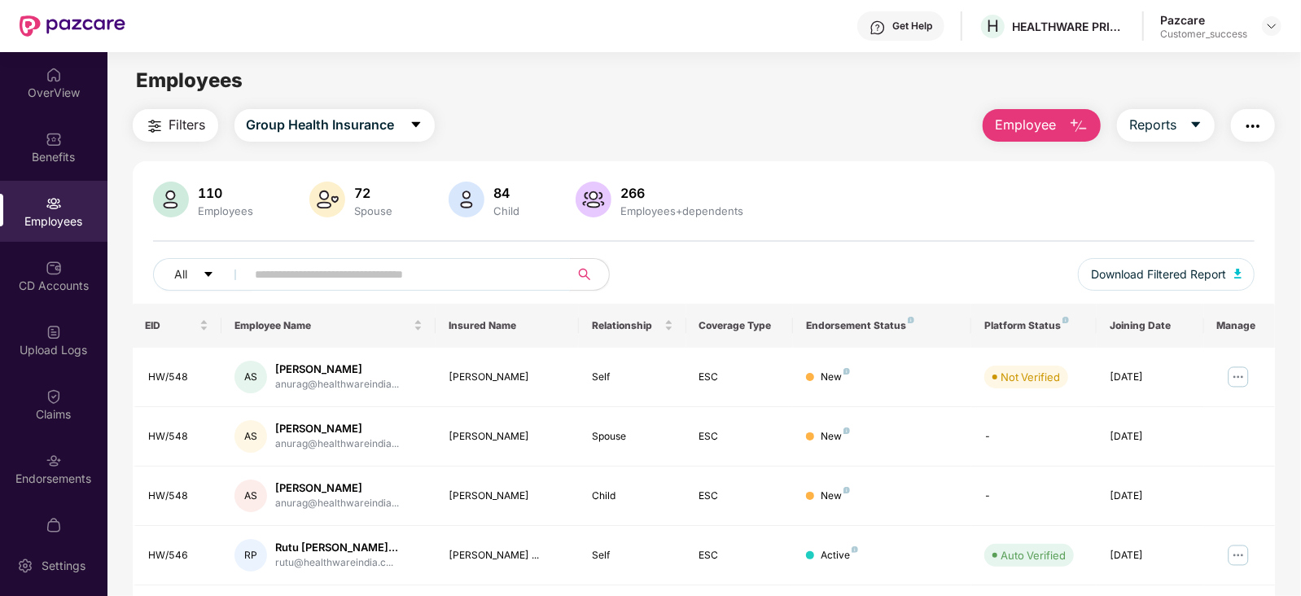
click at [418, 278] on input "text" at bounding box center [402, 274] width 292 height 24
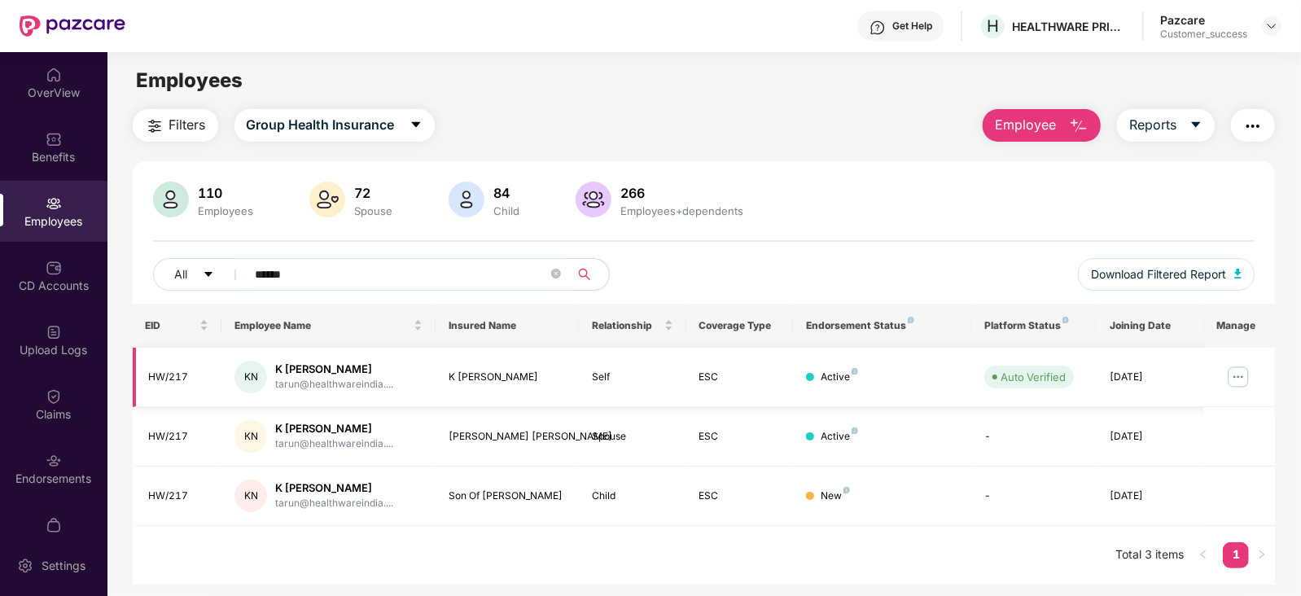
type input "******"
click at [1239, 382] on img at bounding box center [1239, 377] width 26 height 26
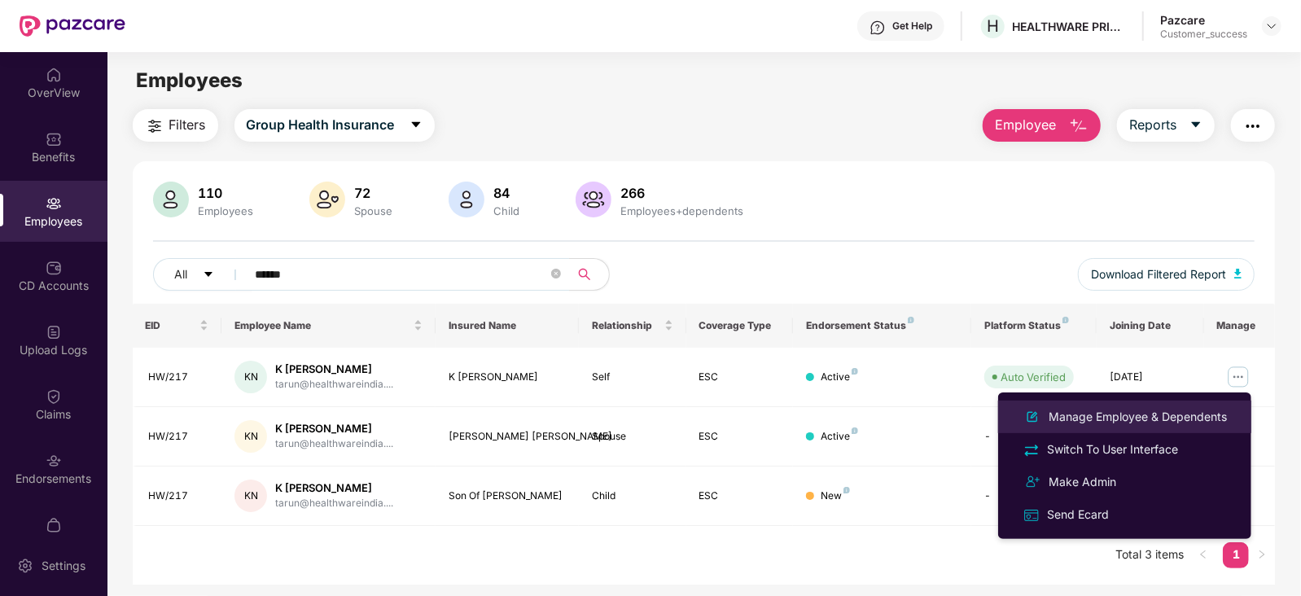
click at [1143, 412] on div "Manage Employee & Dependents" at bounding box center [1138, 417] width 185 height 18
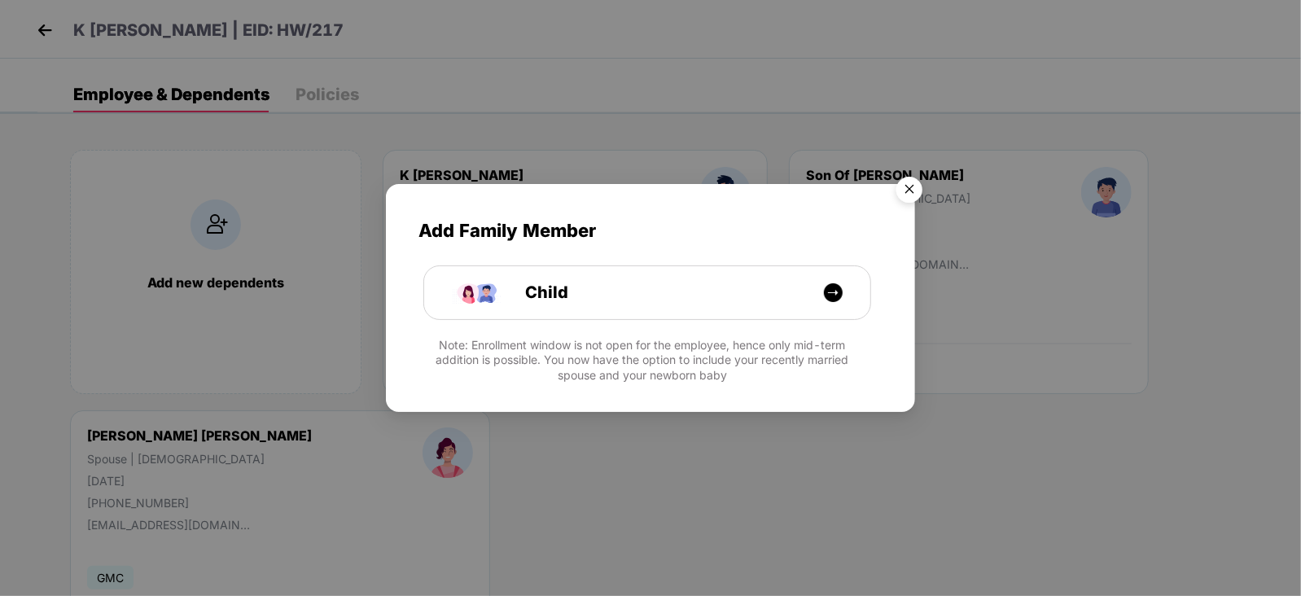
click at [906, 180] on img "Close" at bounding box center [910, 192] width 46 height 46
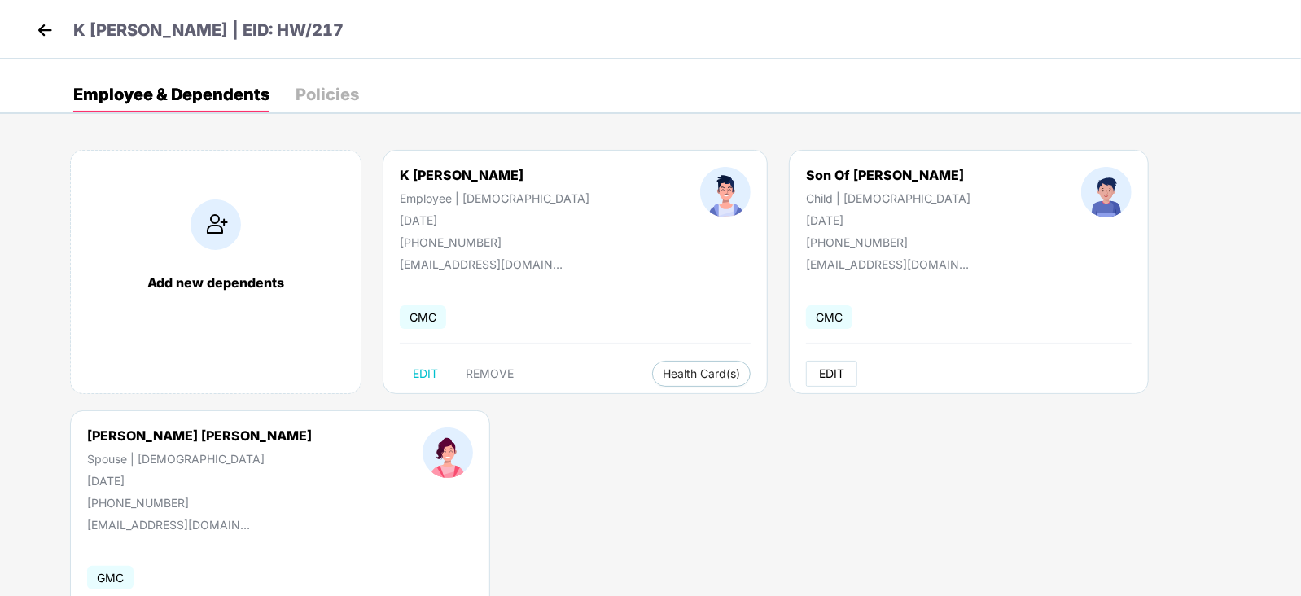
click at [806, 365] on button "EDIT" at bounding box center [831, 374] width 51 height 26
select select "*****"
select select "****"
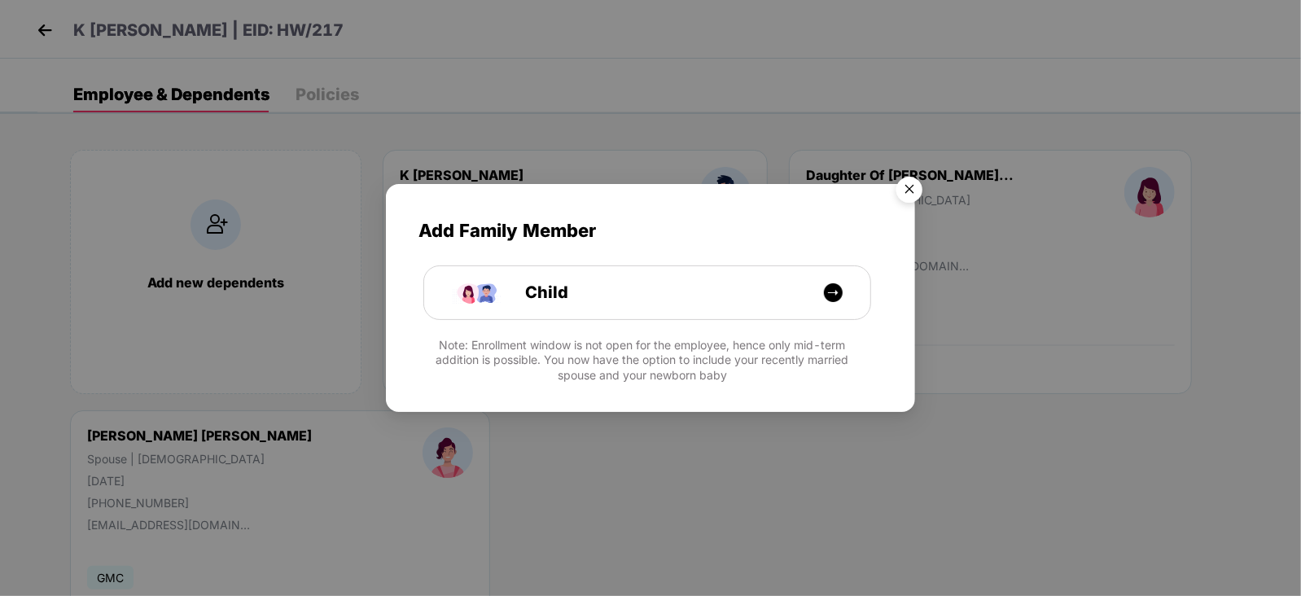
click at [915, 186] on img "Close" at bounding box center [910, 192] width 46 height 46
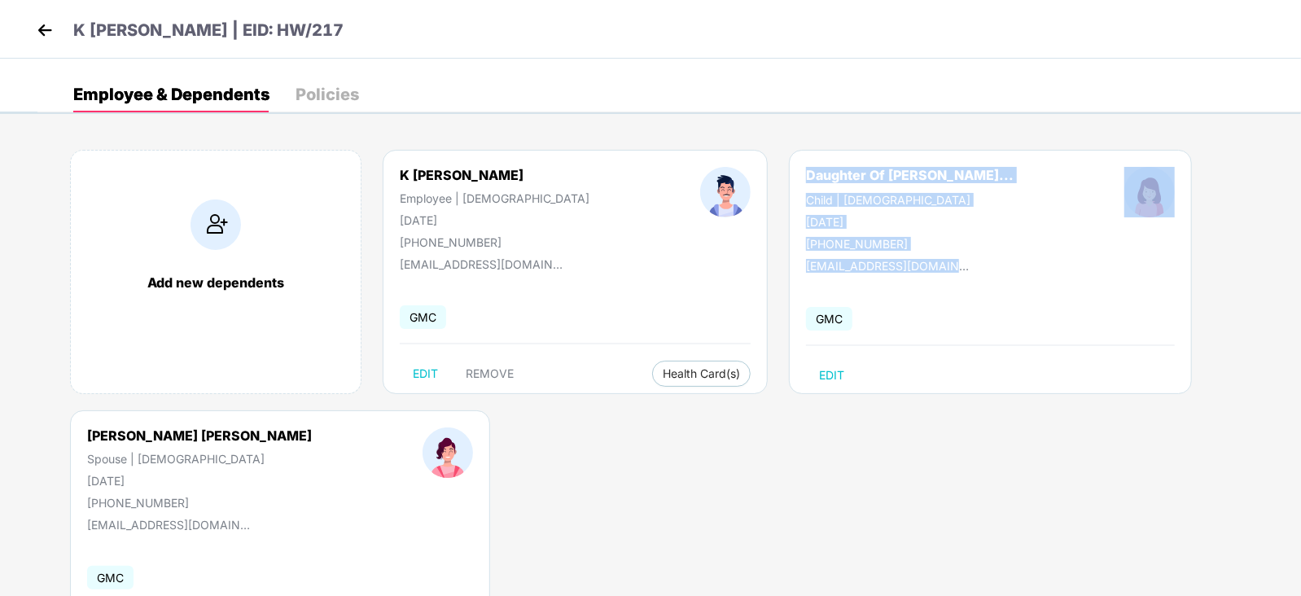
drag, startPoint x: 887, startPoint y: 262, endPoint x: 716, endPoint y: 166, distance: 196.2
click at [789, 166] on div "Daughter Of [PERSON_NAME]... Child | [DEMOGRAPHIC_DATA] [DATE] [PHONE_NUMBER] […" at bounding box center [990, 272] width 403 height 244
copy div "Daughter Of [PERSON_NAME]... Child | [DEMOGRAPHIC_DATA] [DATE] [PHONE_NUMBER] […"
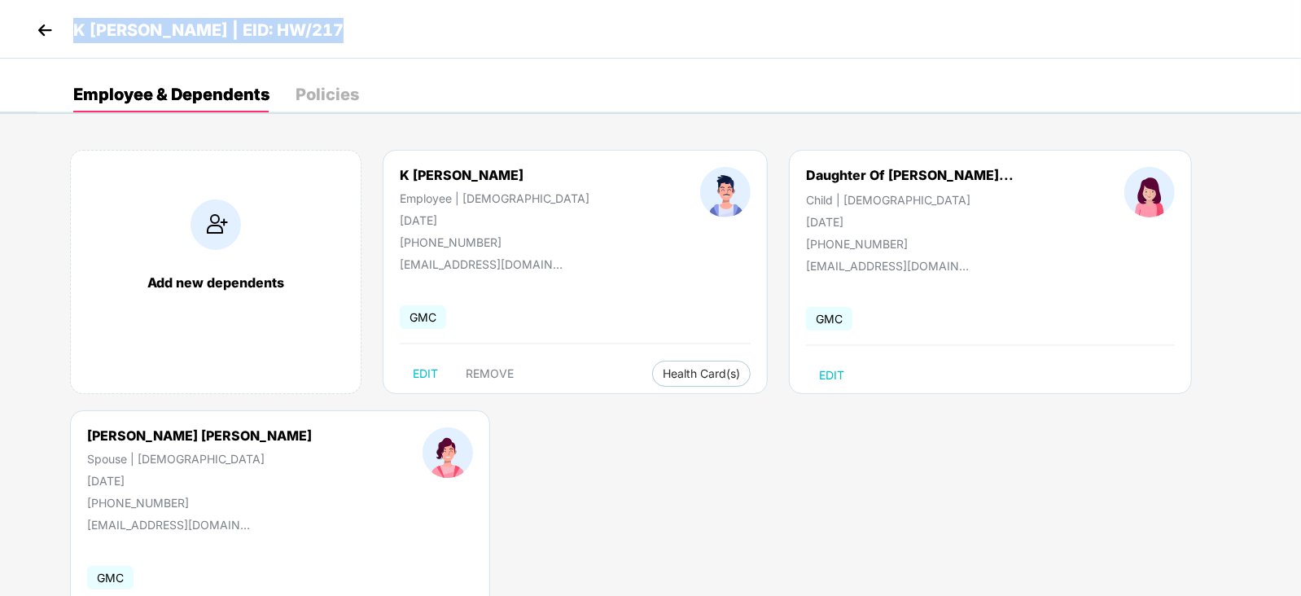
drag, startPoint x: 336, startPoint y: 22, endPoint x: 73, endPoint y: 30, distance: 263.2
click at [73, 30] on div "K [PERSON_NAME] | EID: HW/217" at bounding box center [650, 29] width 1301 height 59
copy p "K [PERSON_NAME] | EID: HW/217"
click at [42, 27] on img at bounding box center [45, 30] width 24 height 24
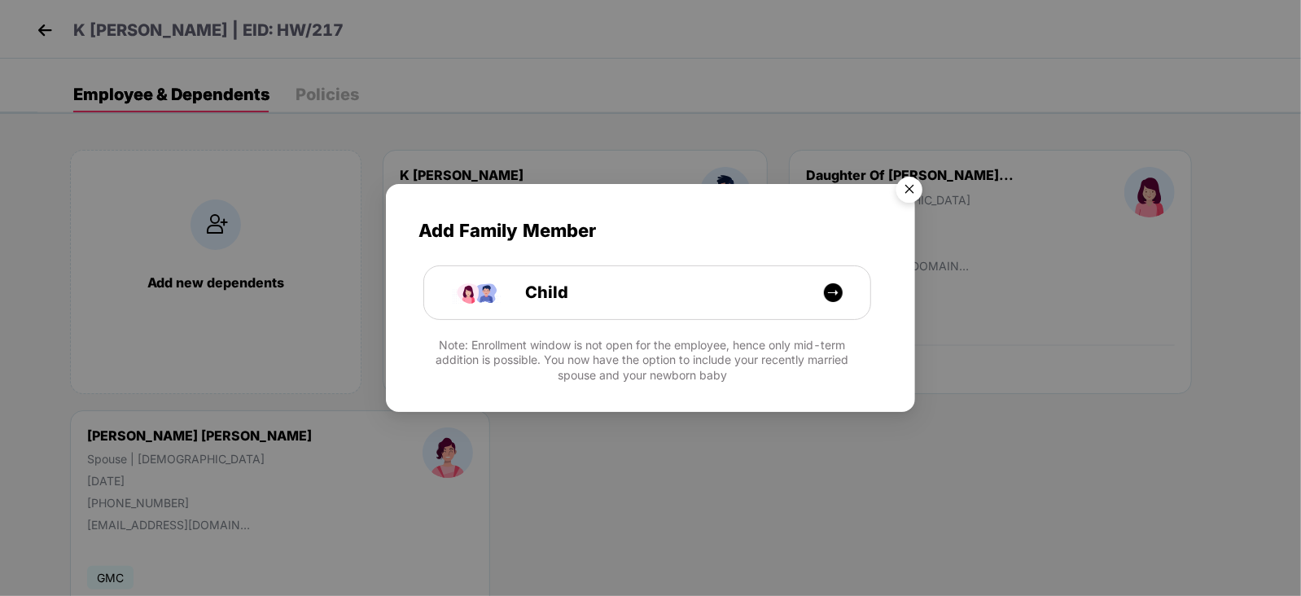
click at [906, 181] on img "Close" at bounding box center [910, 192] width 46 height 46
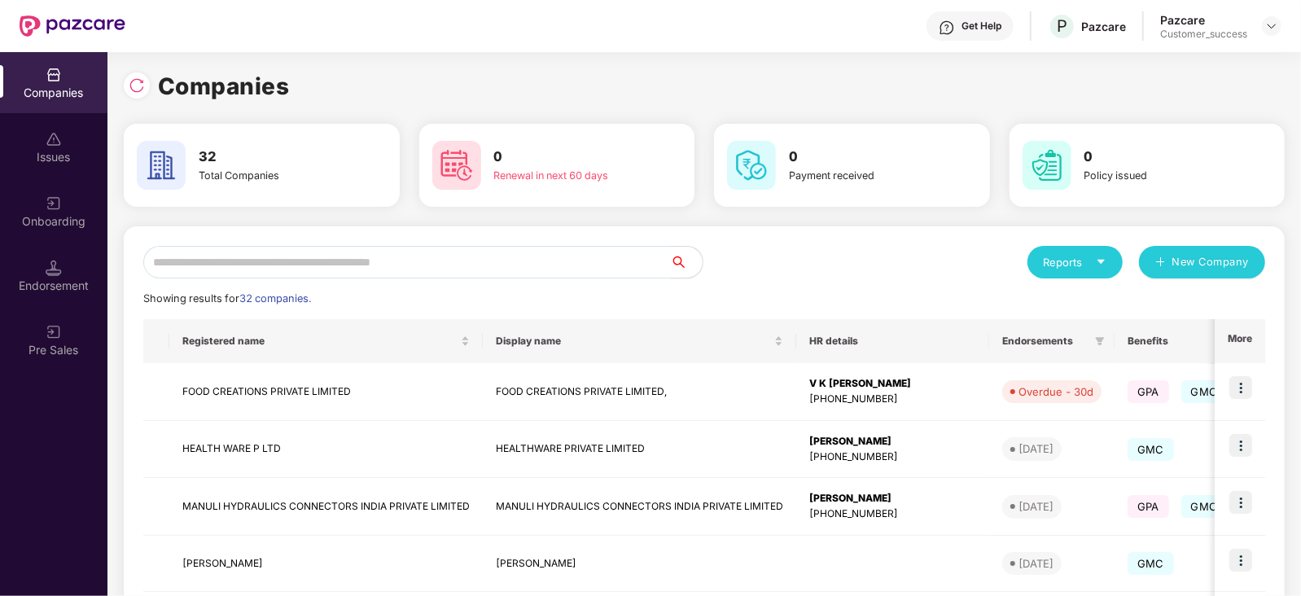
click at [251, 257] on input "text" at bounding box center [406, 262] width 527 height 33
type input "*"
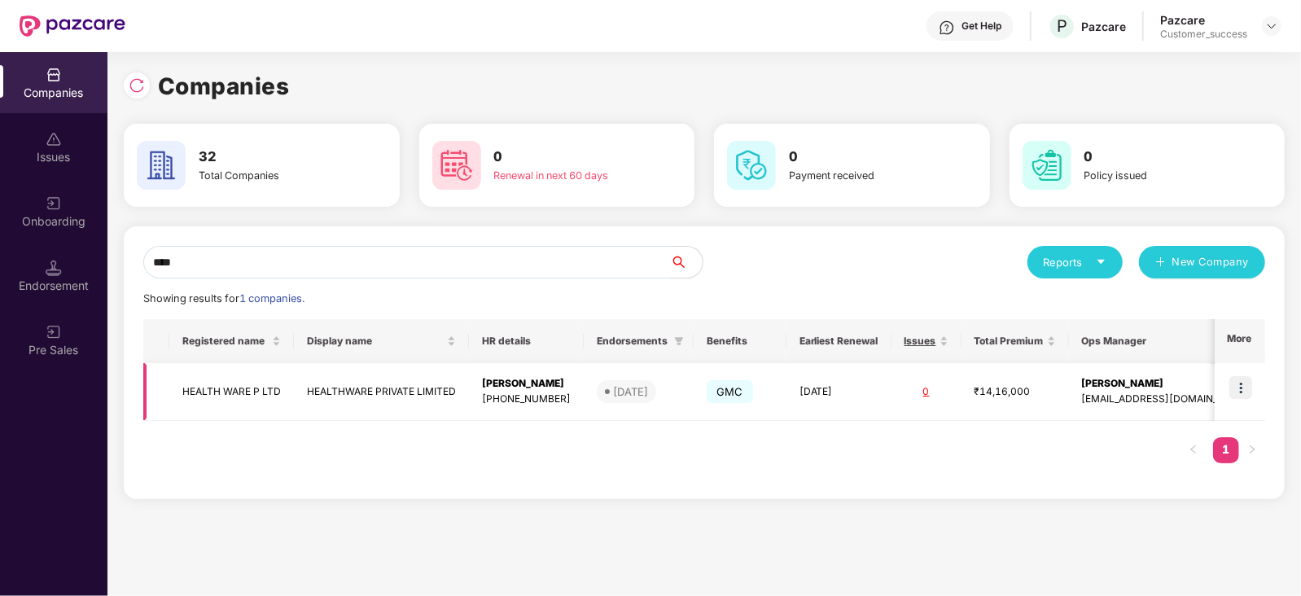
scroll to position [0, 20]
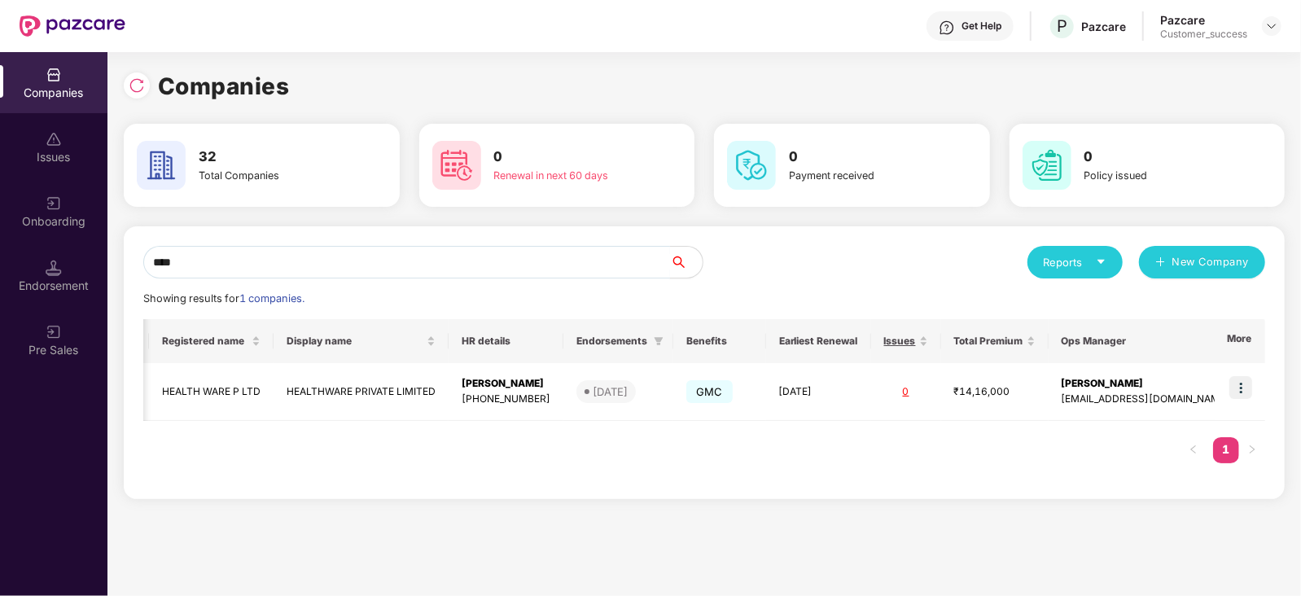
type input "****"
drag, startPoint x: 263, startPoint y: 392, endPoint x: 156, endPoint y: 383, distance: 107.9
click at [156, 383] on td "HEALTH WARE P LTD" at bounding box center [211, 392] width 125 height 58
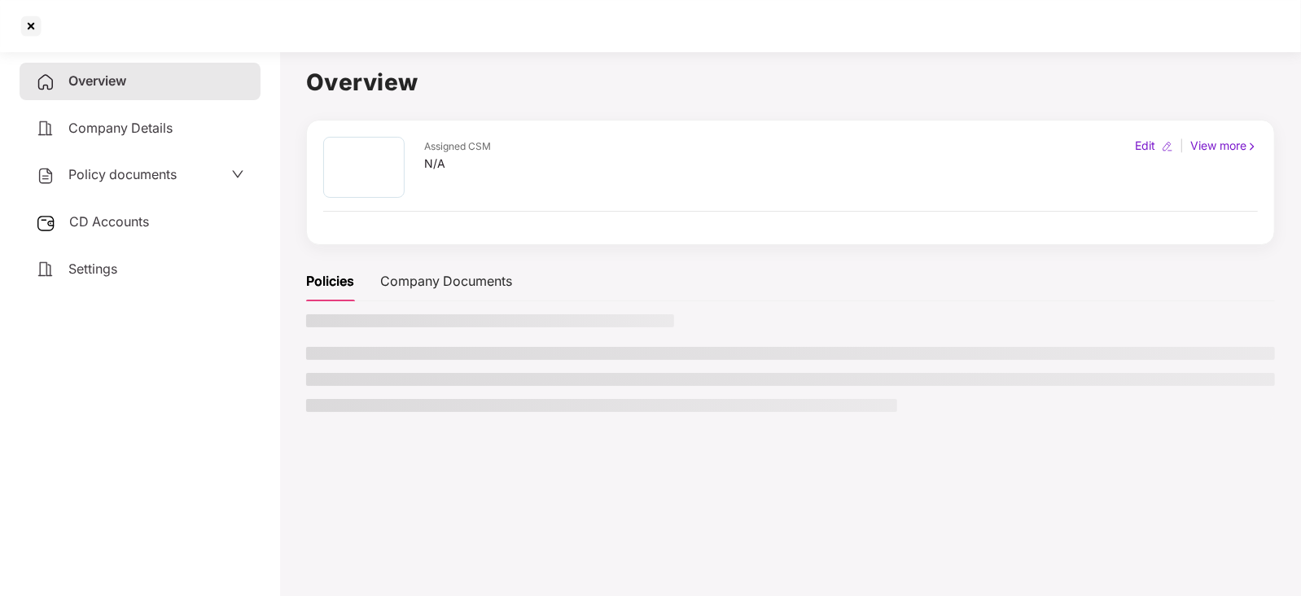
scroll to position [0, 0]
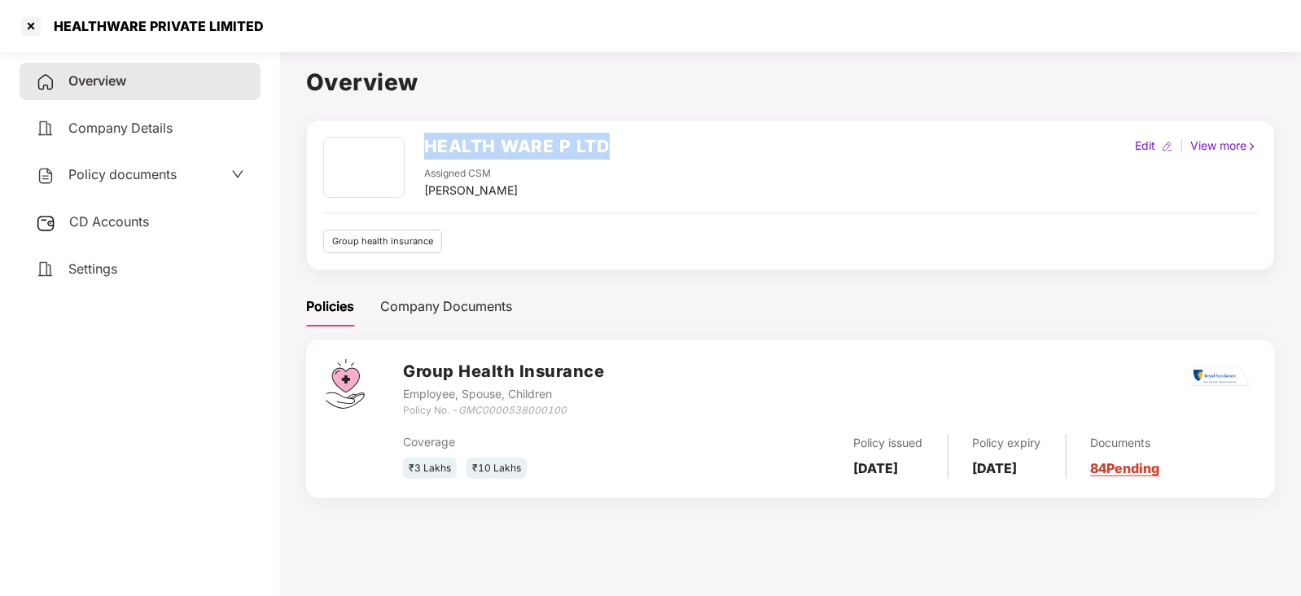
drag, startPoint x: 628, startPoint y: 140, endPoint x: 424, endPoint y: 146, distance: 203.7
click at [424, 146] on div "HEALTH WARE P LTD Assigned CSM [PERSON_NAME] Edit | View more" at bounding box center [790, 168] width 935 height 63
copy h2 "HEALTH WARE P LTD"
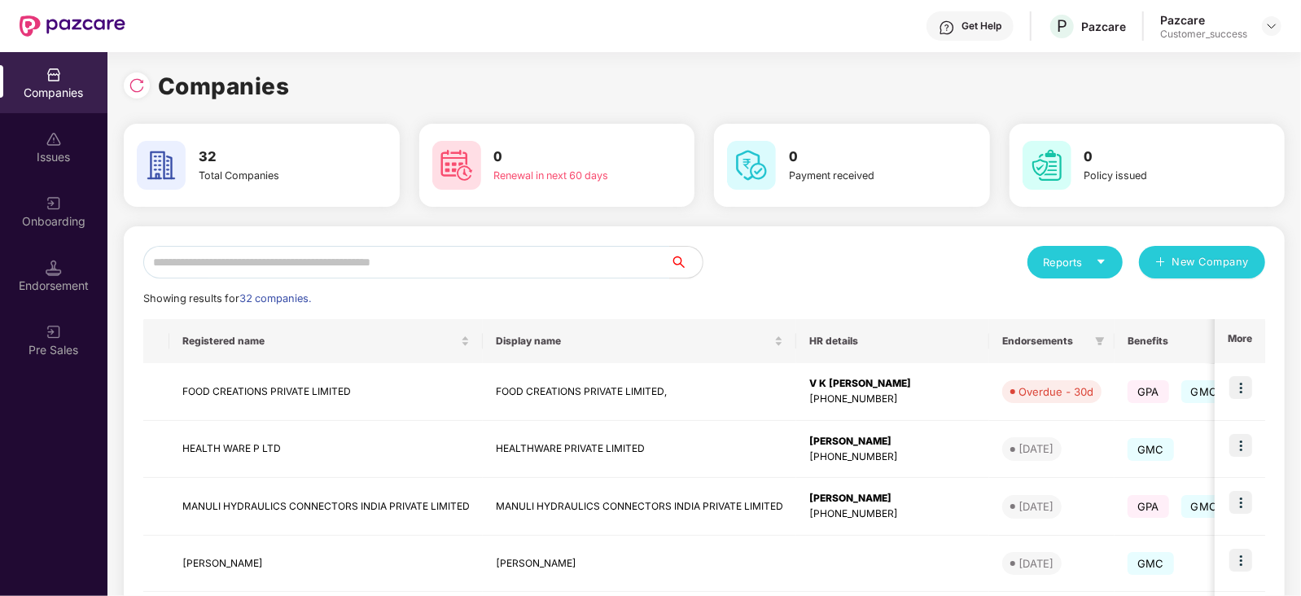
scroll to position [0, 1]
click at [277, 270] on input "text" at bounding box center [406, 262] width 527 height 33
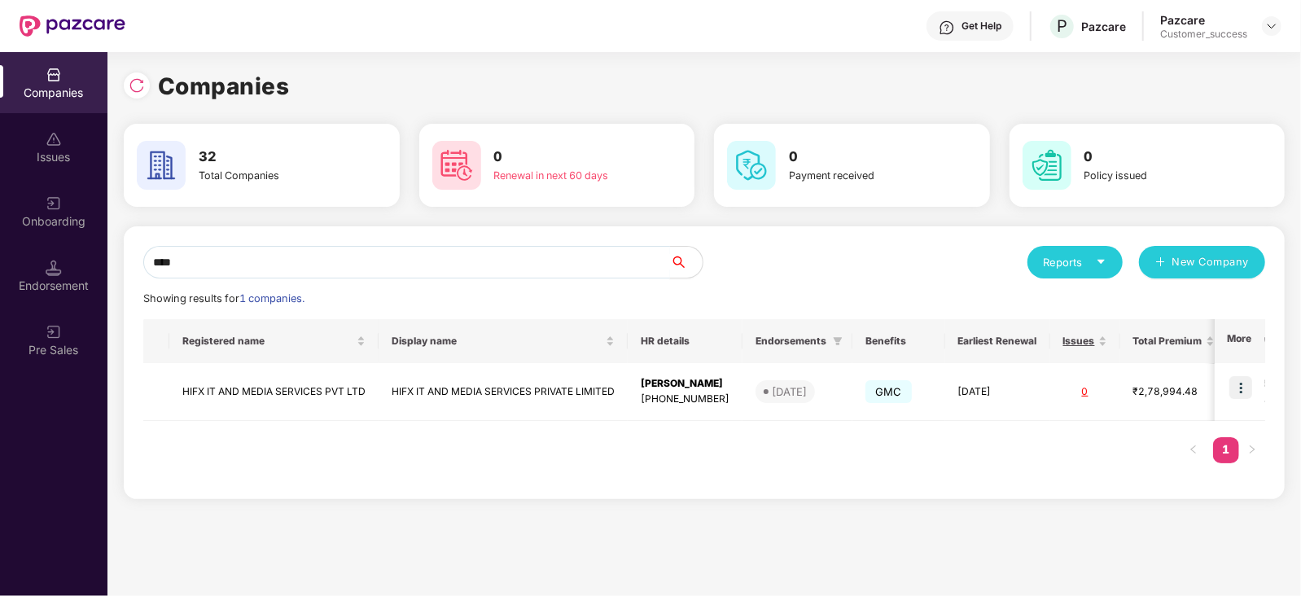
type input "****"
click at [1246, 386] on img at bounding box center [1241, 387] width 23 height 23
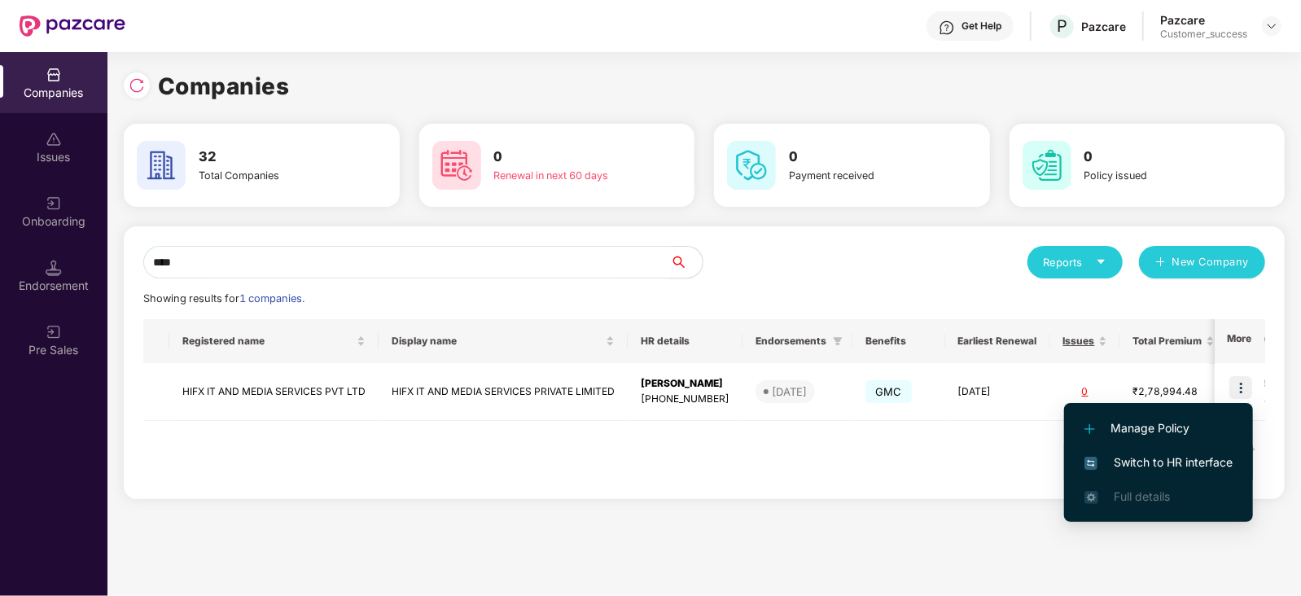
click at [1208, 461] on span "Switch to HR interface" at bounding box center [1159, 463] width 148 height 18
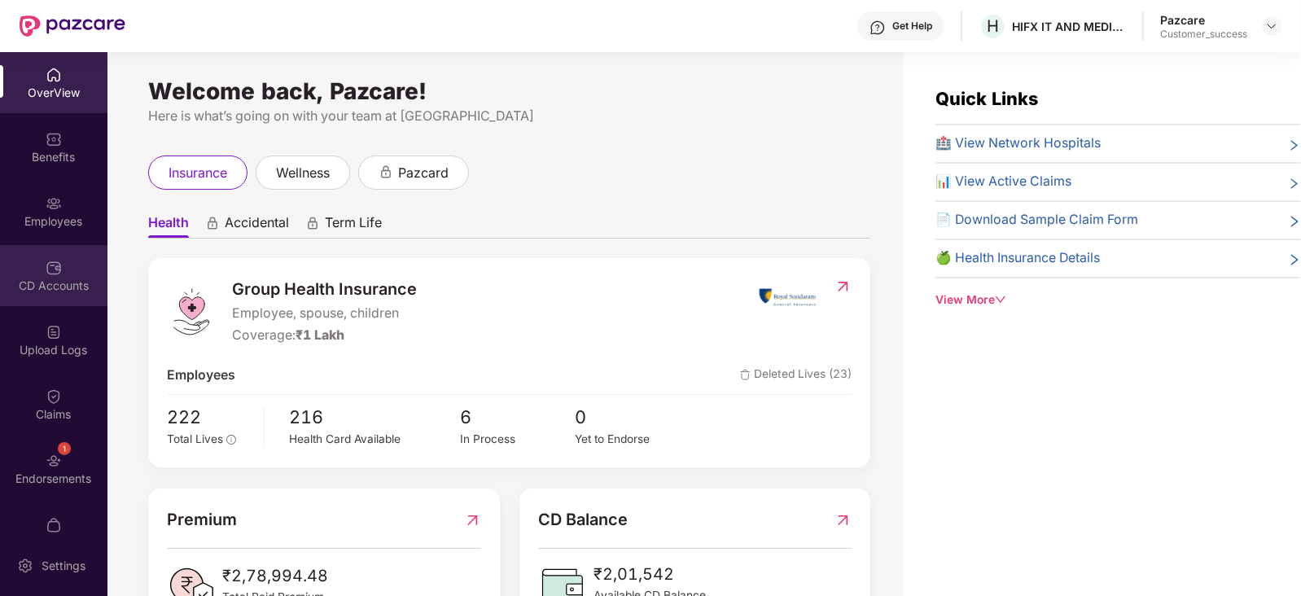
click at [53, 274] on img at bounding box center [54, 268] width 16 height 16
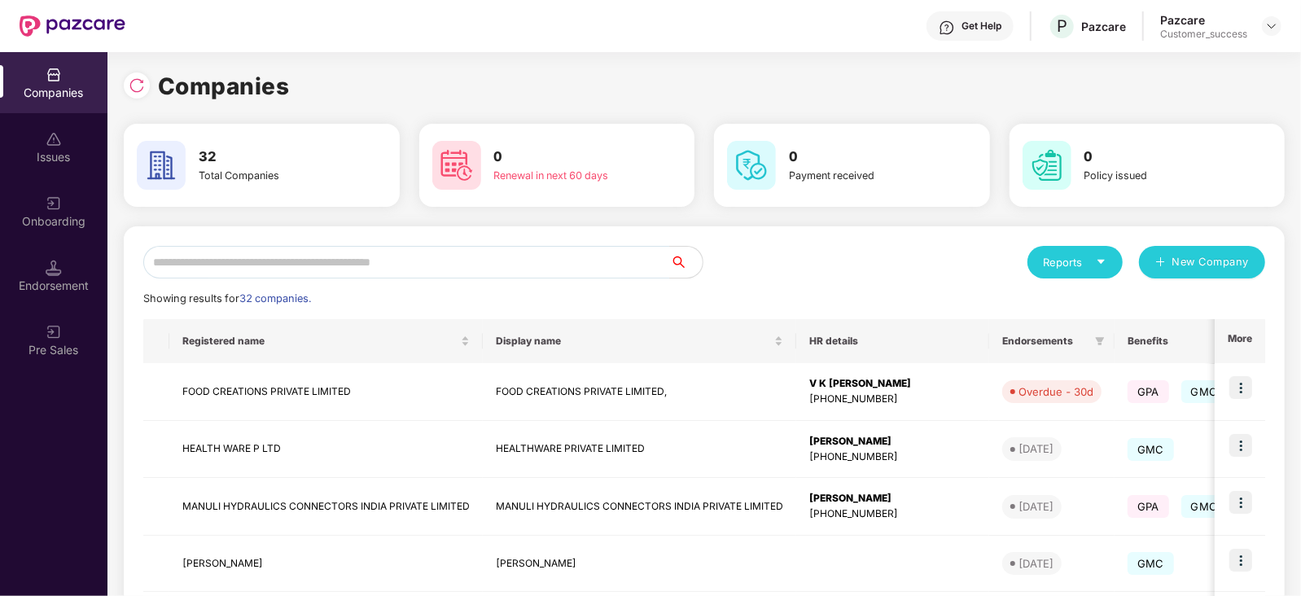
scroll to position [0, 1]
click at [269, 250] on input "text" at bounding box center [406, 262] width 527 height 33
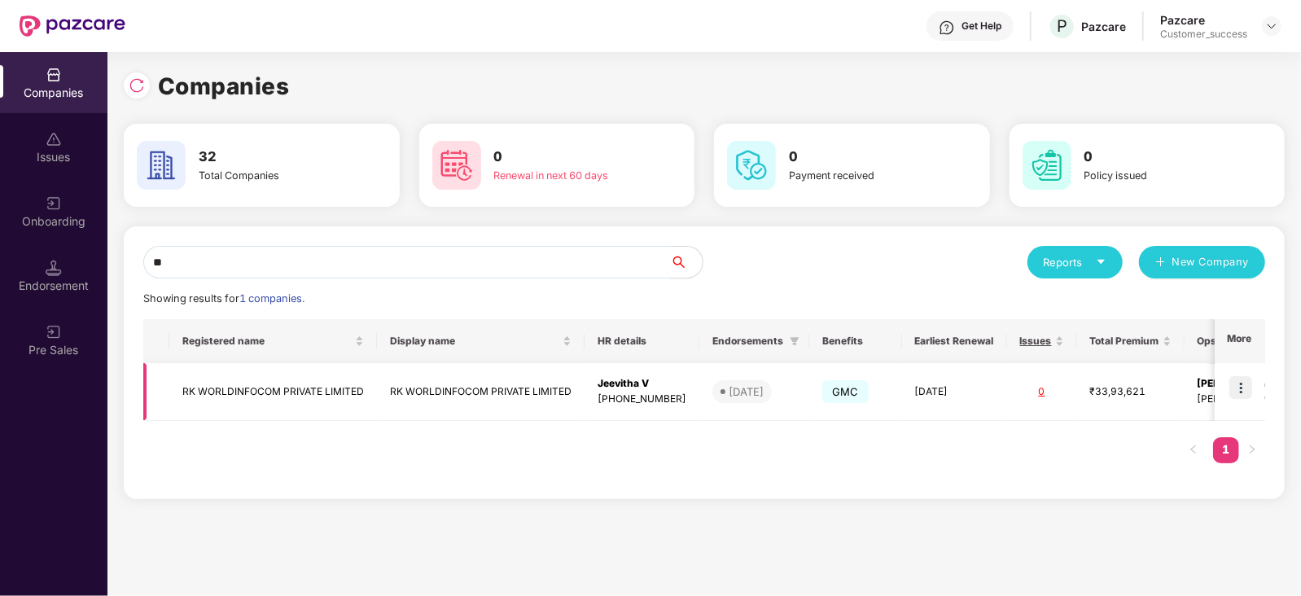
type input "**"
drag, startPoint x: 368, startPoint y: 389, endPoint x: 173, endPoint y: 402, distance: 195.9
click at [173, 402] on td "RK WORLDINFOCOM PRIVATE LIMITED" at bounding box center [273, 392] width 208 height 58
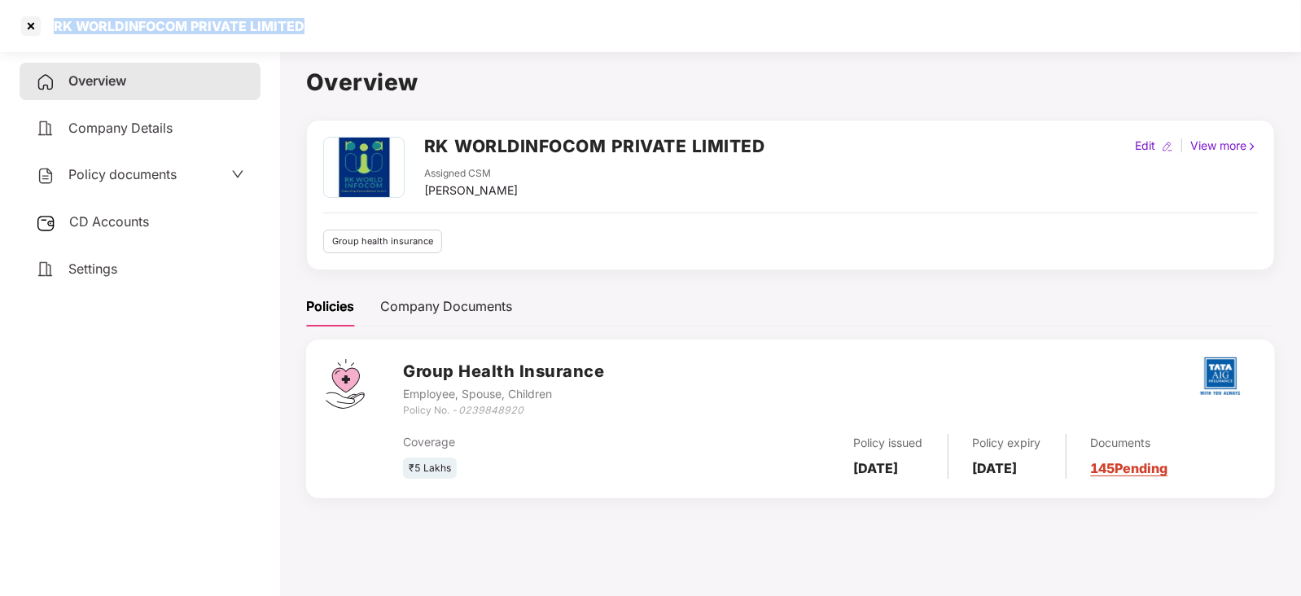
drag, startPoint x: 317, startPoint y: 18, endPoint x: 46, endPoint y: 30, distance: 271.4
click at [46, 30] on div "RK WORLDINFOCOM PRIVATE LIMITED" at bounding box center [650, 26] width 1301 height 52
copy div "RK WORLDINFOCOM PRIVATE LIMITED"
